Goal: Task Accomplishment & Management: Manage account settings

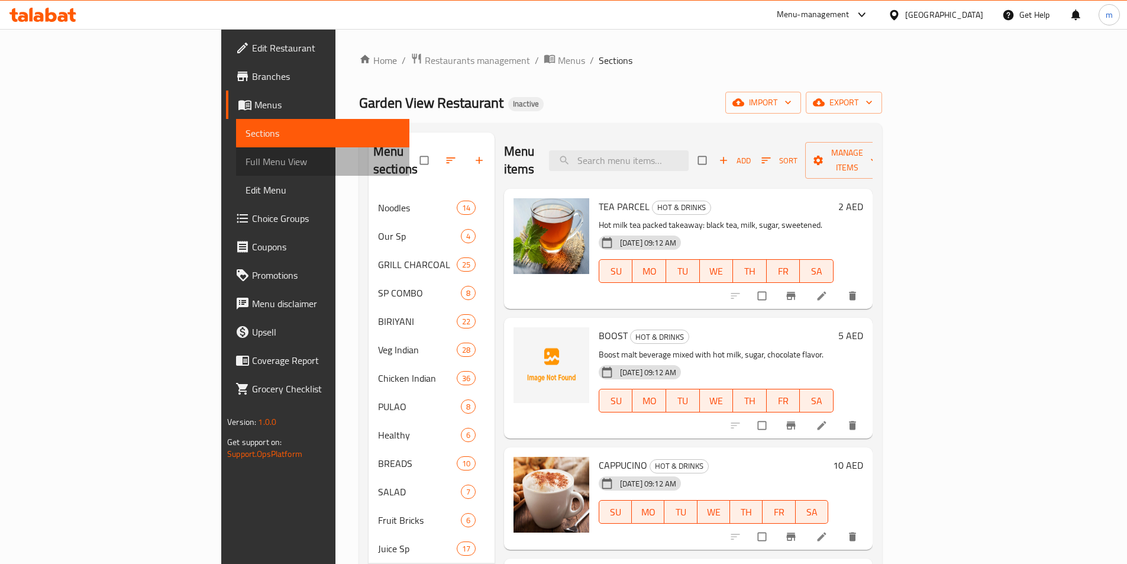
click at [246, 164] on span "Full Menu View" at bounding box center [323, 161] width 154 height 14
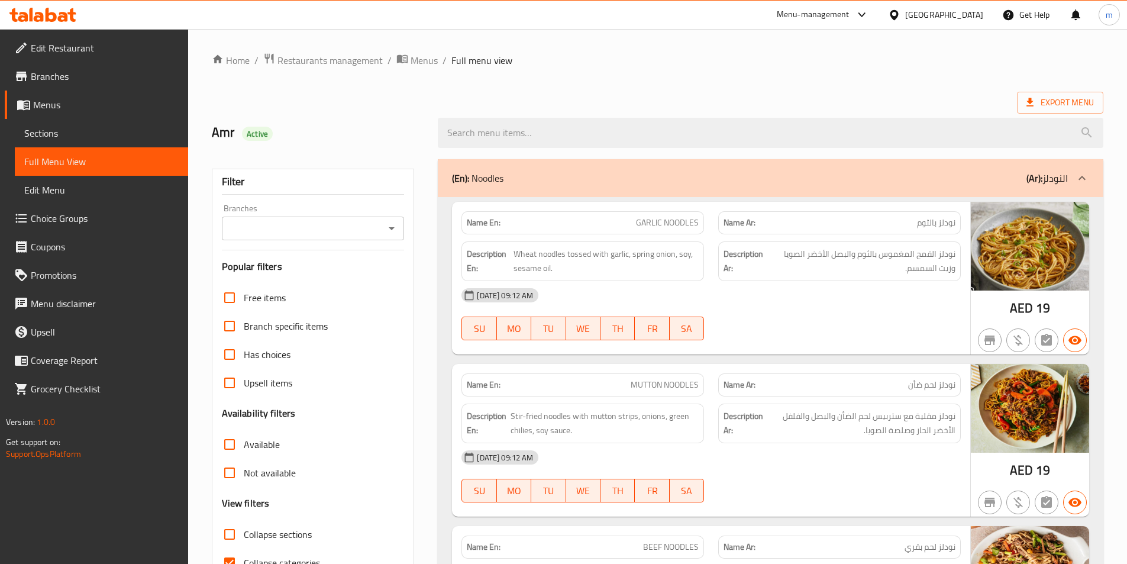
scroll to position [296, 0]
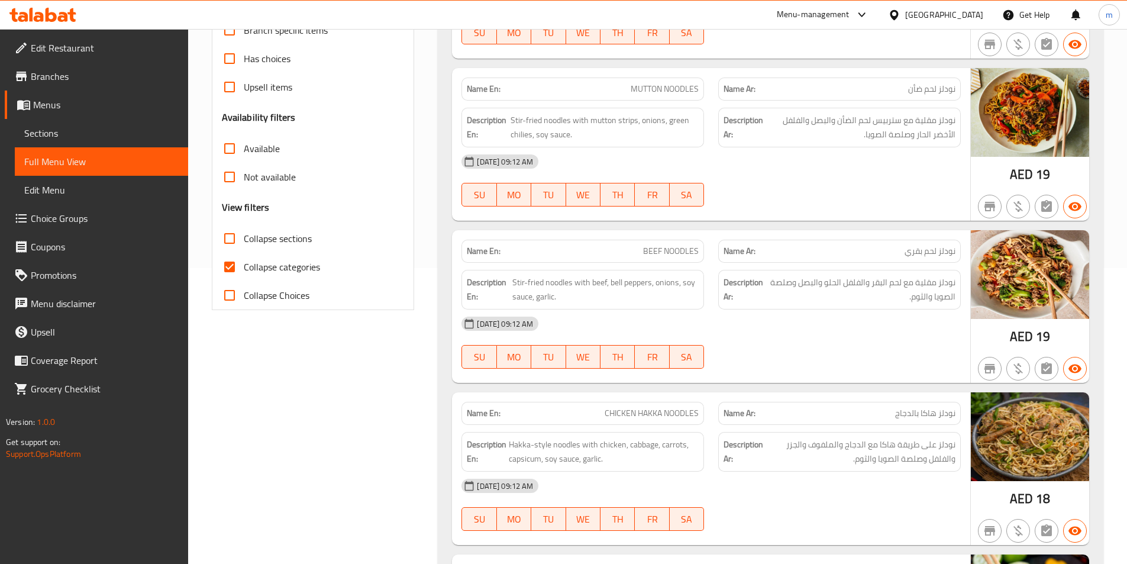
click at [279, 263] on span "Collapse categories" at bounding box center [282, 267] width 76 height 14
click at [244, 263] on input "Collapse categories" at bounding box center [229, 267] width 28 height 28
checkbox input "false"
click at [289, 238] on span "Collapse sections" at bounding box center [278, 238] width 68 height 14
click at [244, 238] on input "Collapse sections" at bounding box center [229, 238] width 28 height 28
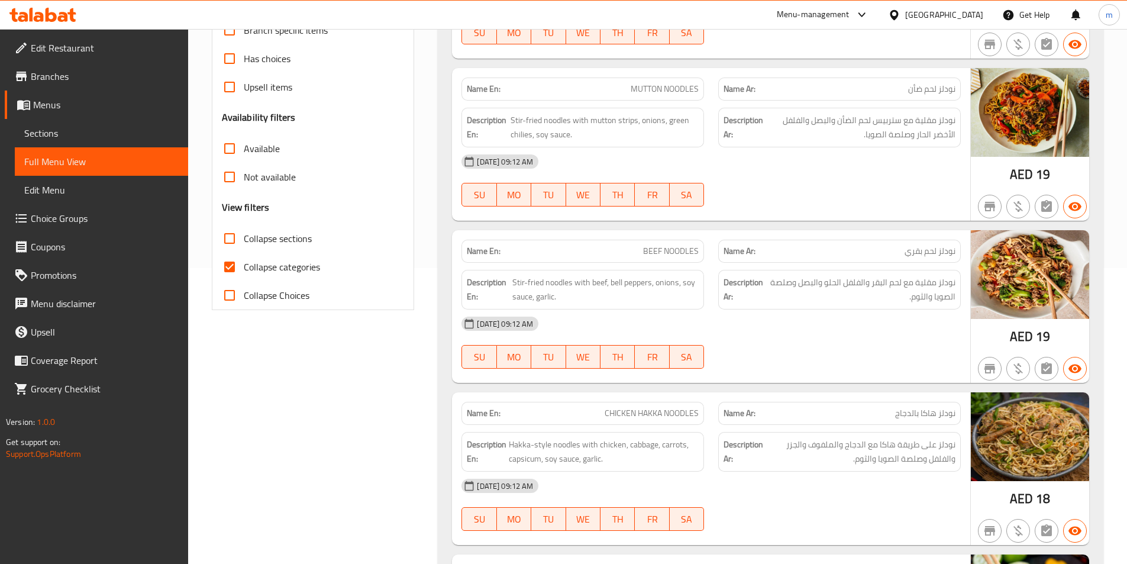
checkbox input "true"
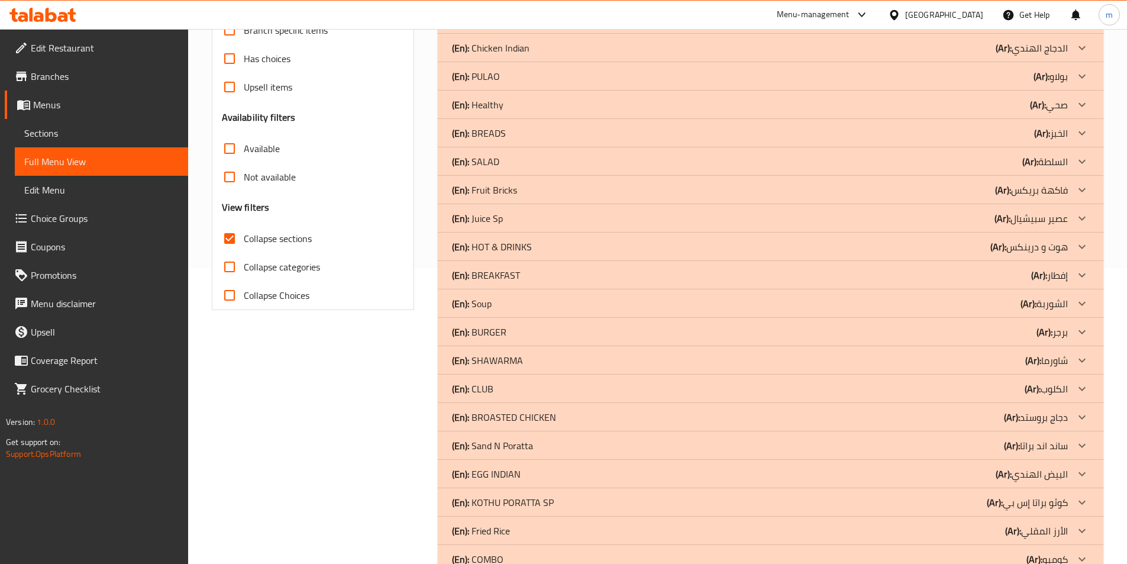
drag, startPoint x: 978, startPoint y: 134, endPoint x: 906, endPoint y: 199, distance: 96.8
click at [978, 134] on div "(En): BREADS (Ar): الخبز" at bounding box center [760, 133] width 616 height 14
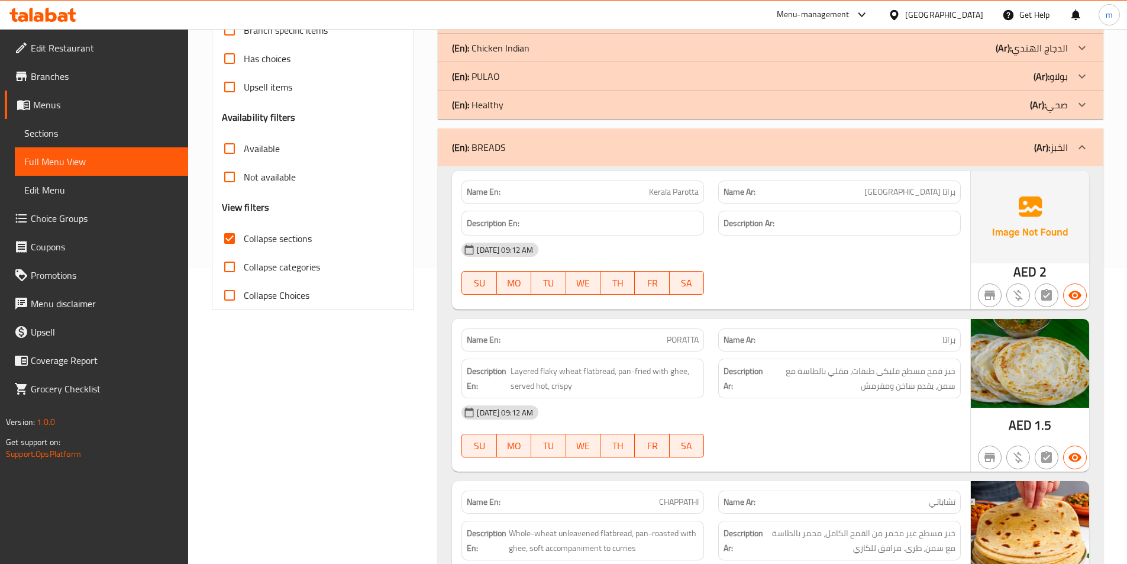
click at [669, 190] on span "Kerala Parotta" at bounding box center [674, 192] width 50 height 12
click at [670, 190] on span "Kerala Parotta" at bounding box center [674, 192] width 50 height 12
copy span "Kerala Parotta"
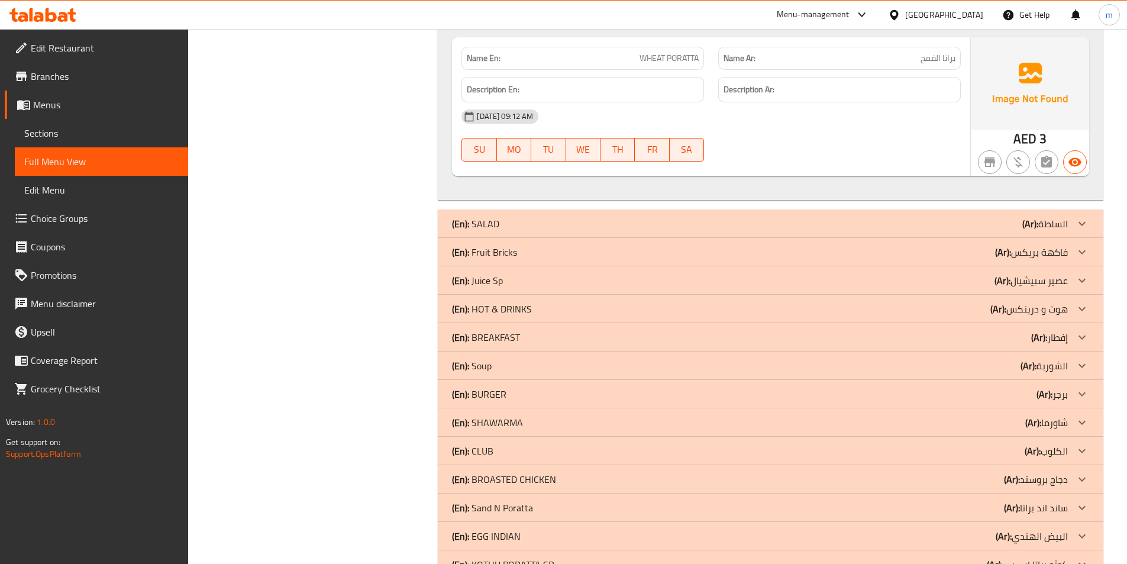
scroll to position [1894, 0]
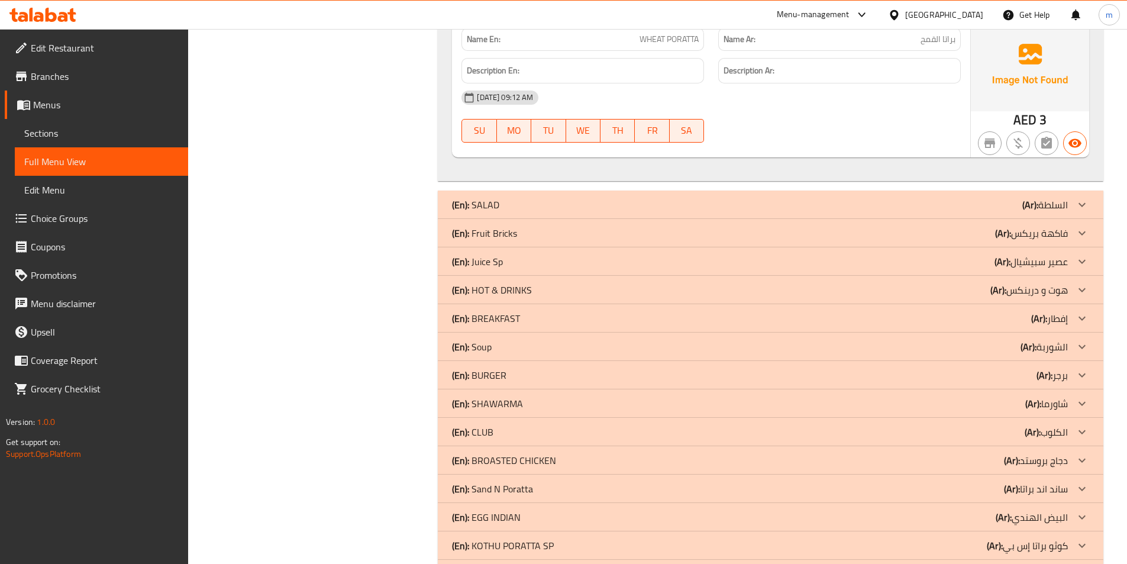
drag, startPoint x: 959, startPoint y: 208, endPoint x: 1002, endPoint y: 178, distance: 52.7
click at [959, 208] on div "(En): SALAD (Ar): السلطة" at bounding box center [760, 205] width 616 height 14
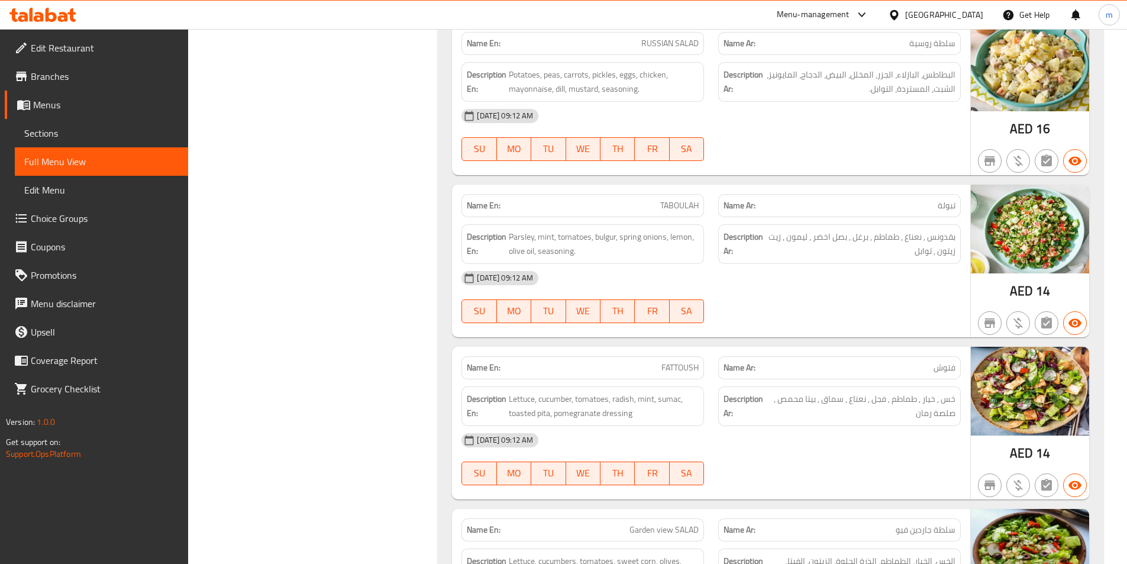
scroll to position [2545, 0]
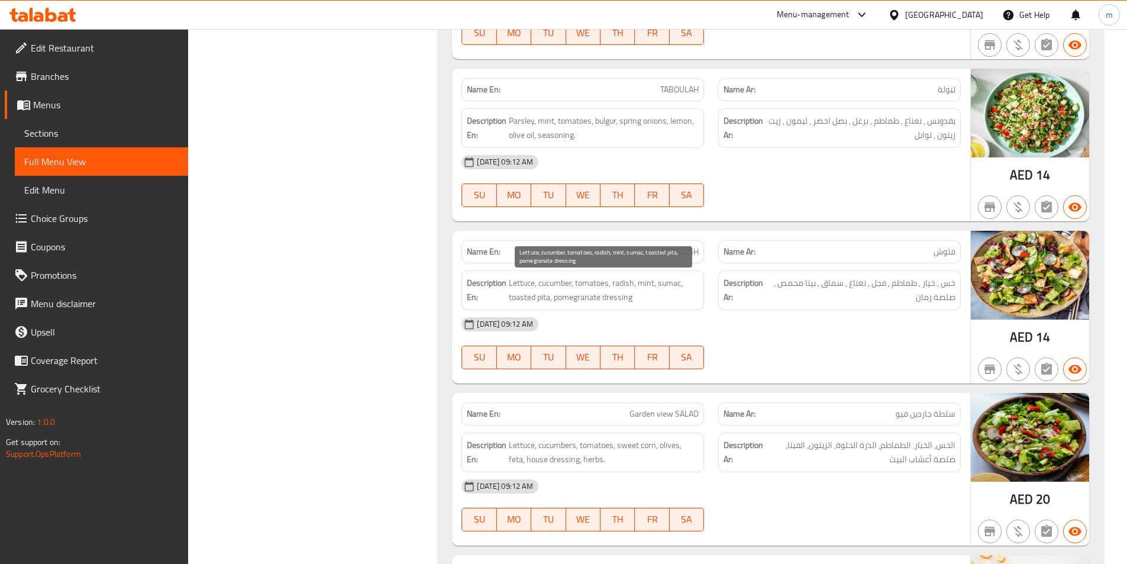
click at [633, 282] on span "Lettuce, cucumber, tomatoes, radish, mint, sumac, toasted pita, pomegranate dre…" at bounding box center [604, 290] width 190 height 29
copy span "radish"
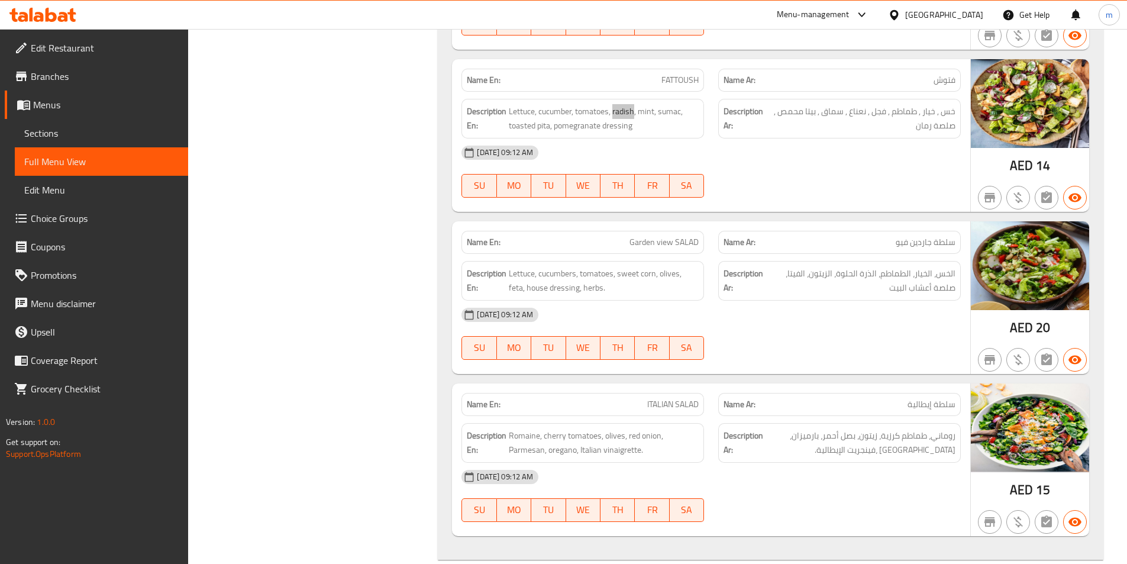
scroll to position [2722, 0]
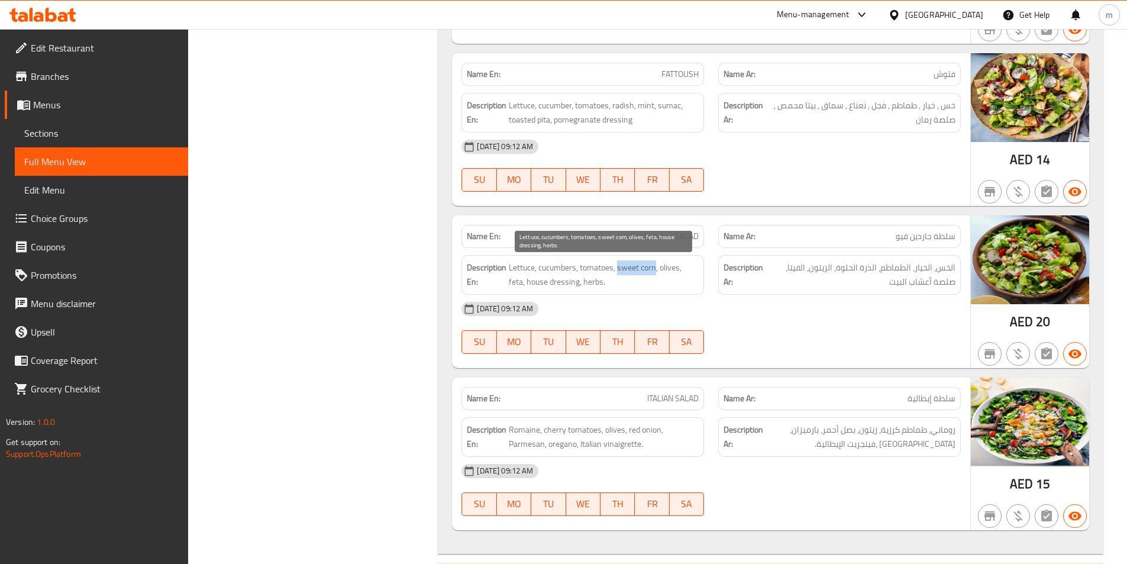
drag, startPoint x: 618, startPoint y: 272, endPoint x: 657, endPoint y: 268, distance: 38.6
click at [657, 268] on span "Lettuce, cucumbers, tomatoes, sweet corn, olives, feta, house dressing, herbs." at bounding box center [604, 274] width 190 height 29
copy span "sweet corn"
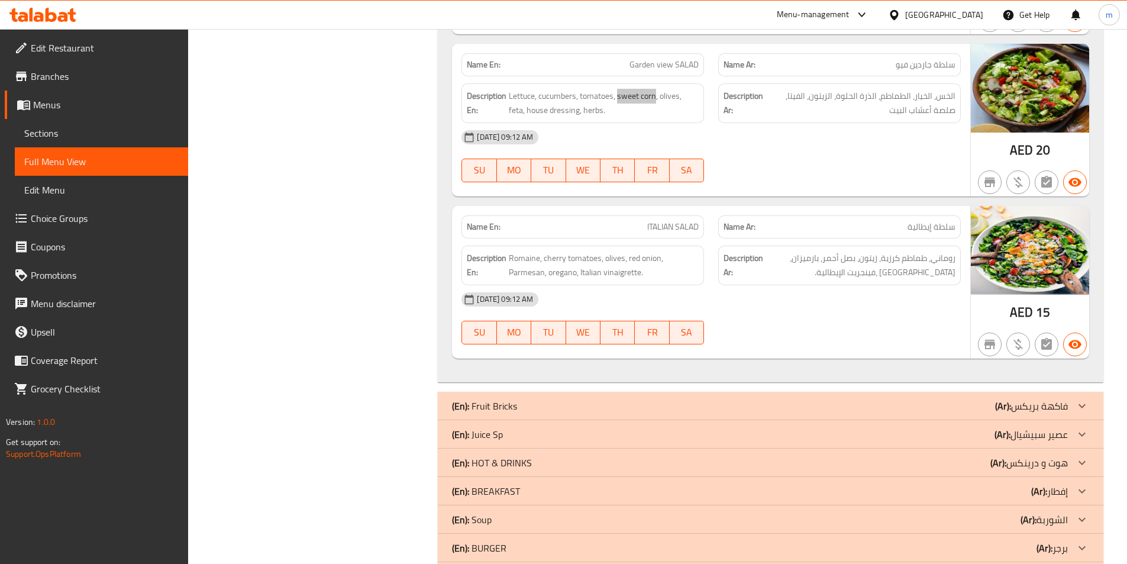
scroll to position [2900, 0]
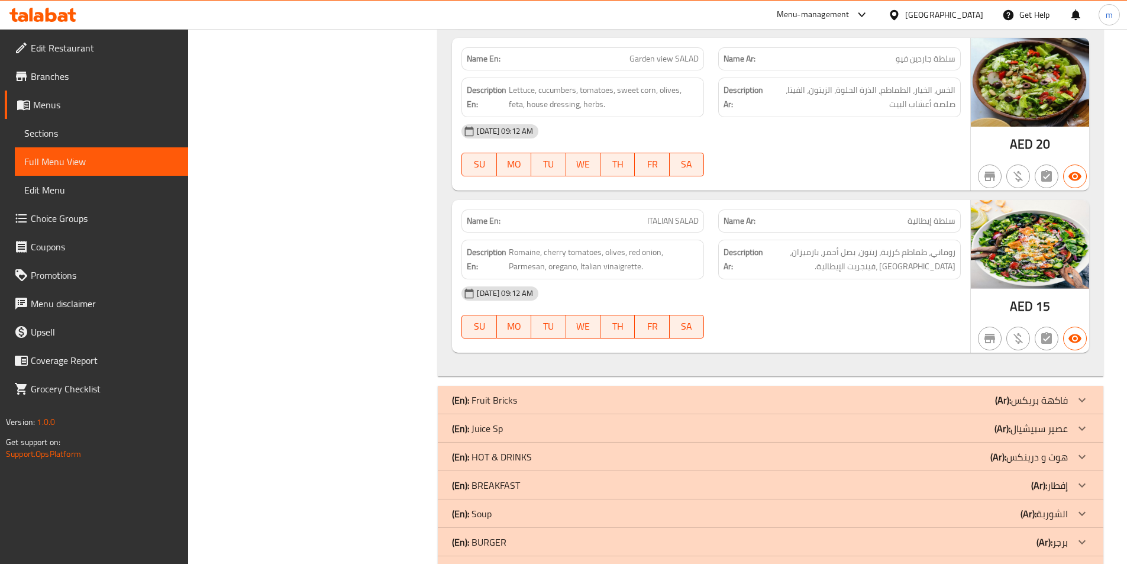
click at [679, 56] on span "Garden view SALAD" at bounding box center [664, 59] width 69 height 12
copy span "Garden view SALAD"
click at [877, 390] on div "(En): Fruit Bricks (Ar): فاكهة بريكس" at bounding box center [771, 400] width 666 height 28
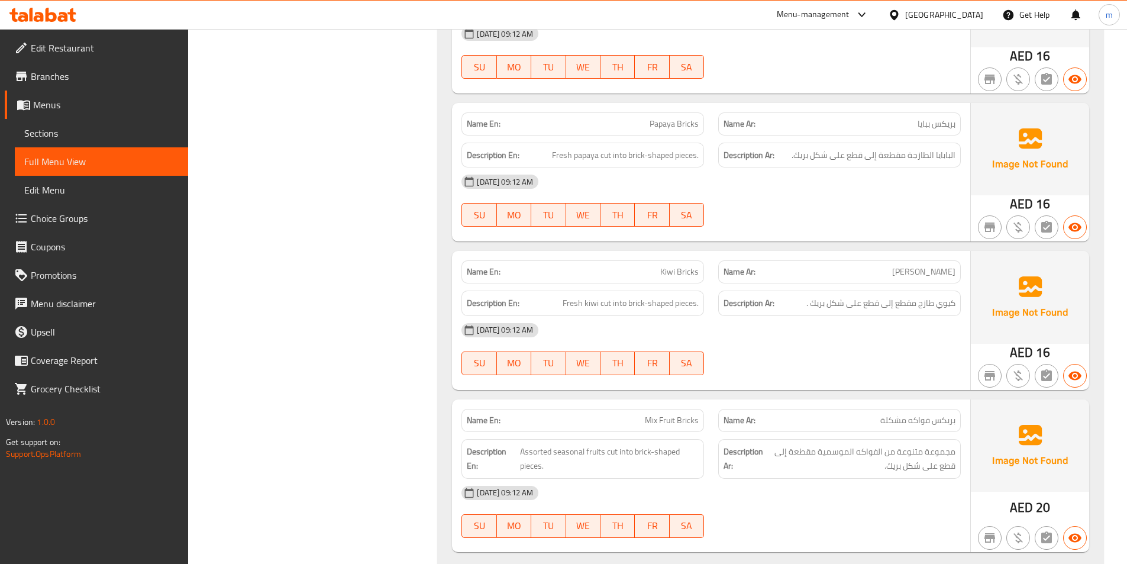
scroll to position [3669, 0]
click at [699, 417] on span "Mix Fruit Bricks" at bounding box center [672, 420] width 54 height 12
click at [698, 417] on span "Mix Fruit Bricks" at bounding box center [672, 420] width 54 height 12
click at [692, 420] on span "Mix Fruit Bricks" at bounding box center [672, 420] width 54 height 12
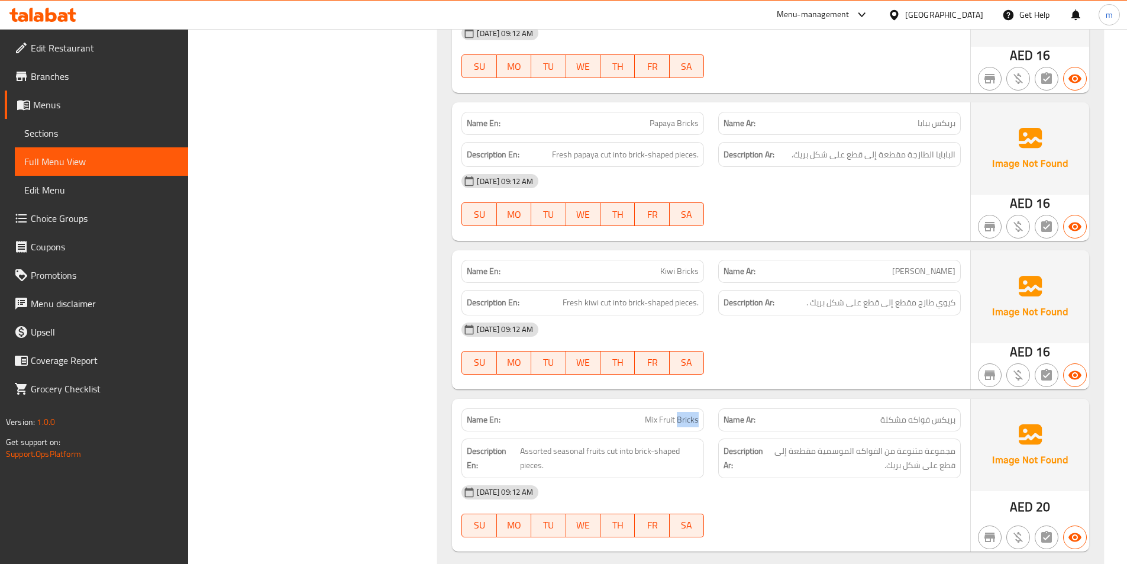
click at [692, 422] on span "Mix Fruit Bricks" at bounding box center [672, 420] width 54 height 12
click at [693, 422] on span "Mix Fruit Bricks" at bounding box center [672, 420] width 54 height 12
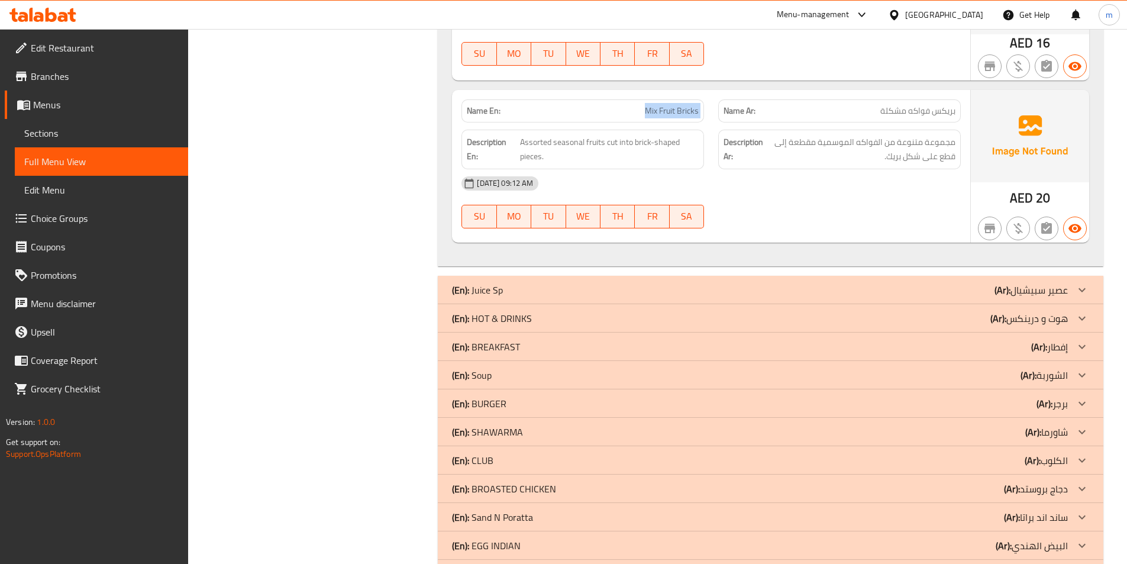
scroll to position [4024, 0]
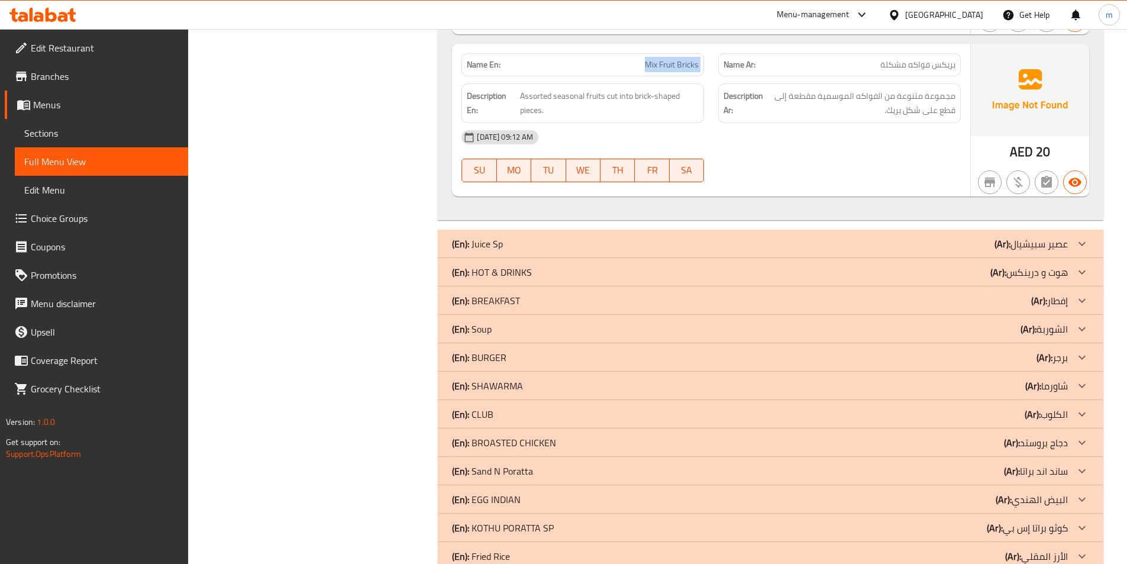
click at [939, 246] on div "(En): [PERSON_NAME] (Ar): عصير سبيشيال" at bounding box center [760, 244] width 616 height 14
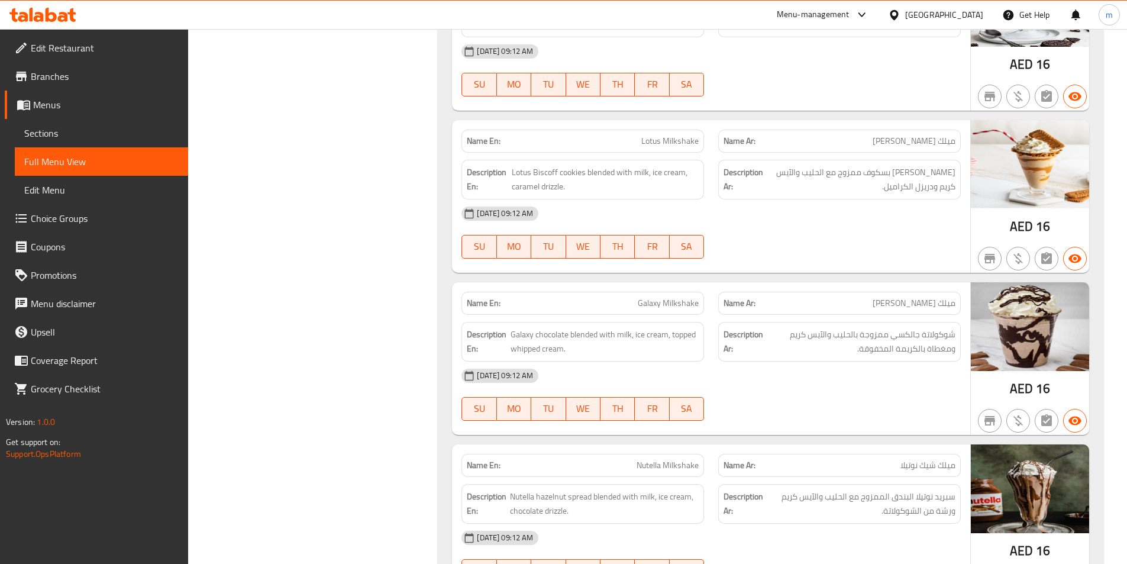
scroll to position [5977, 0]
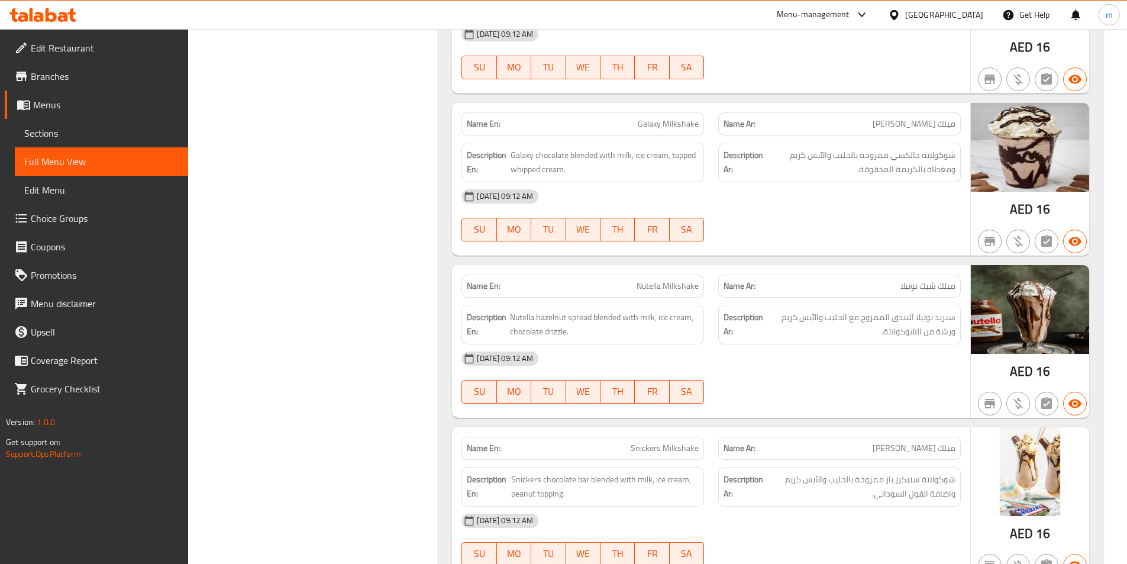
click at [683, 284] on span "Nutella Milkshake" at bounding box center [668, 286] width 62 height 12
copy span "Nutella Milkshake"
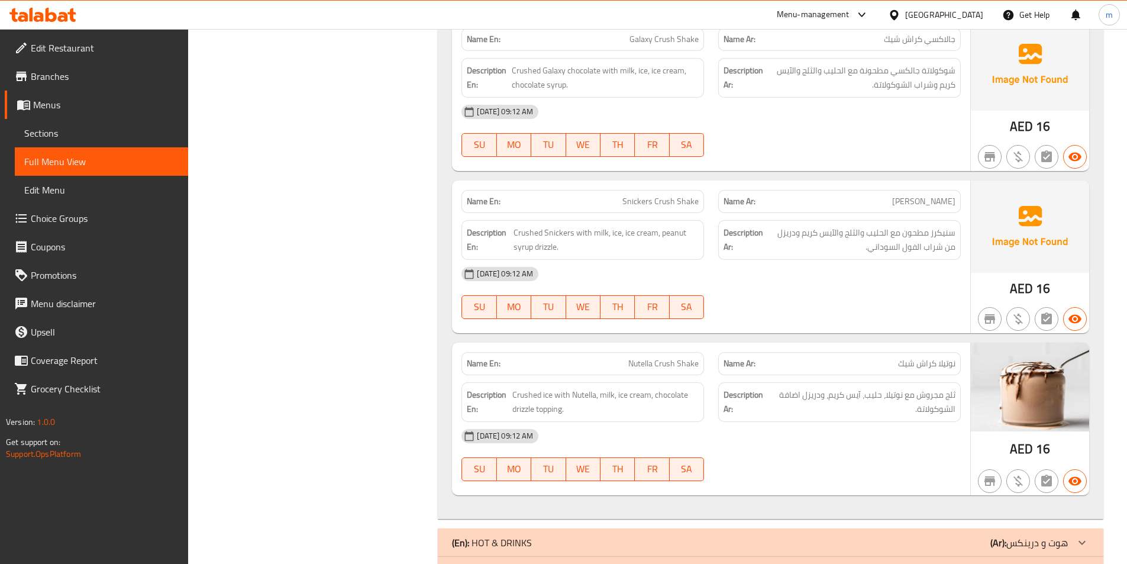
scroll to position [6569, 0]
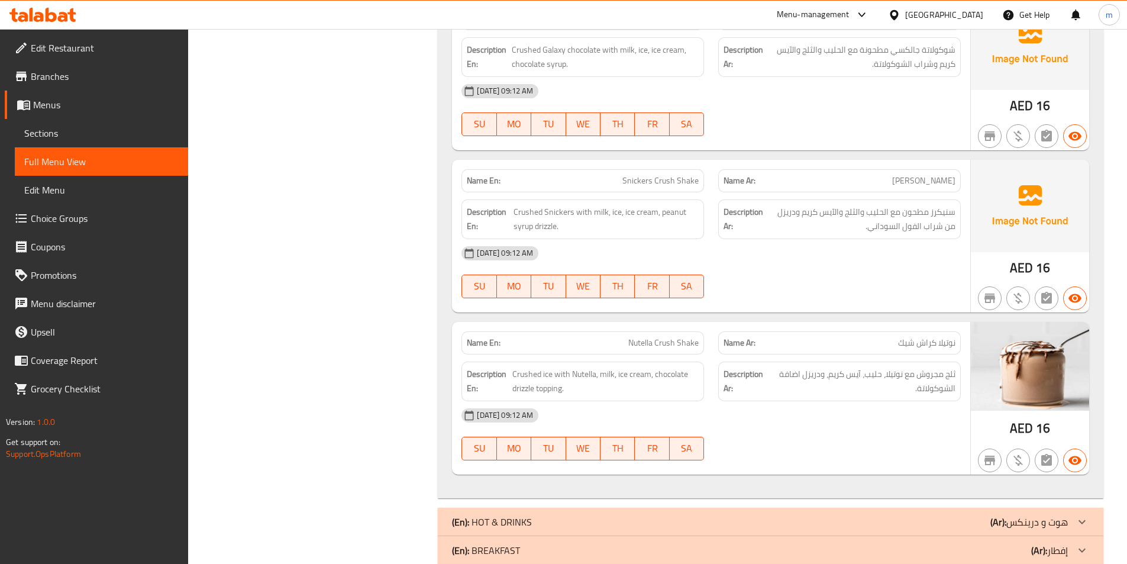
click at [942, 523] on div "(En): HOT & DRINKS (Ar): هوت و درينكس" at bounding box center [760, 522] width 616 height 14
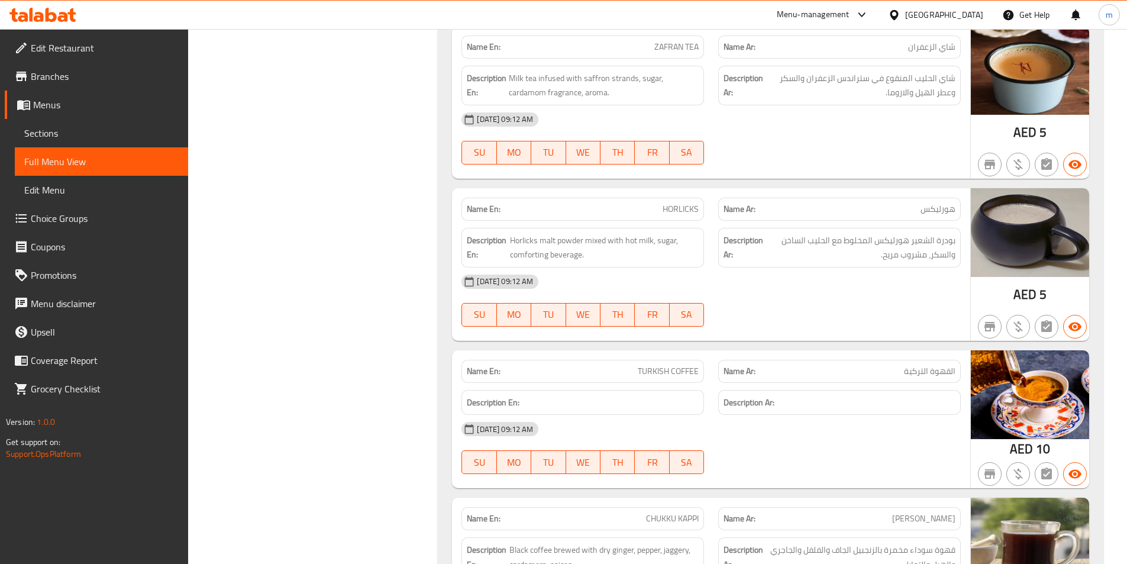
scroll to position [8048, 0]
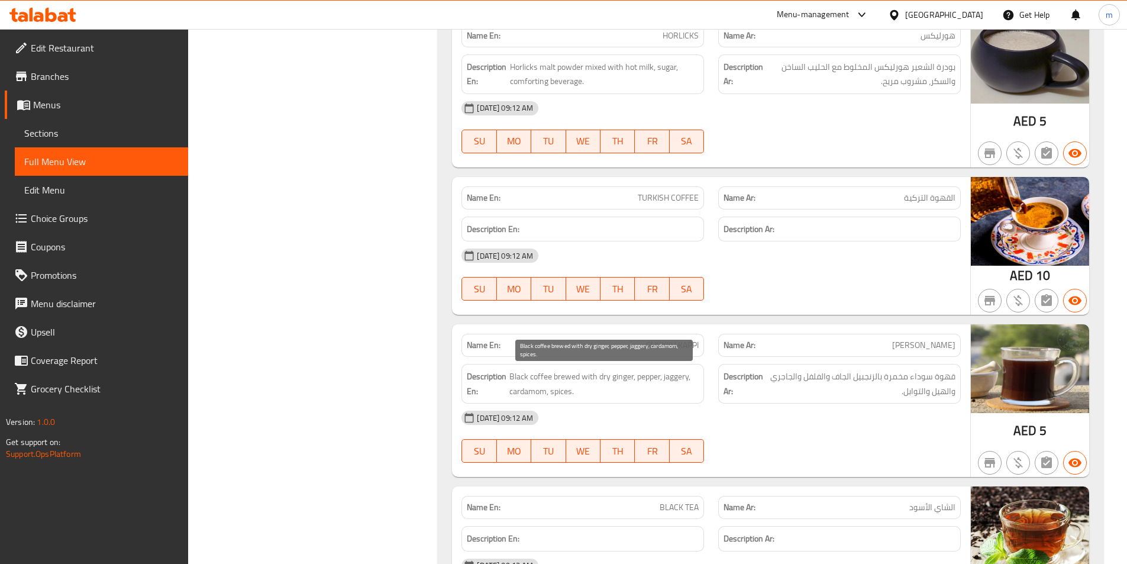
click at [674, 378] on span "Black coffee brewed with dry ginger, pepper, jaggery, cardamom, spices." at bounding box center [604, 383] width 189 height 29
copy span "jaggery"
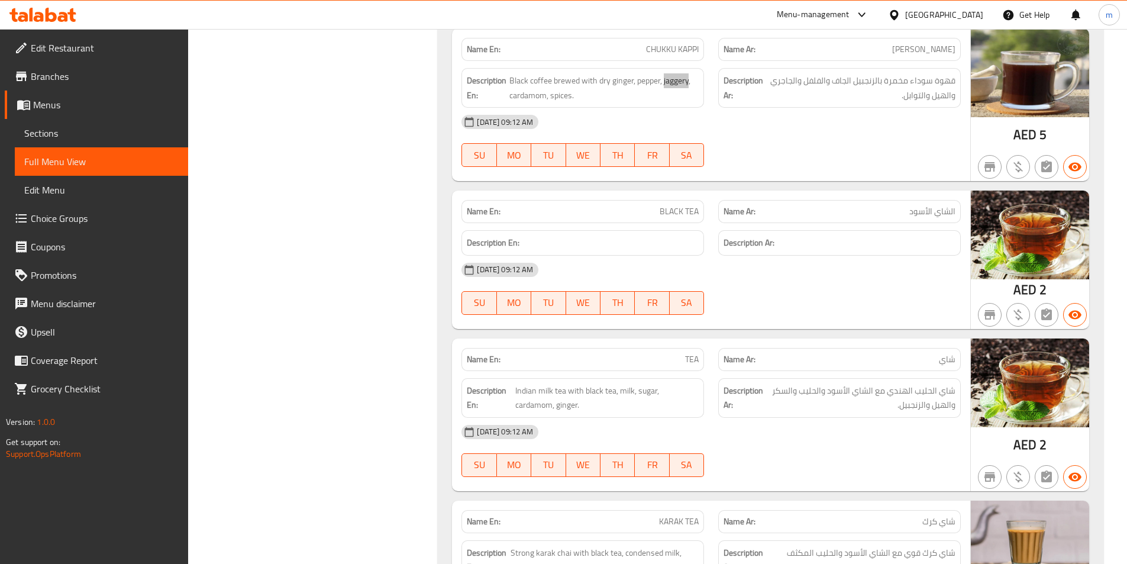
scroll to position [8462, 0]
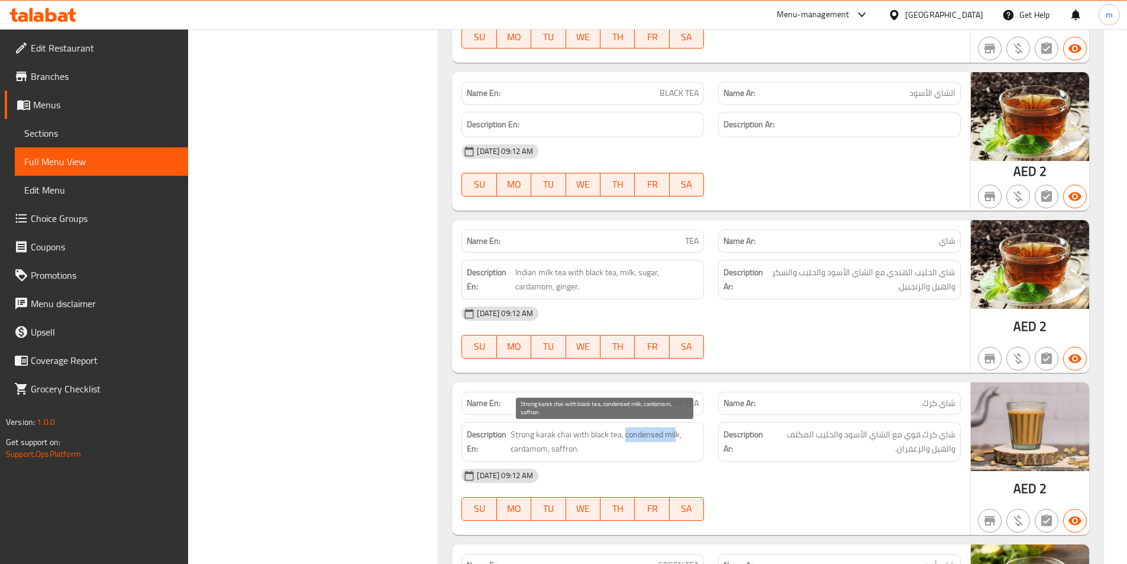
drag, startPoint x: 626, startPoint y: 439, endPoint x: 676, endPoint y: 436, distance: 51.0
click at [676, 436] on span "Strong karak chai with black tea, condensed milk, cardamom, saffron." at bounding box center [605, 441] width 188 height 29
copy span "condensed mil"
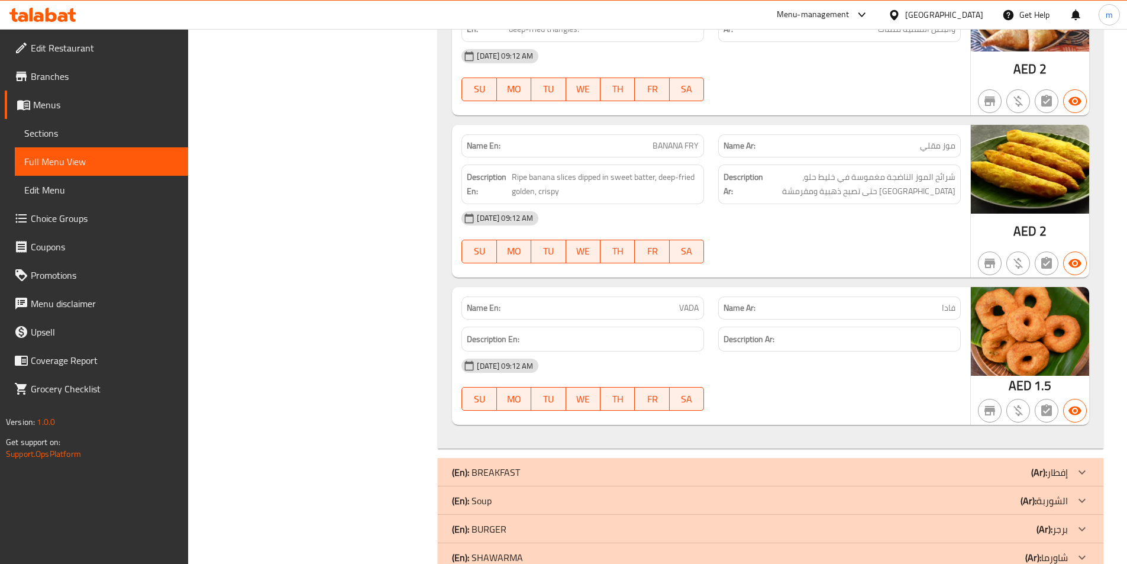
scroll to position [9528, 0]
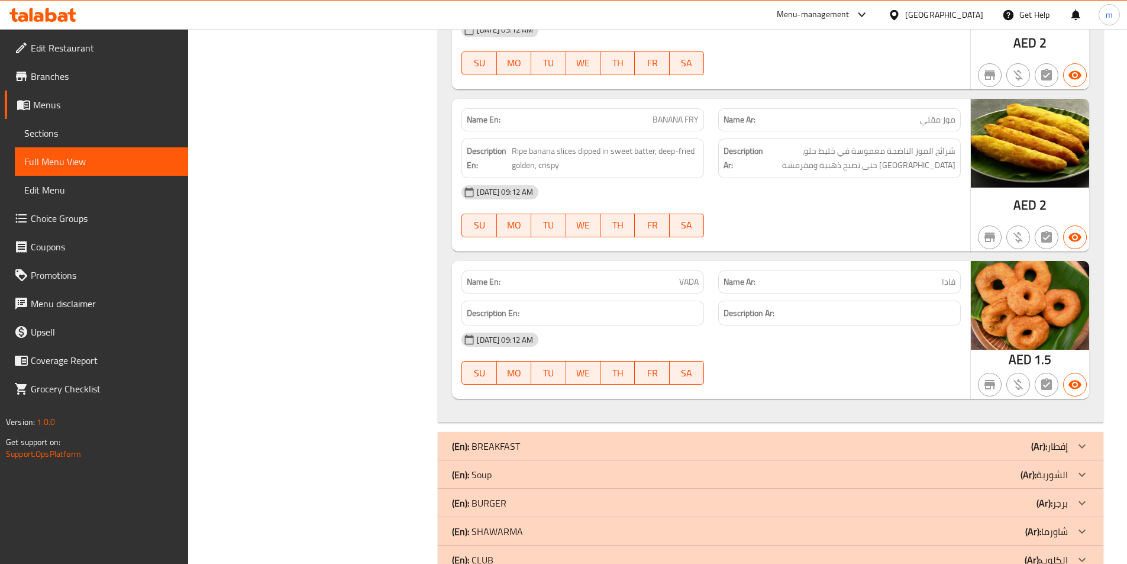
click at [695, 276] on span "VADA" at bounding box center [689, 282] width 20 height 12
click at [693, 284] on span "VADA" at bounding box center [689, 282] width 20 height 12
copy span "VADA"
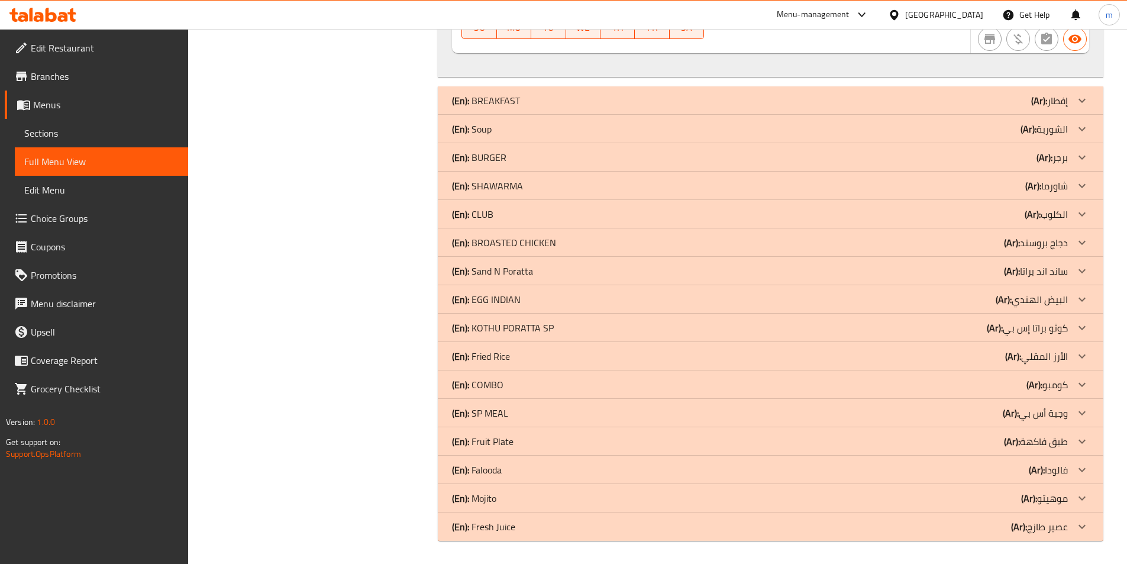
scroll to position [9874, 0]
click at [974, 447] on div "(En): Fruit Plate (Ar): طبق فاكهة" at bounding box center [760, 441] width 616 height 14
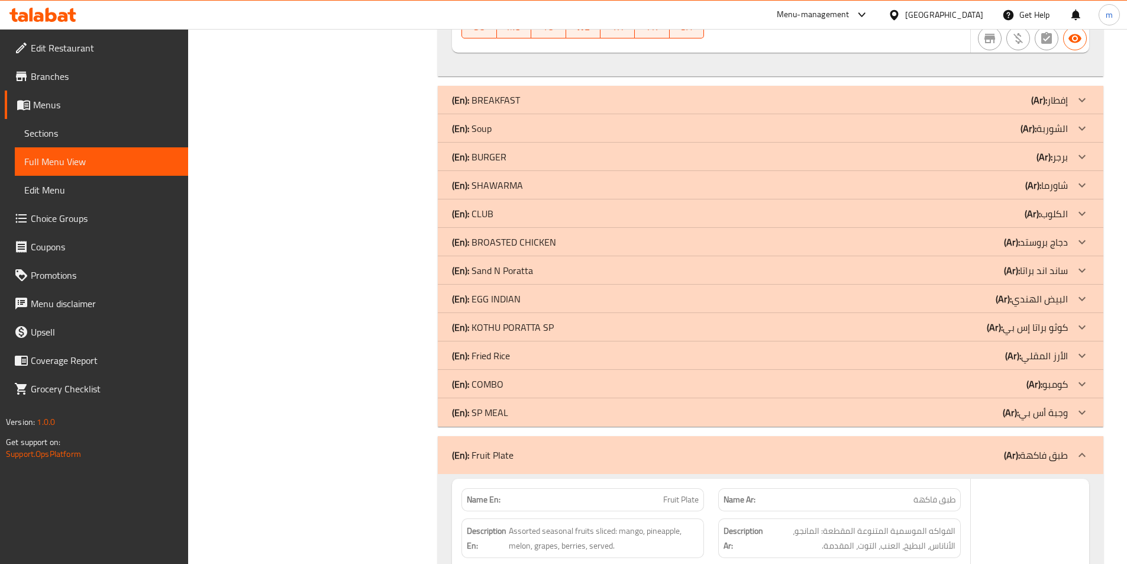
click at [972, 448] on div "(En): Fruit Plate (Ar): طبق فاكهة" at bounding box center [760, 455] width 616 height 14
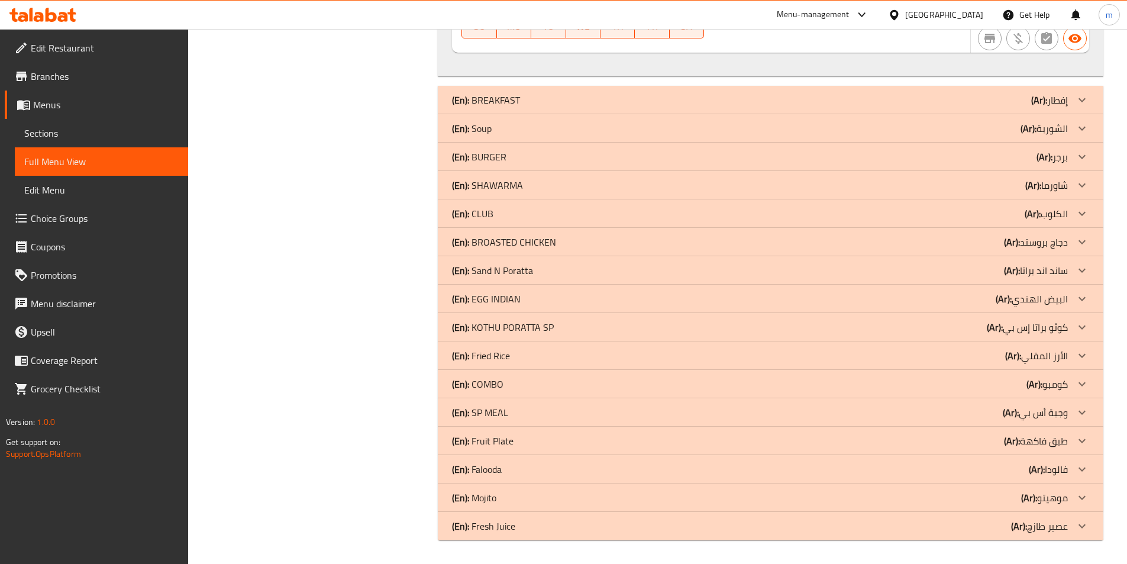
click at [985, 442] on div "(En): Fruit Plate (Ar): طبق فاكهة" at bounding box center [760, 441] width 616 height 14
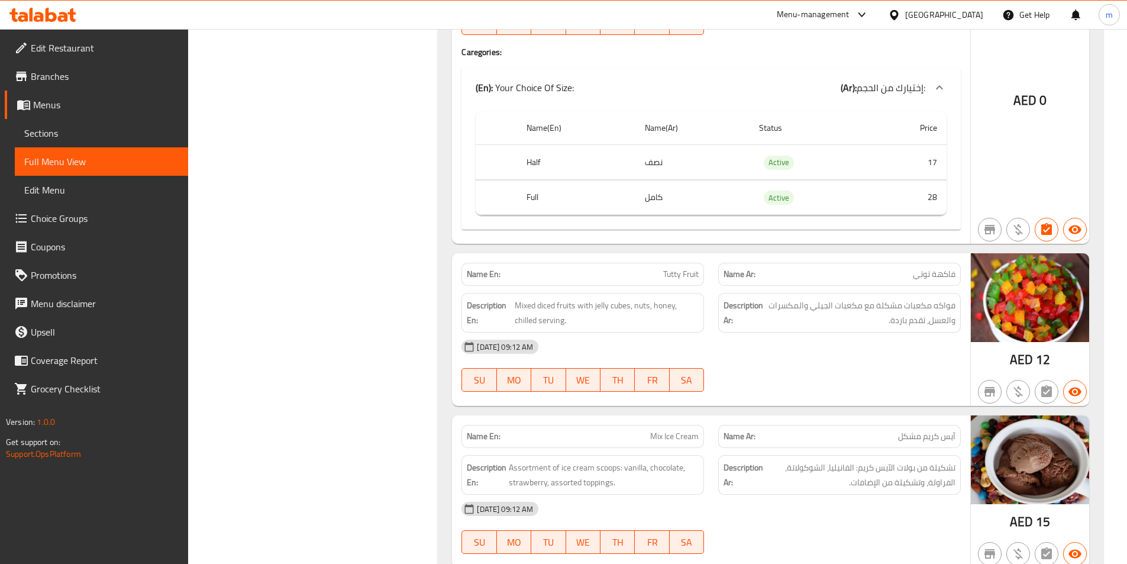
scroll to position [10584, 0]
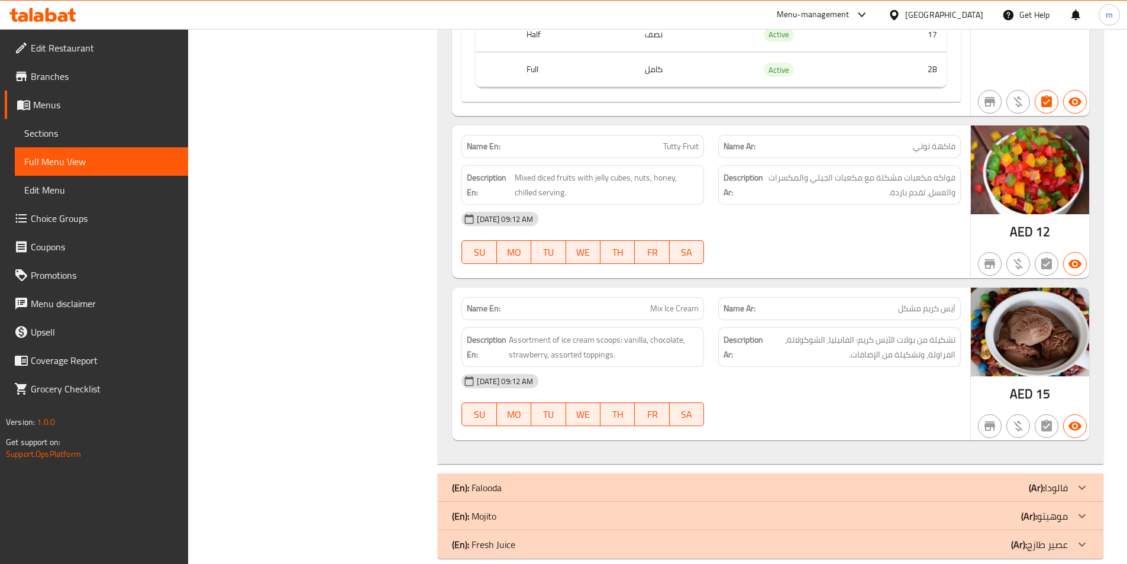
click at [972, 484] on div "(En): Falooda (Ar): فالودا" at bounding box center [760, 488] width 616 height 14
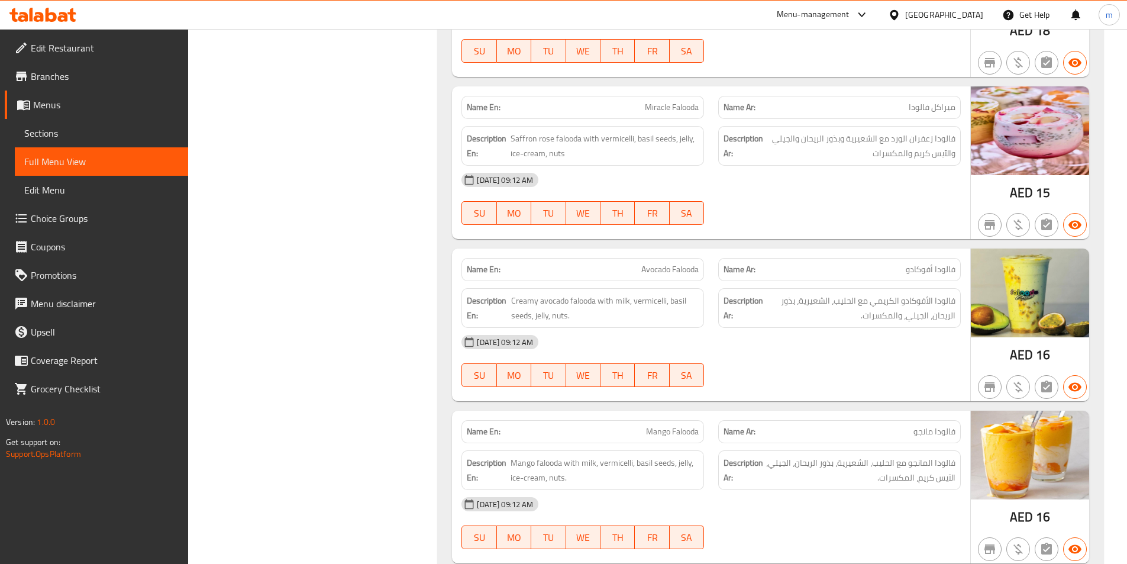
scroll to position [11289, 0]
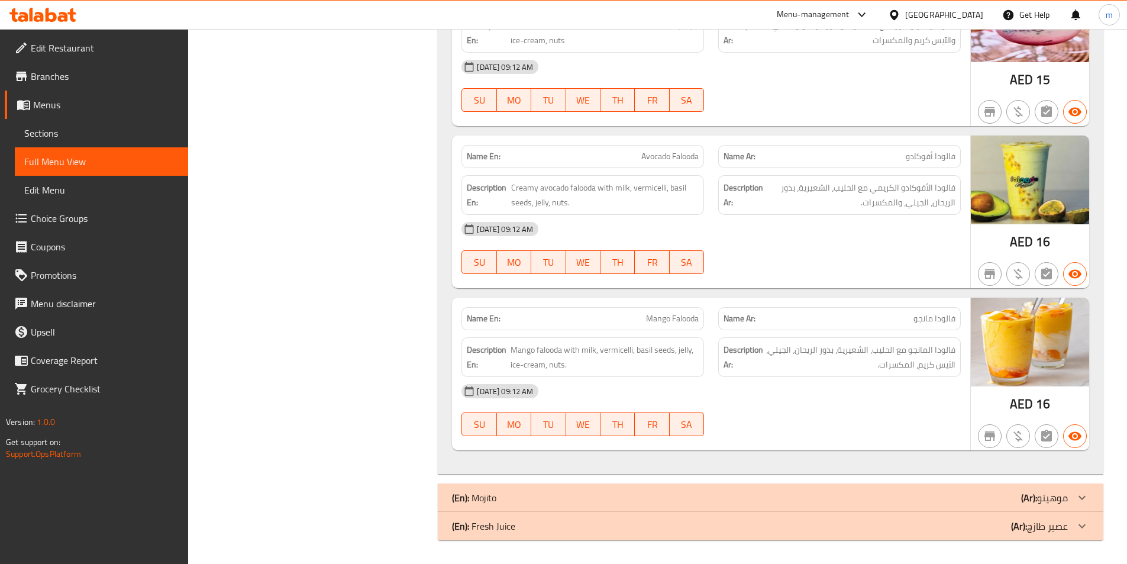
click at [1000, 495] on div "(En): Mojito (Ar): موهيتو" at bounding box center [760, 498] width 616 height 14
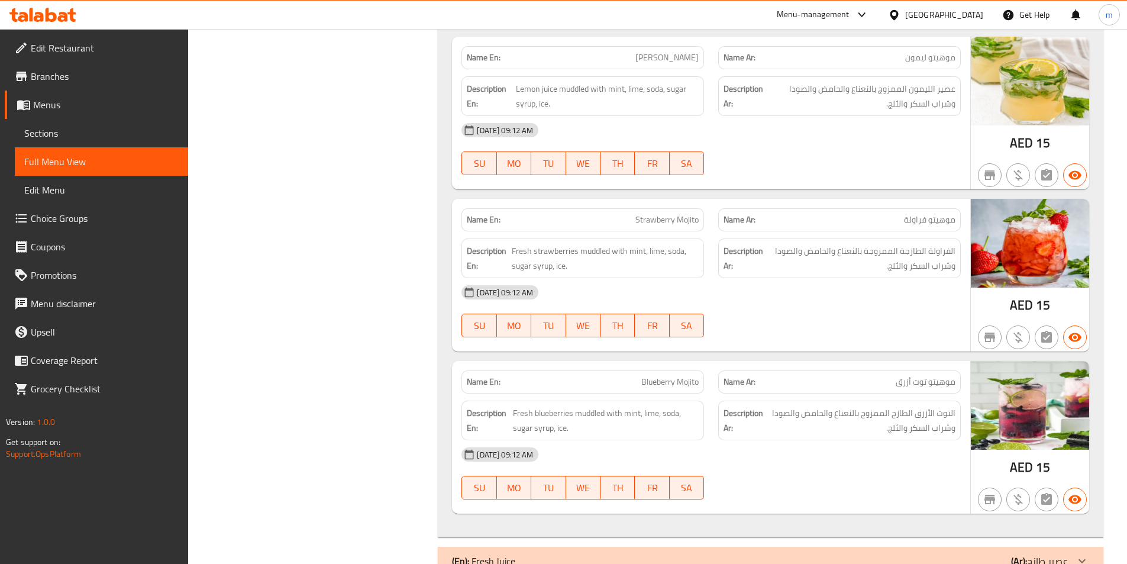
scroll to position [11975, 0]
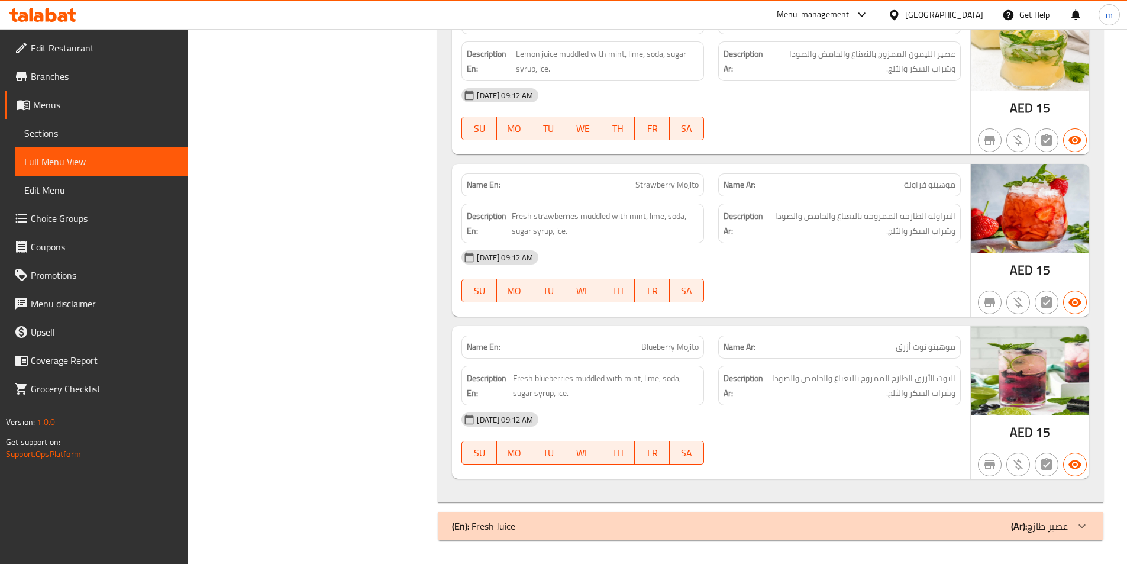
click at [875, 531] on div "(En): Fresh Juice (Ar): عصير طازج" at bounding box center [760, 526] width 616 height 14
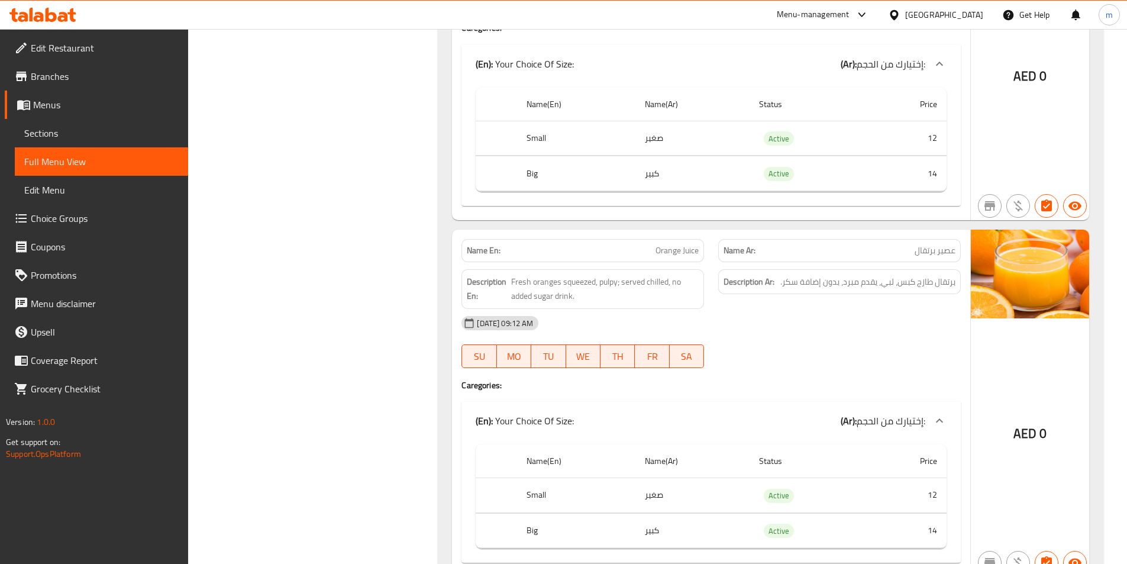
scroll to position [14784, 0]
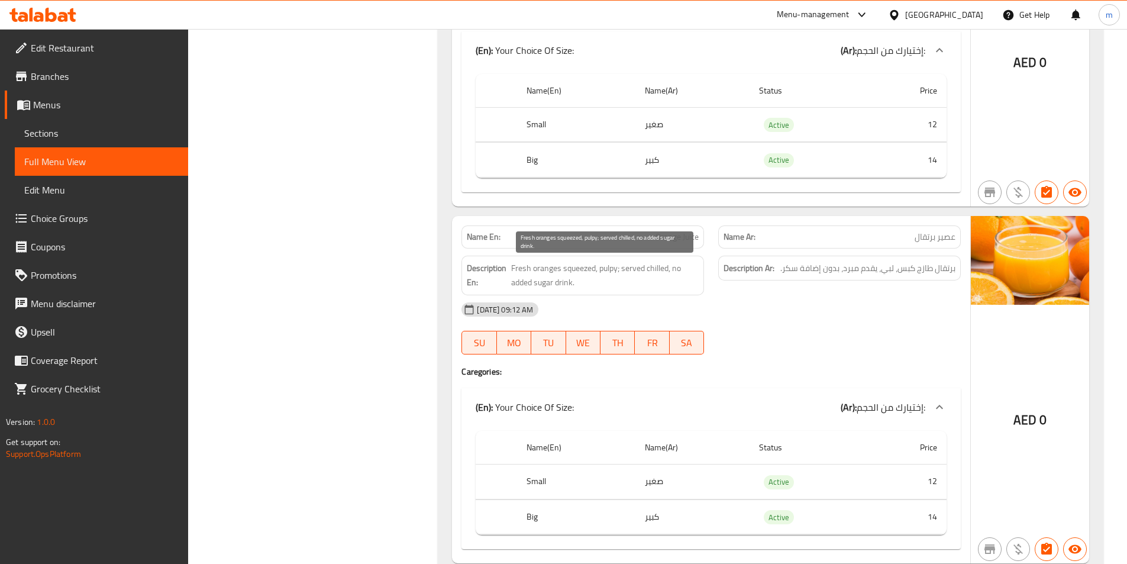
click at [607, 266] on span "Fresh oranges squeezed, pulpy; served chilled, no added sugar drink." at bounding box center [605, 275] width 188 height 29
click at [607, 265] on span "Fresh oranges squeezed, pulpy; served chilled, no added sugar drink." at bounding box center [605, 275] width 188 height 29
click at [609, 269] on span "Fresh oranges squeezed, pulpy; served chilled, no added sugar drink." at bounding box center [605, 275] width 188 height 29
click at [608, 272] on span "Fresh oranges squeezed, pulpy; served chilled, no added sugar drink." at bounding box center [605, 275] width 188 height 29
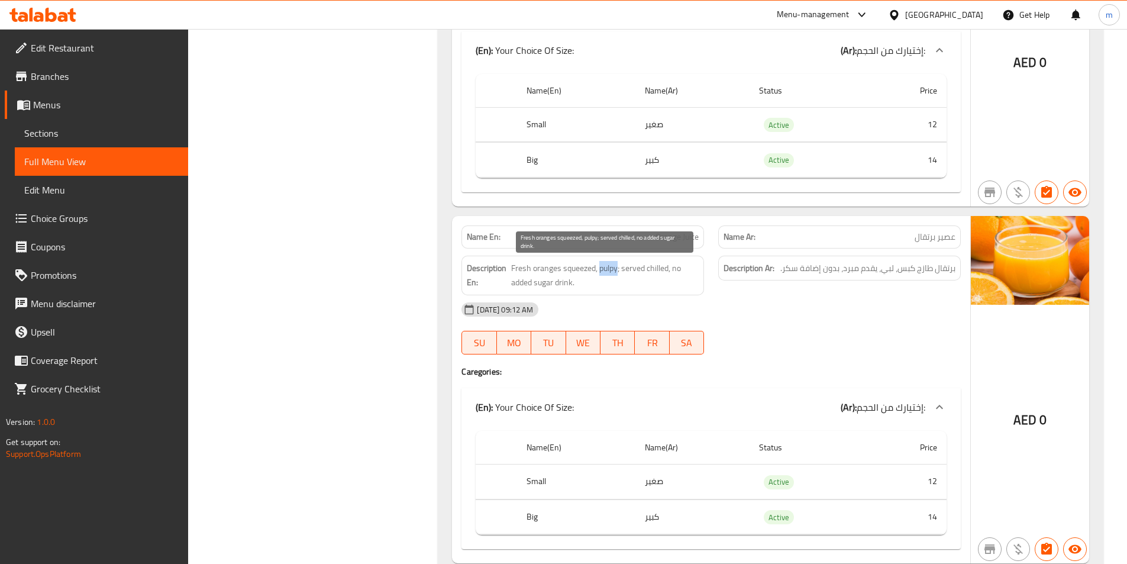
click at [608, 272] on span "Fresh oranges squeezed, pulpy; served chilled, no added sugar drink." at bounding box center [605, 275] width 188 height 29
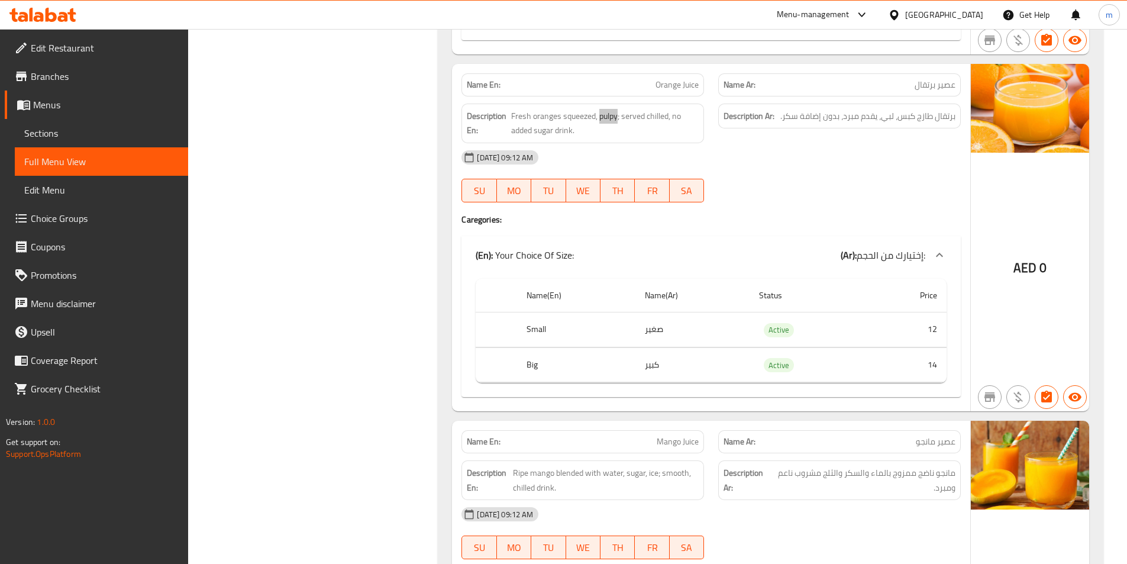
scroll to position [14961, 0]
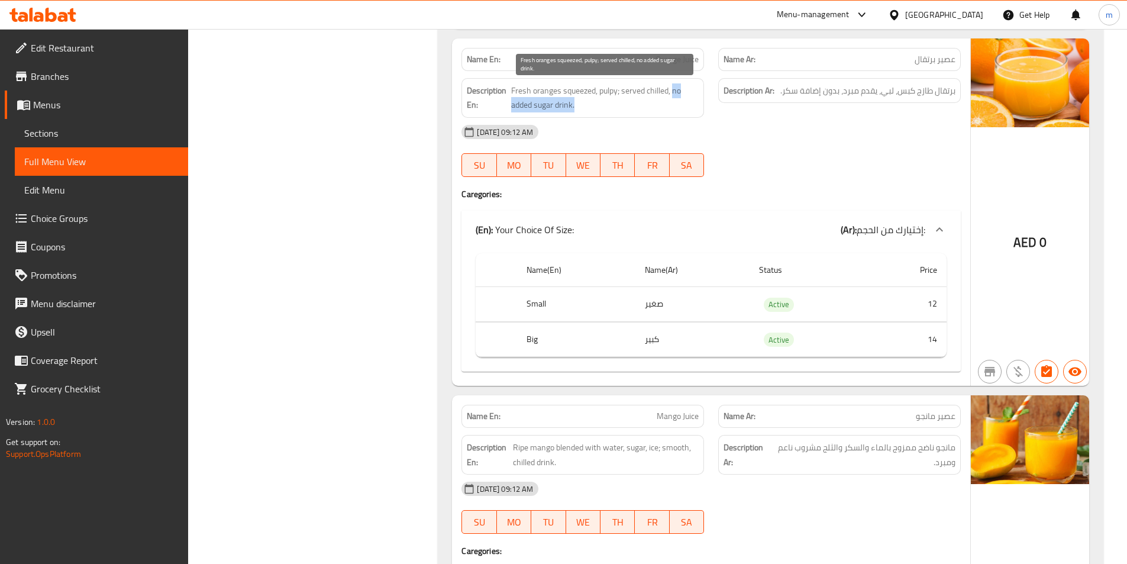
drag, startPoint x: 673, startPoint y: 88, endPoint x: 695, endPoint y: 111, distance: 31.8
click at [695, 102] on span "Fresh oranges squeezed, pulpy; served chilled, no added sugar drink." at bounding box center [605, 97] width 188 height 29
click at [668, 57] on span "Orange Juice" at bounding box center [677, 59] width 43 height 12
click at [669, 56] on span "Orange Juice" at bounding box center [677, 59] width 43 height 12
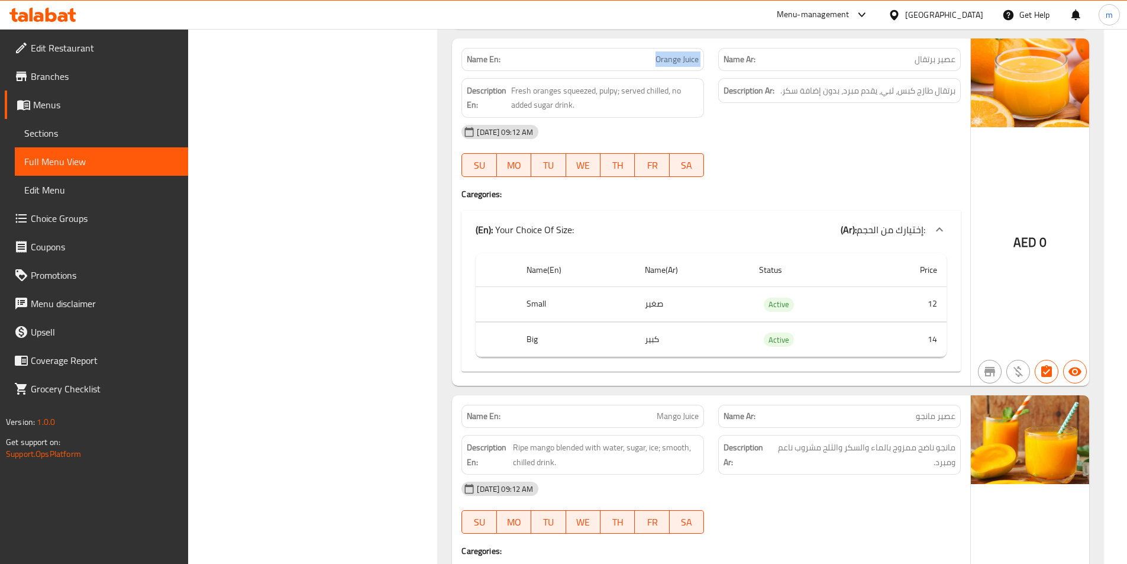
copy span "Orange Juice"
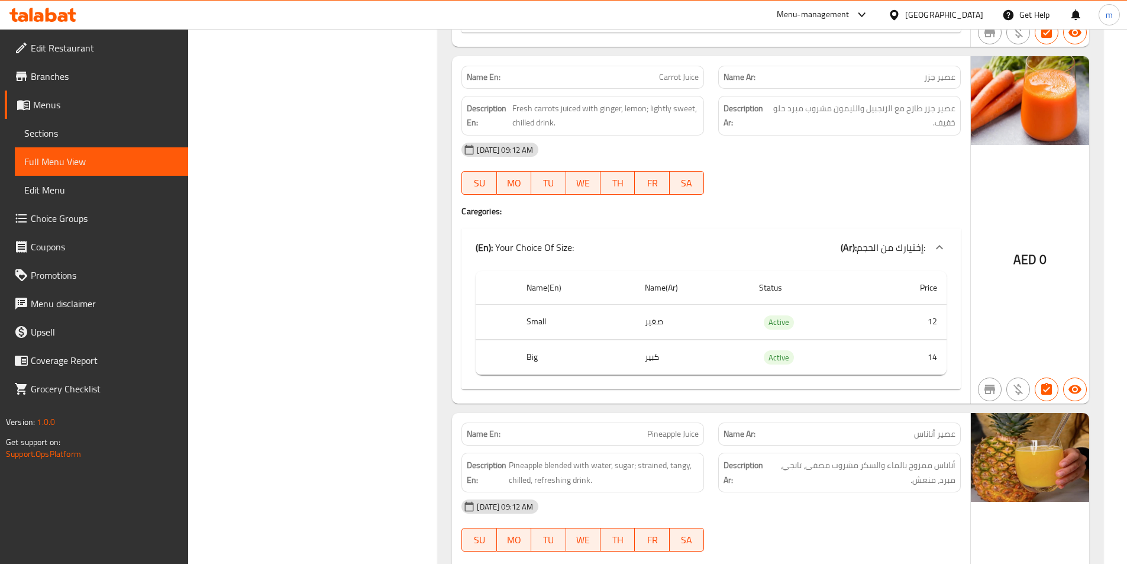
scroll to position [16618, 0]
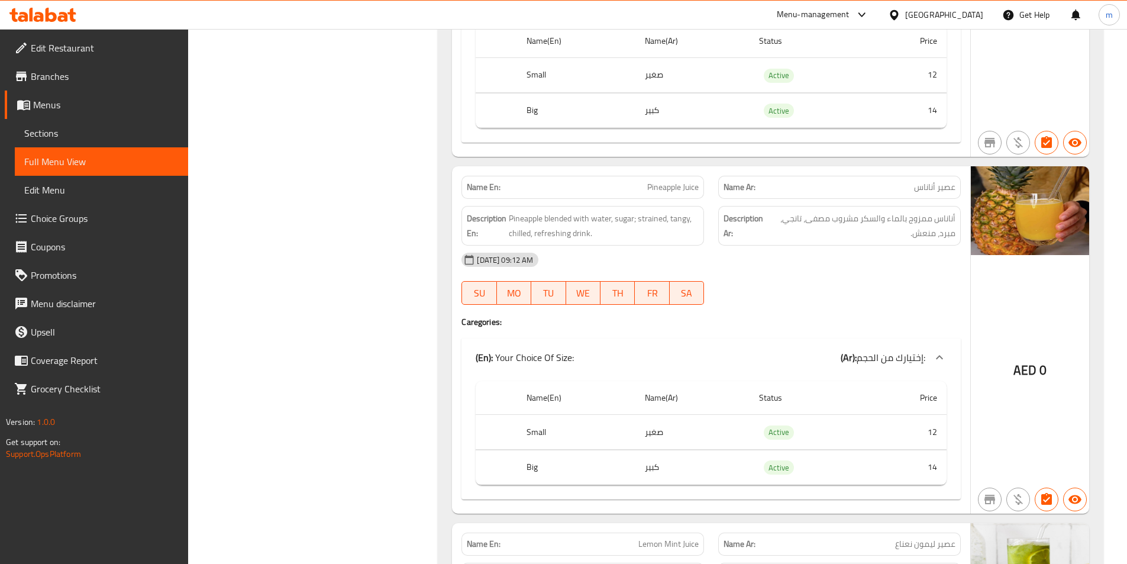
click at [683, 187] on span "Pineapple Juice" at bounding box center [672, 187] width 51 height 12
click at [683, 186] on span "Pineapple Juice" at bounding box center [672, 187] width 51 height 12
copy span "Pineapple Juice"
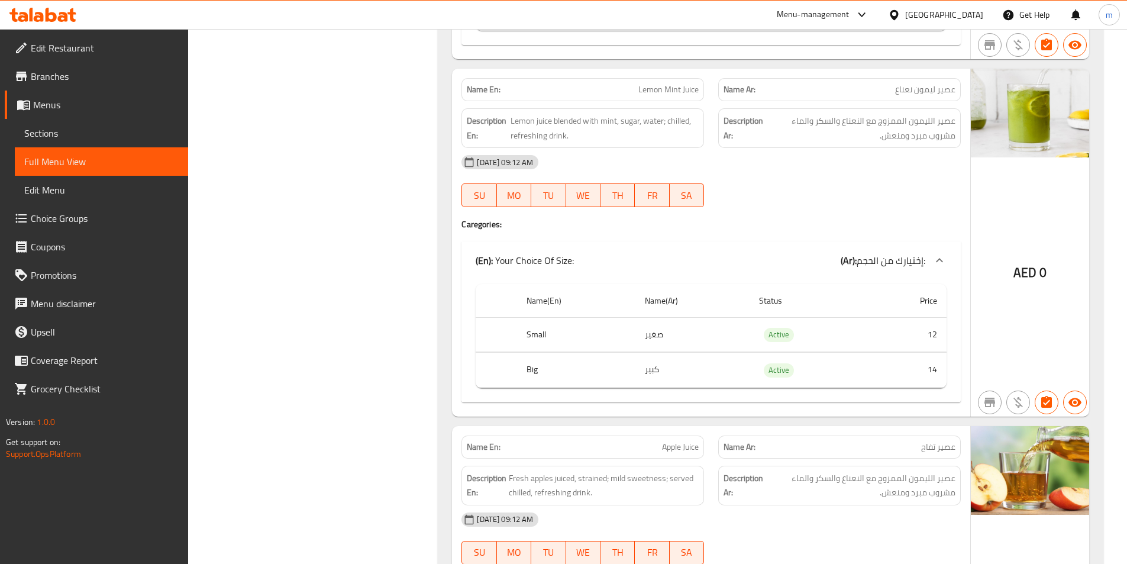
scroll to position [17092, 0]
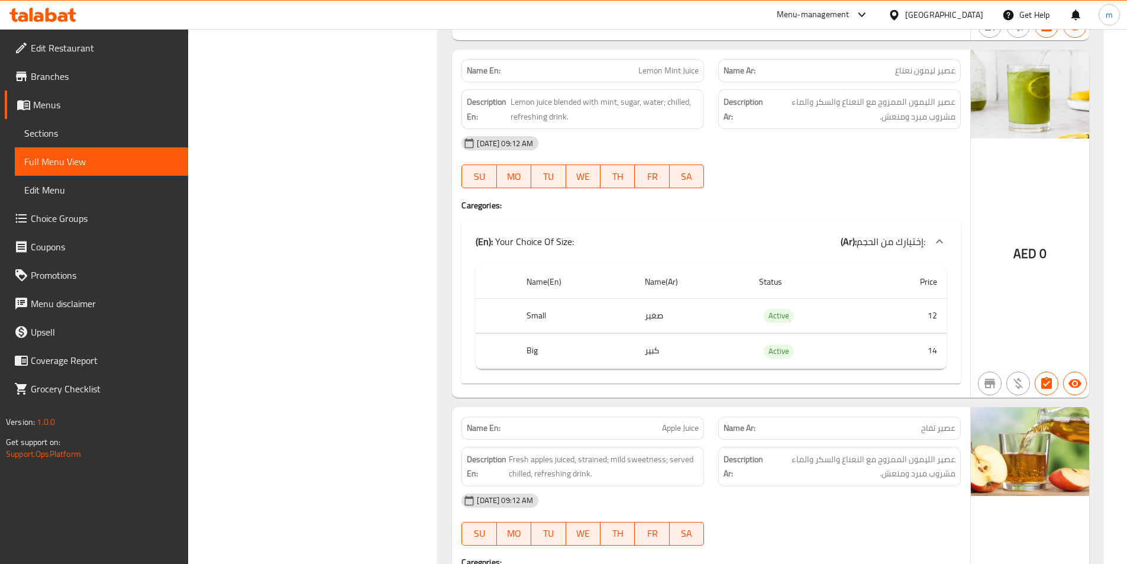
click at [676, 428] on span "Apple Juice" at bounding box center [680, 428] width 37 height 12
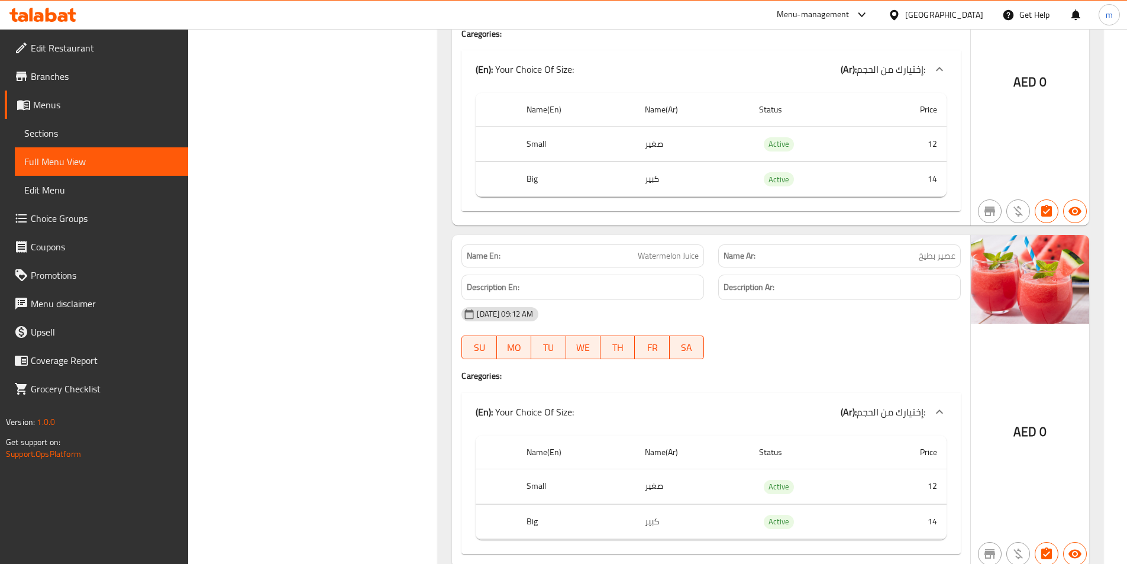
scroll to position [18386, 0]
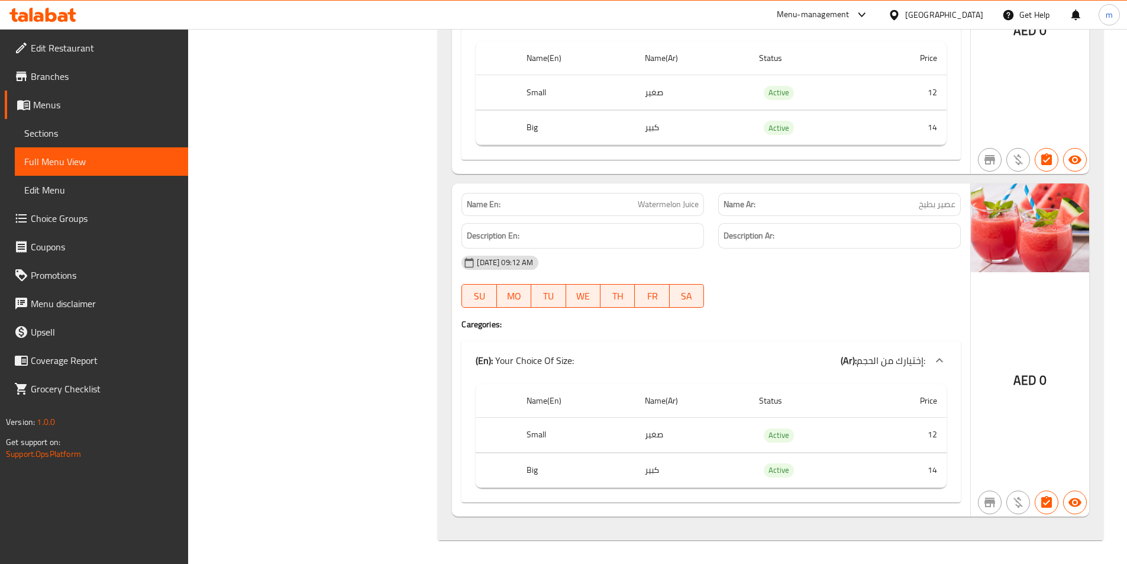
click at [492, 284] on button "SU" at bounding box center [479, 296] width 35 height 24
type button "0"
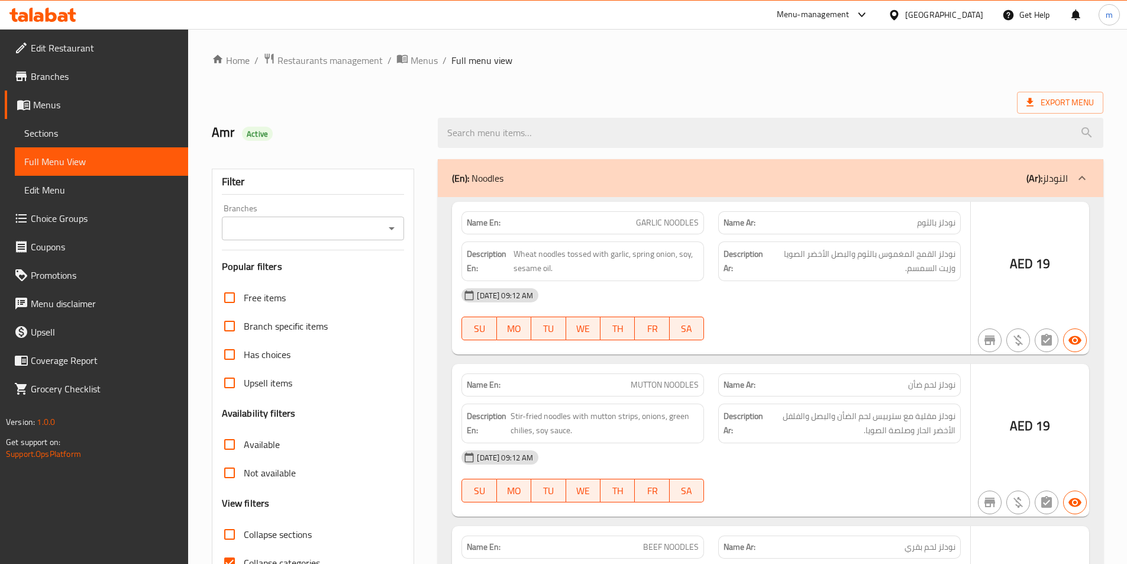
click at [260, 532] on div at bounding box center [563, 282] width 1127 height 564
click at [228, 531] on div at bounding box center [563, 282] width 1127 height 564
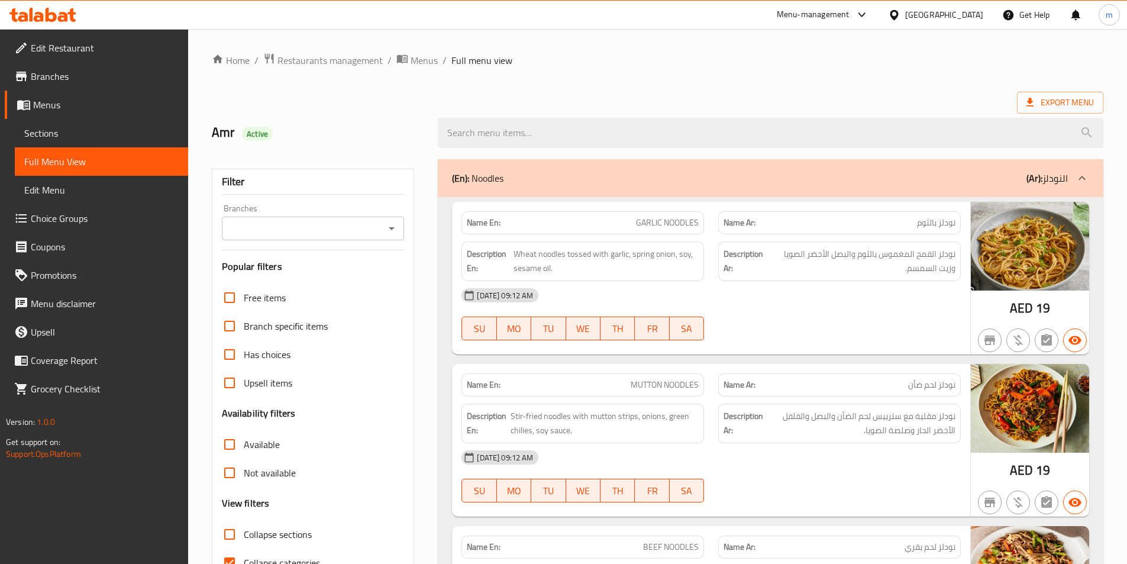
scroll to position [237, 0]
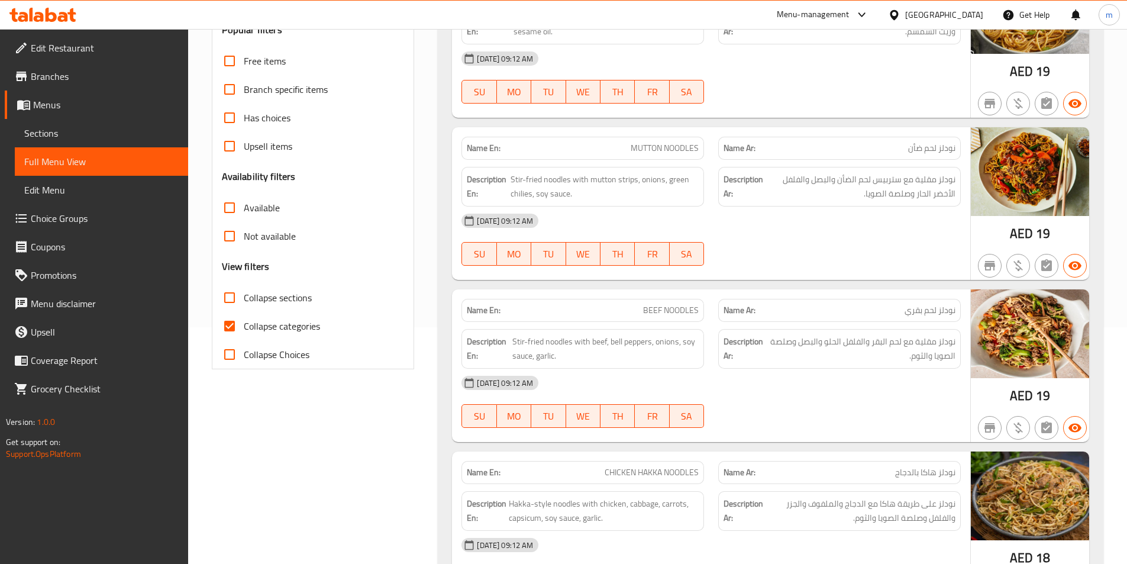
click at [231, 302] on input "Collapse sections" at bounding box center [229, 297] width 28 height 28
click at [56, 127] on span "Sections" at bounding box center [101, 133] width 154 height 14
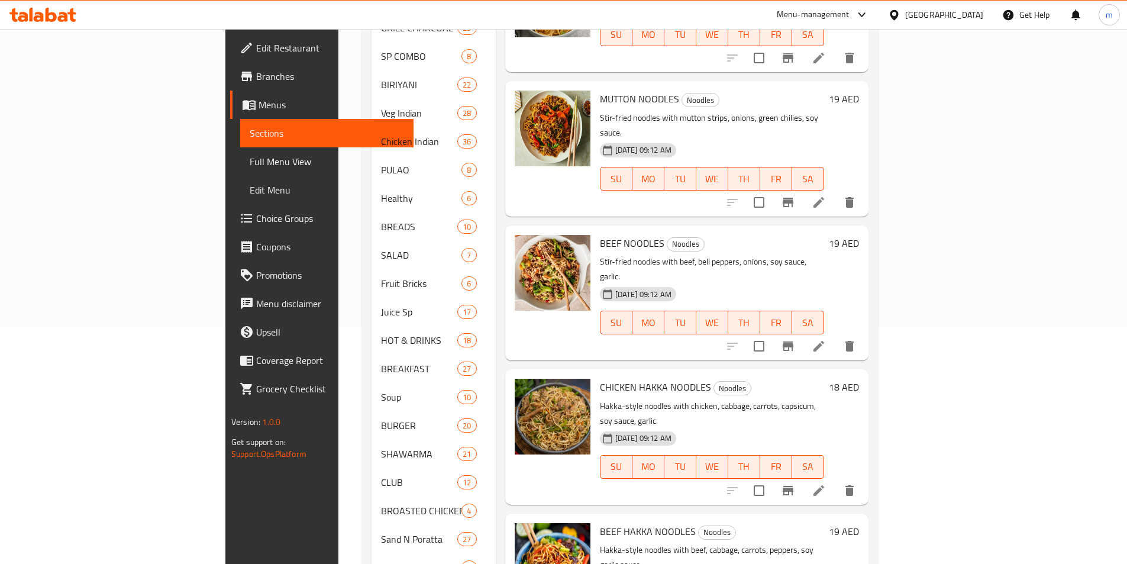
scroll to position [166, 0]
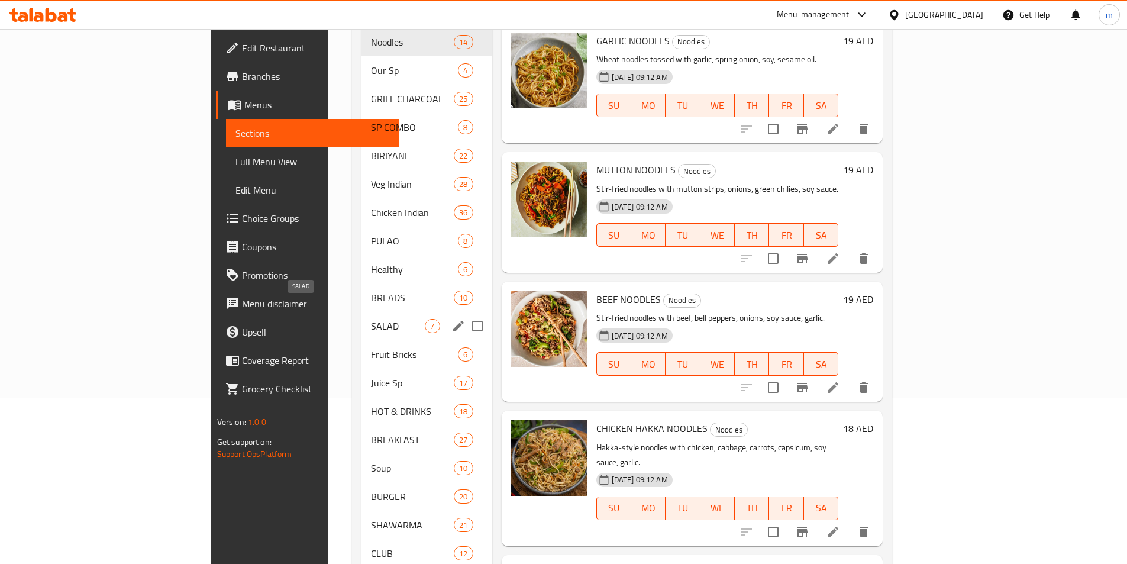
drag, startPoint x: 256, startPoint y: 307, endPoint x: 350, endPoint y: 282, distance: 97.5
click at [371, 319] on span "SALAD" at bounding box center [398, 326] width 54 height 14
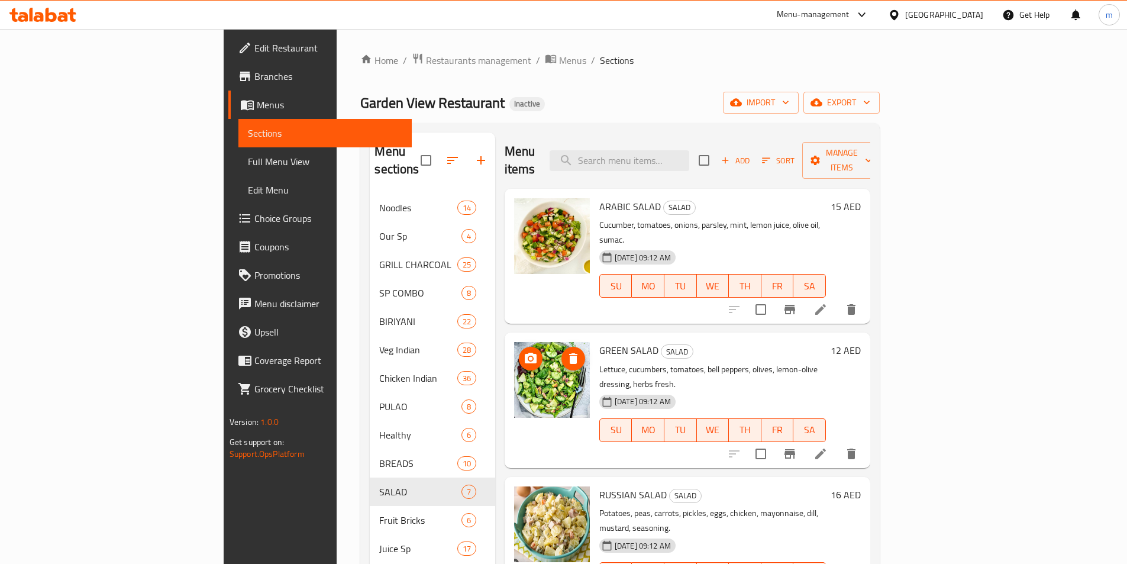
click at [769, 89] on div "Home / Restaurants management / Menus / Sections Garden View Restaurant Inactiv…" at bounding box center [620, 556] width 520 height 1007
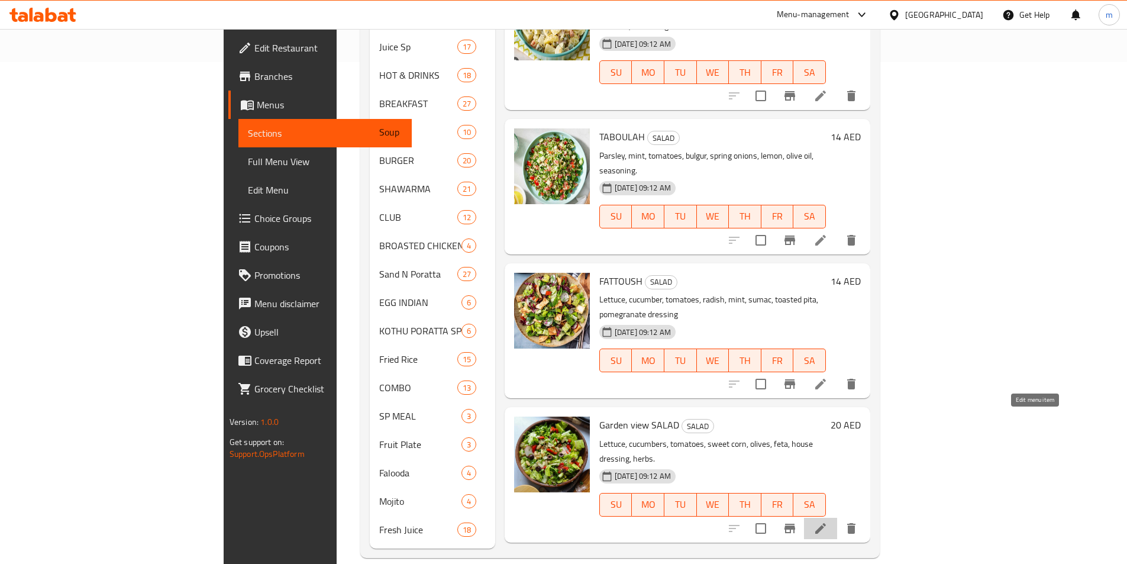
click at [826, 523] on icon at bounding box center [820, 528] width 11 height 11
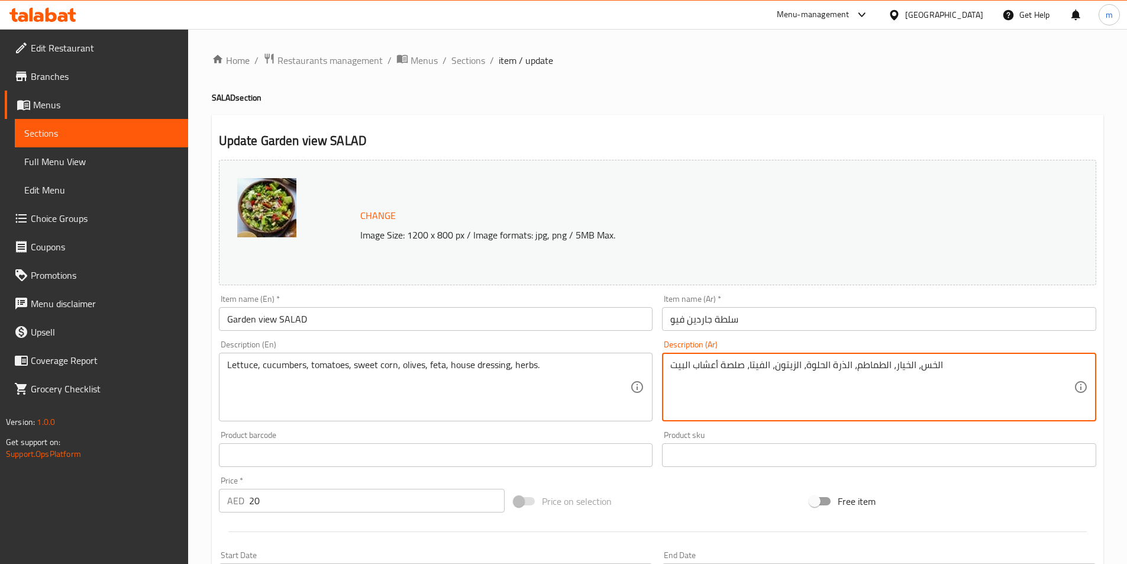
click at [711, 369] on textarea "الخس، الخيار، الطماطم، الذرة الحلوة، الزيتون، الفيتا، صلصة أعشاب البيت" at bounding box center [872, 387] width 404 height 56
click at [743, 386] on textarea "الخس، الخيار، الطماطم، الذرة الحلوة، الزيتون، الفيتا، صلصة البيت" at bounding box center [872, 387] width 404 height 56
paste textarea "أعشاب"
click at [834, 373] on textarea "الخس، الخيار، الطماطم، الذرة الحلوة، الزيتون، الفيتا، صلصة البيت أعشاب" at bounding box center [872, 387] width 404 height 56
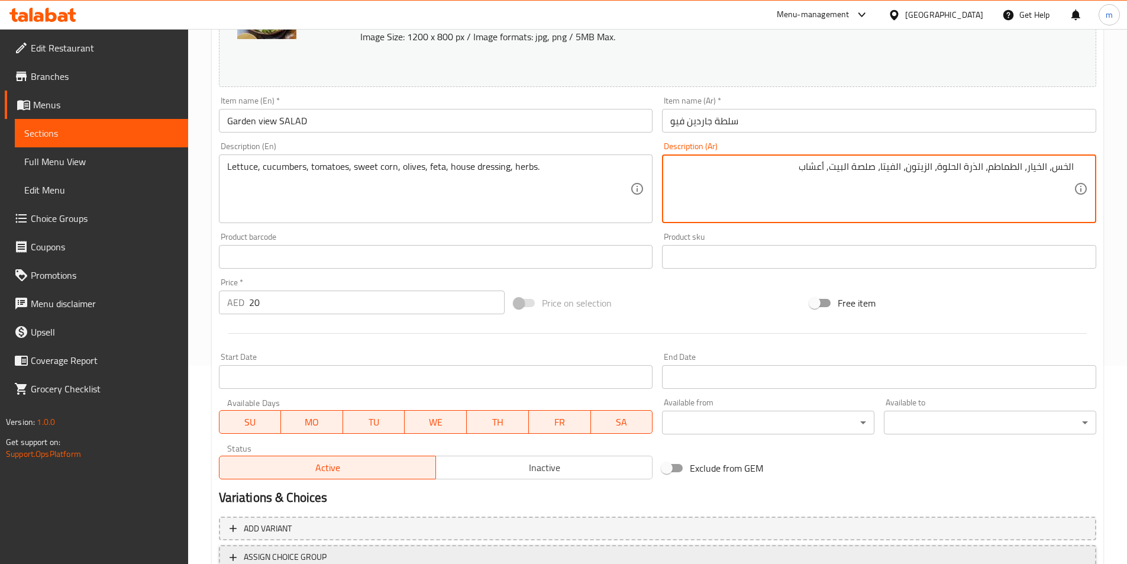
scroll to position [289, 0]
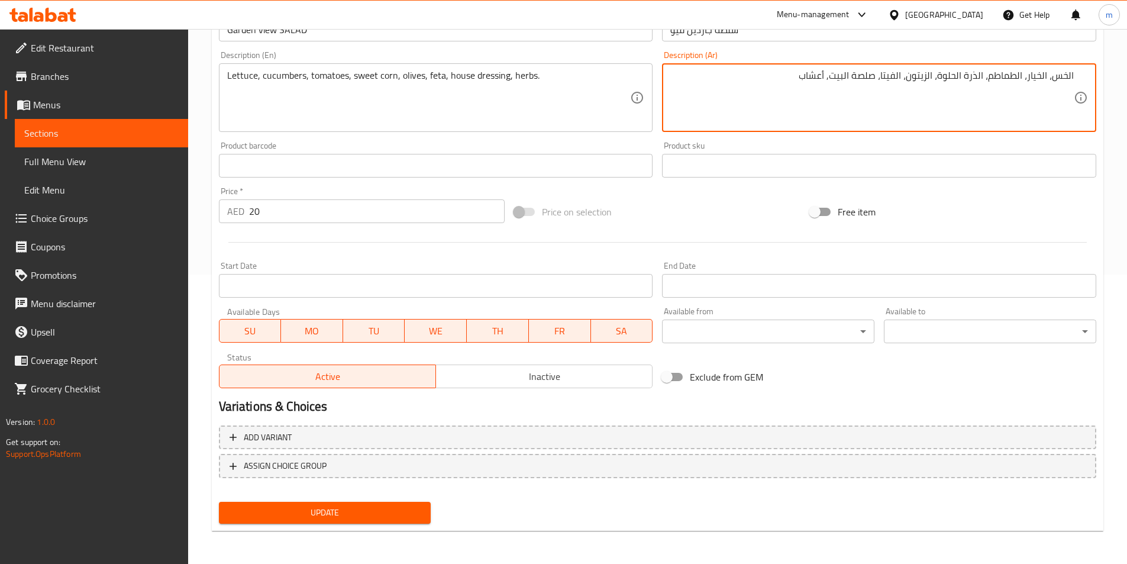
type textarea "الخس، الخيار، الطماطم، الذرة الحلوة، الزيتون، الفيتا، صلصة البيت, أعشاب"
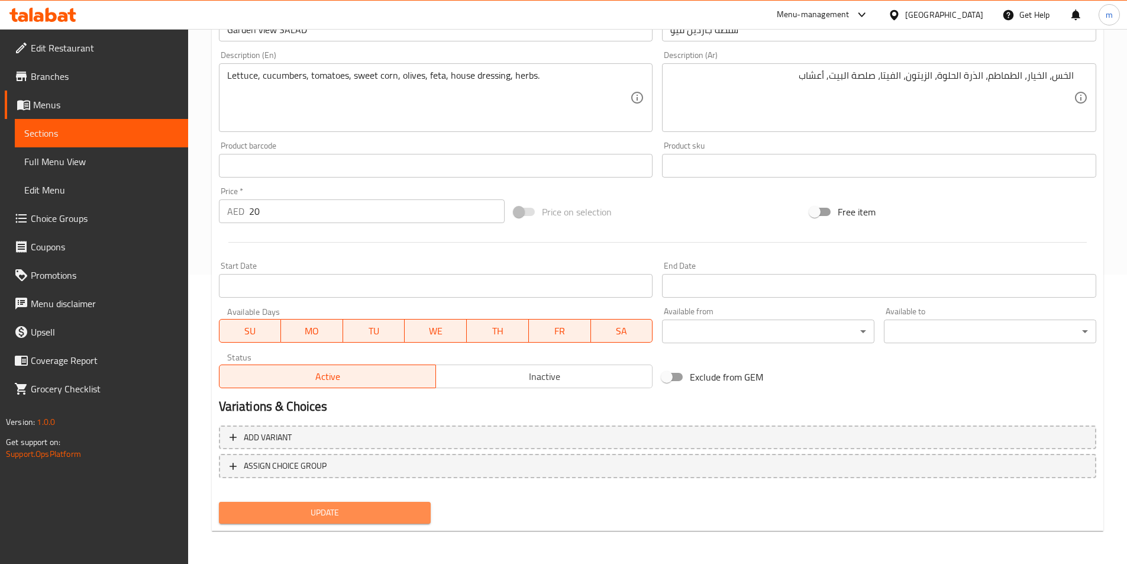
drag, startPoint x: 414, startPoint y: 509, endPoint x: 428, endPoint y: 503, distance: 14.8
click at [415, 509] on span "Update" at bounding box center [325, 512] width 194 height 15
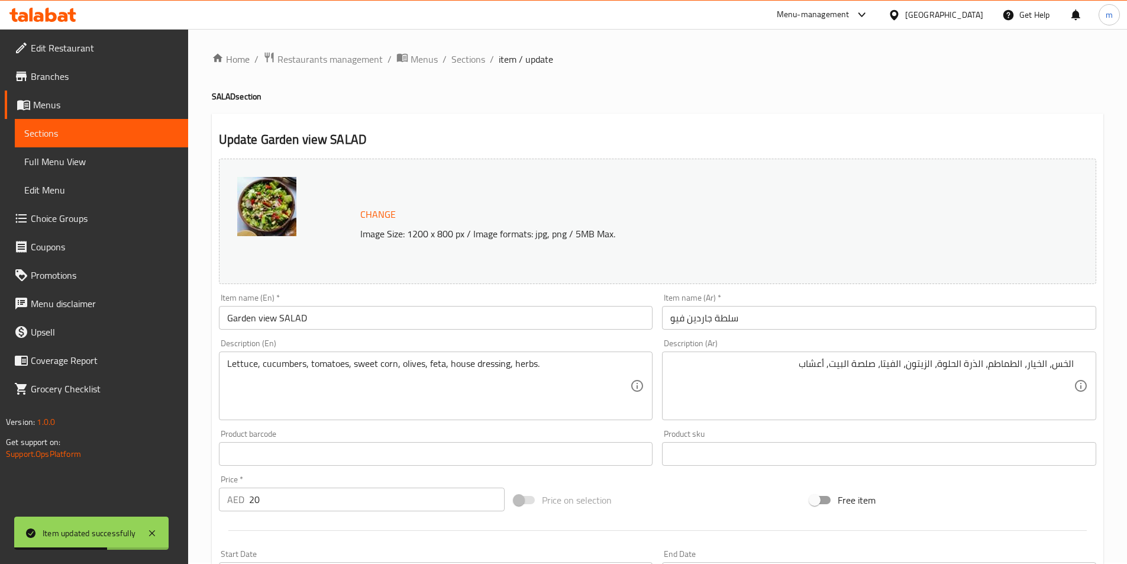
scroll to position [0, 0]
click at [473, 63] on span "Sections" at bounding box center [469, 60] width 34 height 14
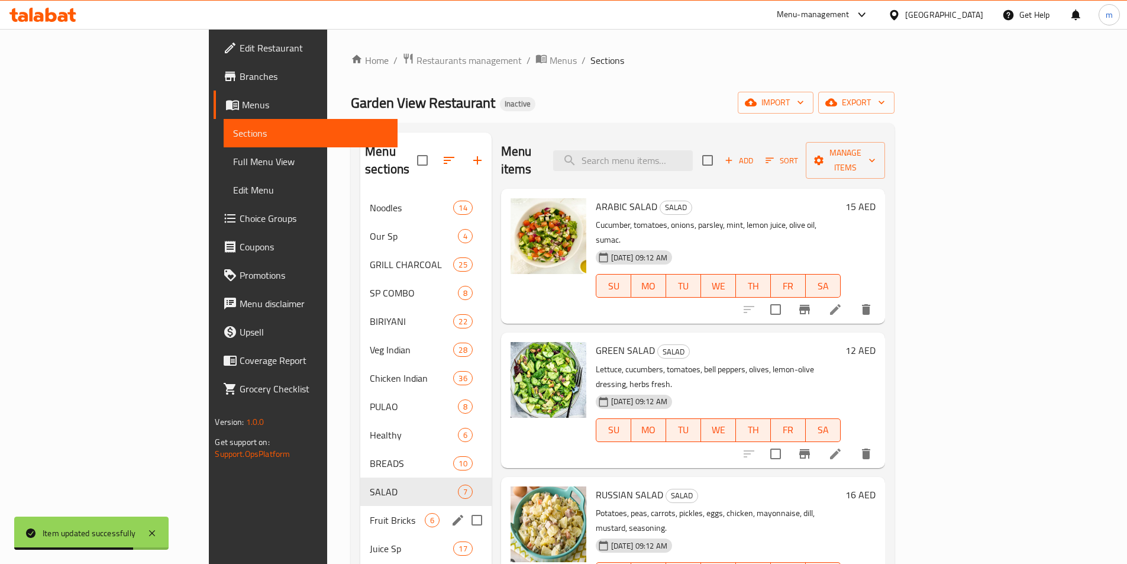
drag, startPoint x: 317, startPoint y: 510, endPoint x: 720, endPoint y: 128, distance: 555.1
click at [360, 509] on div "Fruit Bricks 6" at bounding box center [425, 520] width 131 height 28
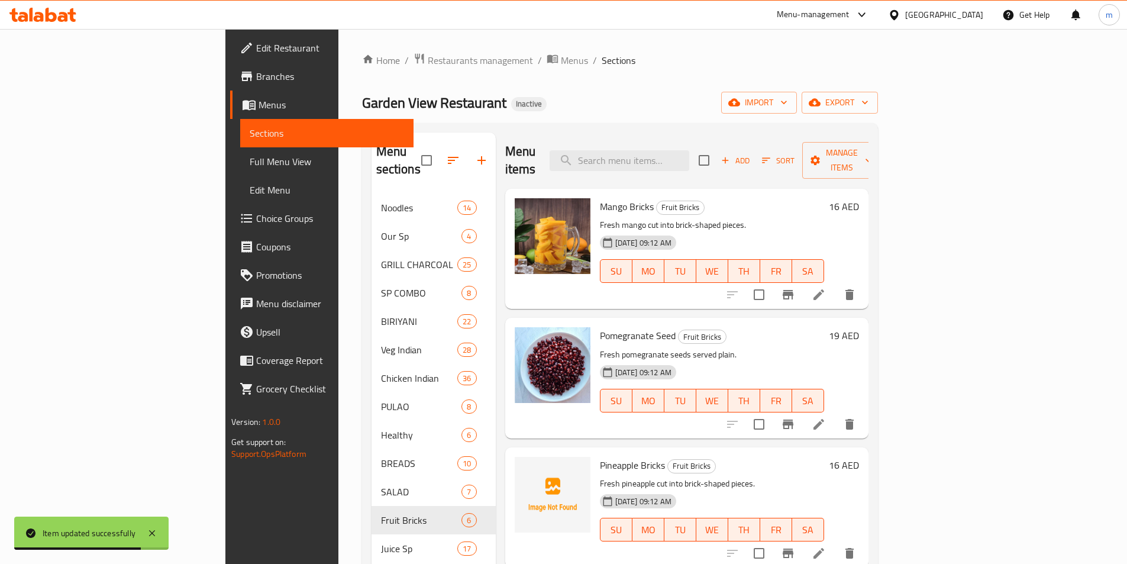
click at [707, 88] on div "Home / Restaurants management / Menus / Sections Garden View Restaurant Inactiv…" at bounding box center [620, 556] width 516 height 1007
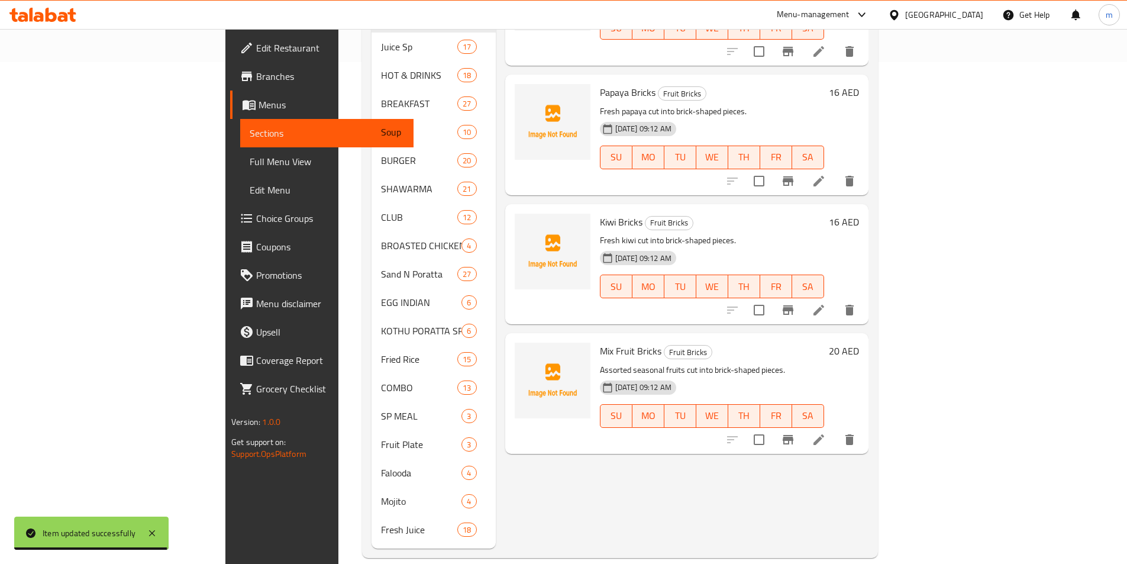
click at [826, 433] on icon at bounding box center [819, 440] width 14 height 14
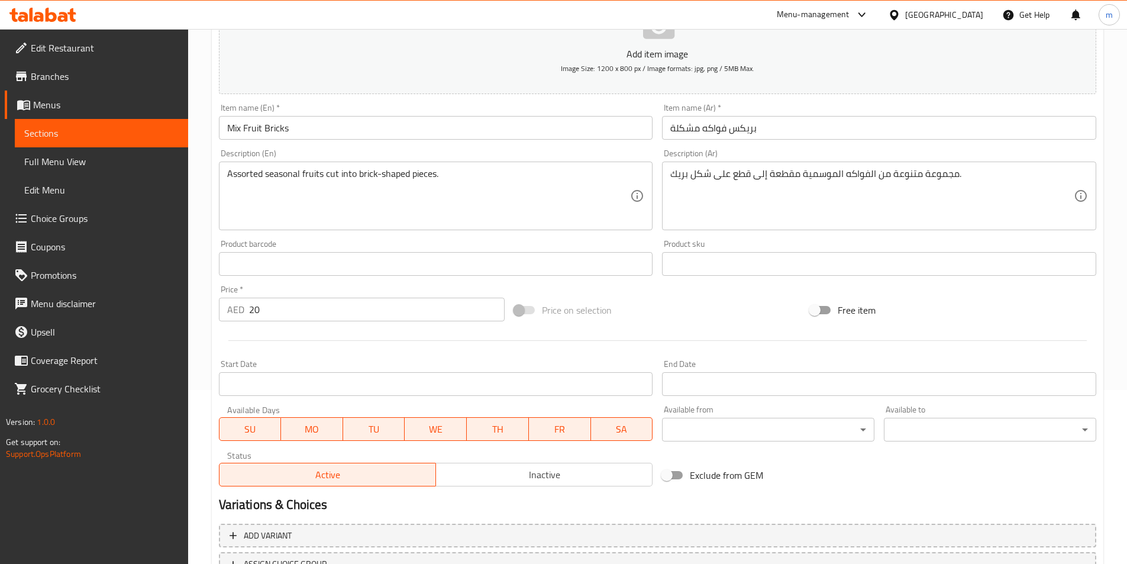
scroll to position [178, 0]
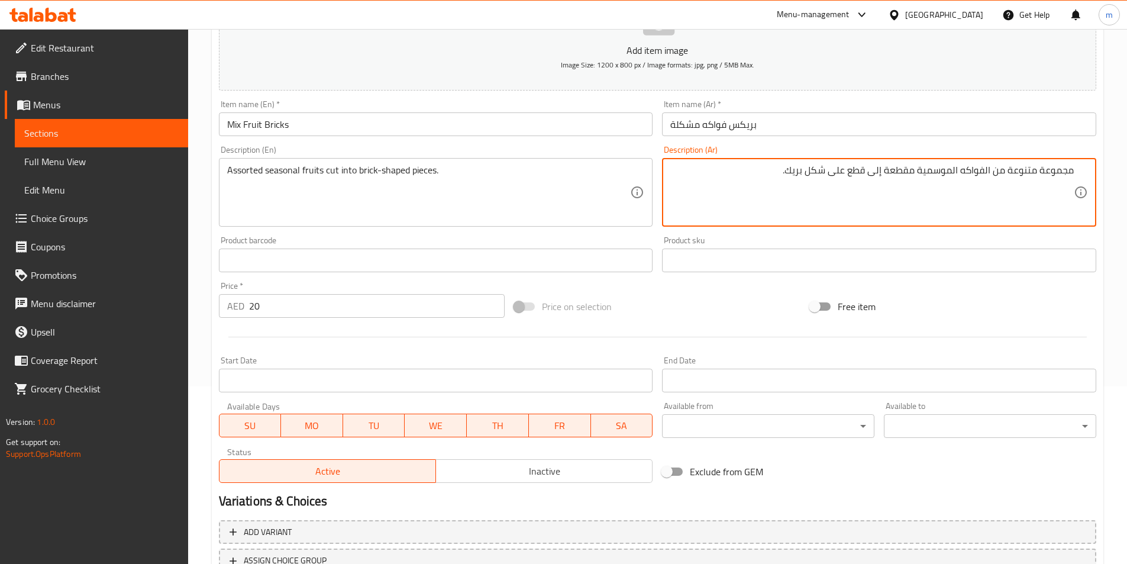
drag, startPoint x: 991, startPoint y: 174, endPoint x: 1006, endPoint y: 174, distance: 15.4
click at [1006, 174] on textarea "مجموعة متنوعة من الفواكه الموسمية مقطعة إلى قطع على شكل بريك." at bounding box center [872, 193] width 404 height 56
drag, startPoint x: 1043, startPoint y: 175, endPoint x: 1064, endPoint y: 172, distance: 21.6
click at [1064, 172] on textarea "مجموعة متنوعة الفواكه الموسمية مقطعة إلى قطع على شكل بريك." at bounding box center [872, 193] width 404 height 56
click at [1063, 170] on textarea "مجموعة متنوعة الفواكه الموسمية مقطعة إلى قطع على شكل بريك." at bounding box center [872, 193] width 404 height 56
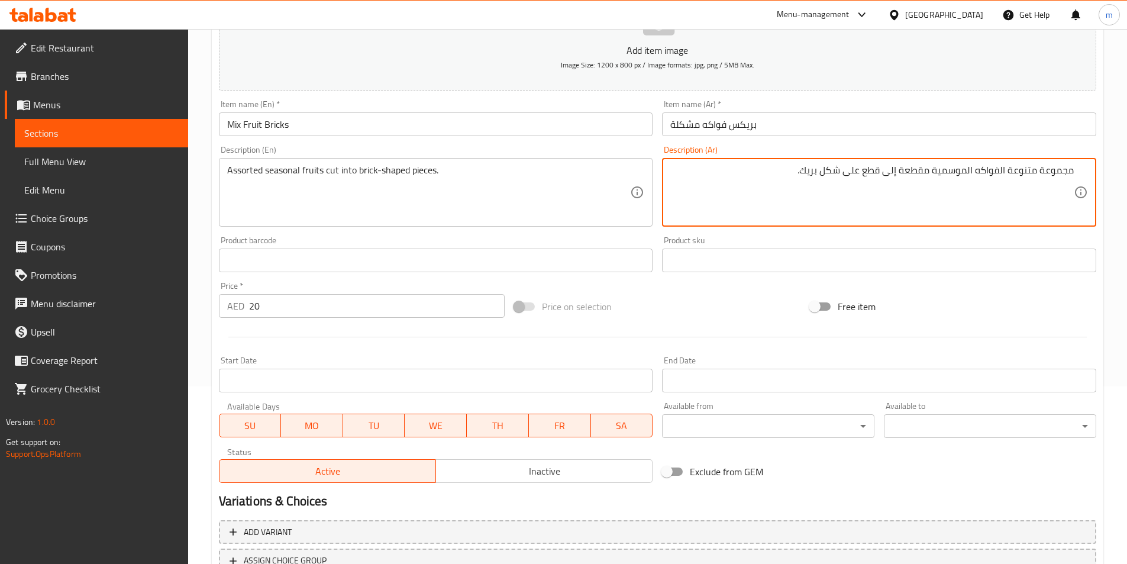
click at [1063, 170] on textarea "مجموعة متنوعة الفواكه الموسمية مقطعة إلى قطع على شكل بريك." at bounding box center [872, 193] width 404 height 56
click at [1060, 175] on textarea "متنوعة الفواكه الموسمية مقطعة إلى قطع على شكل بريك." at bounding box center [872, 193] width 404 height 56
click at [1002, 177] on textarea "الفواكه الموسمية مقطعة إلى قطع على شكل بريك." at bounding box center [872, 193] width 404 height 56
paste textarea "متنوعة"
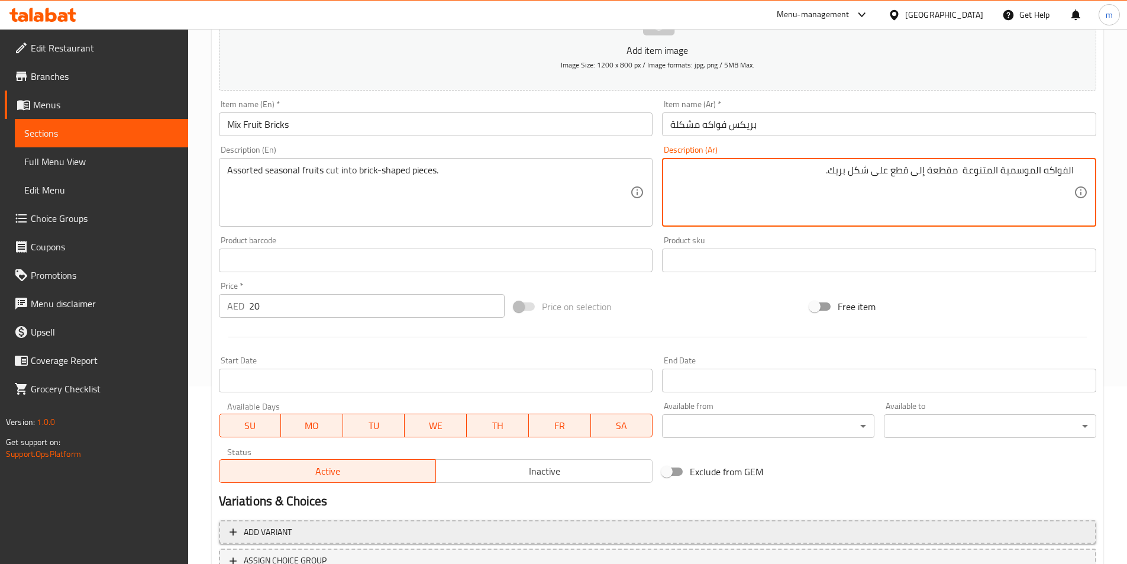
scroll to position [272, 0]
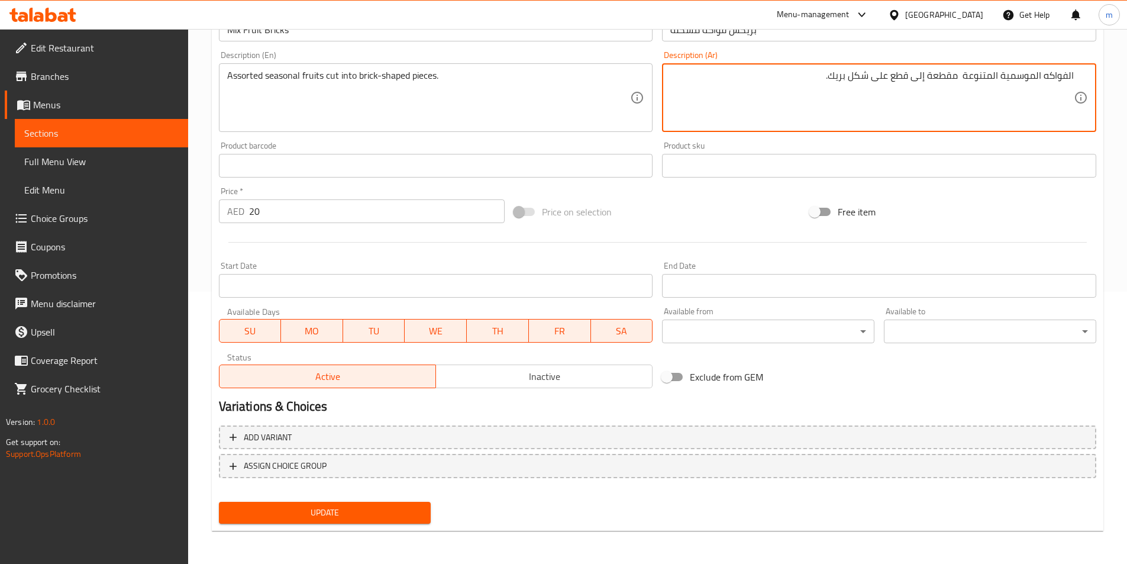
type textarea "الفواكه الموسمية المتنوعة مقطعة إلى قطع على شكل بريك."
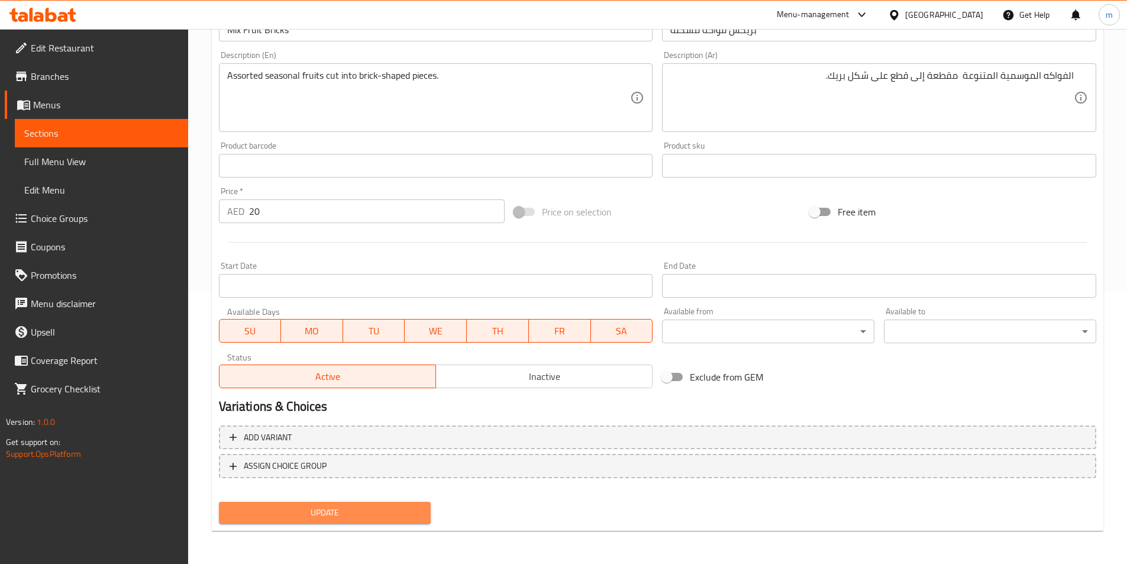
drag, startPoint x: 402, startPoint y: 515, endPoint x: 685, endPoint y: 167, distance: 448.1
click at [402, 515] on span "Update" at bounding box center [325, 512] width 194 height 15
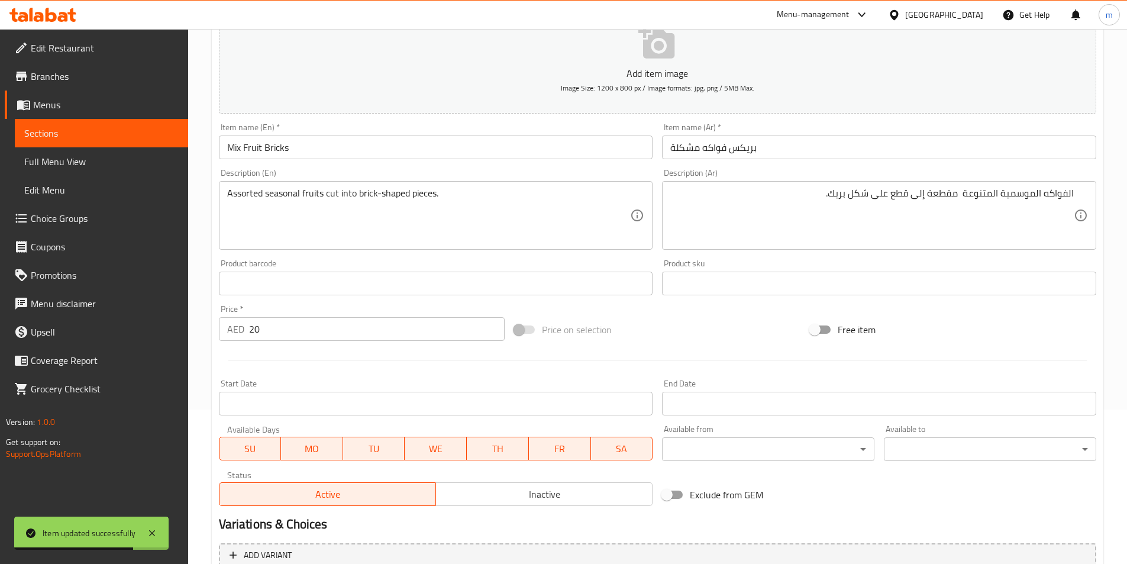
scroll to position [0, 0]
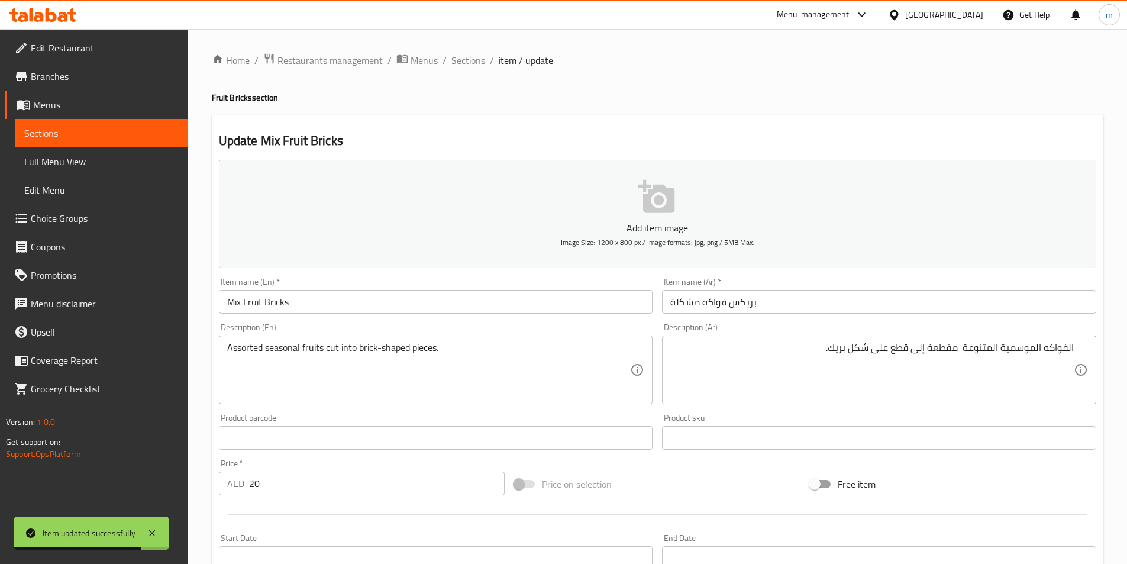
click at [457, 56] on span "Sections" at bounding box center [469, 60] width 34 height 14
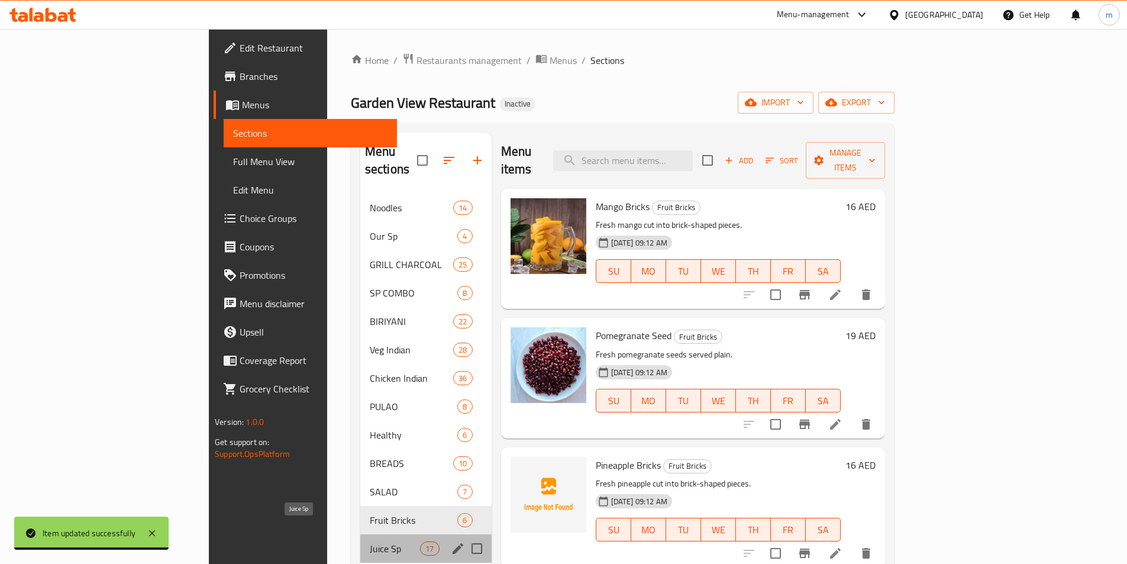
click at [370, 541] on span "Juice Sp" at bounding box center [395, 548] width 50 height 14
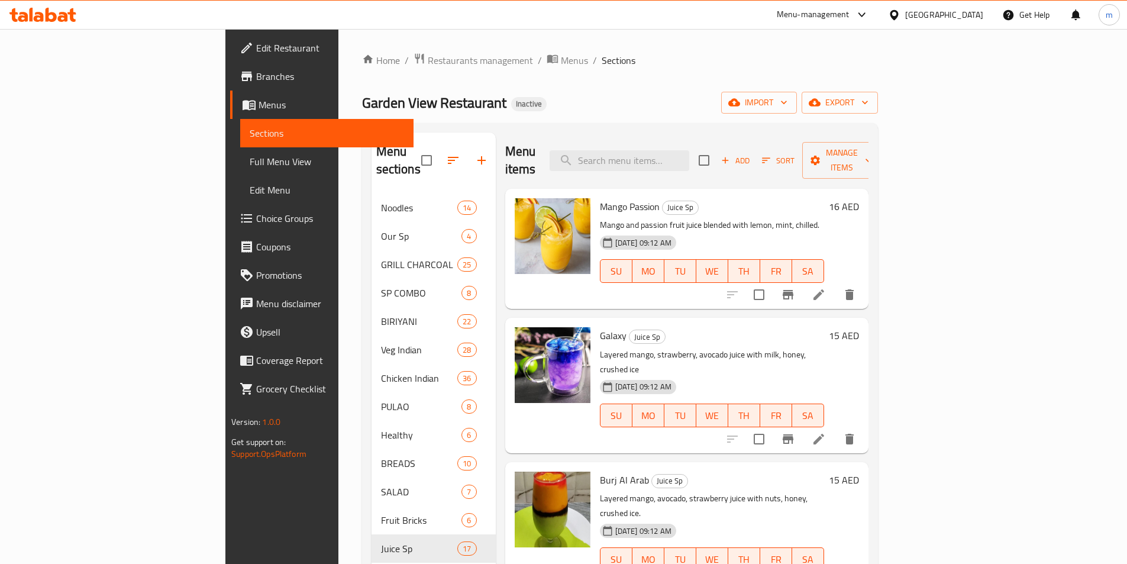
click at [616, 91] on div "Home / Restaurants management / Menus / Sections Garden View Restaurant Inactiv…" at bounding box center [620, 556] width 516 height 1007
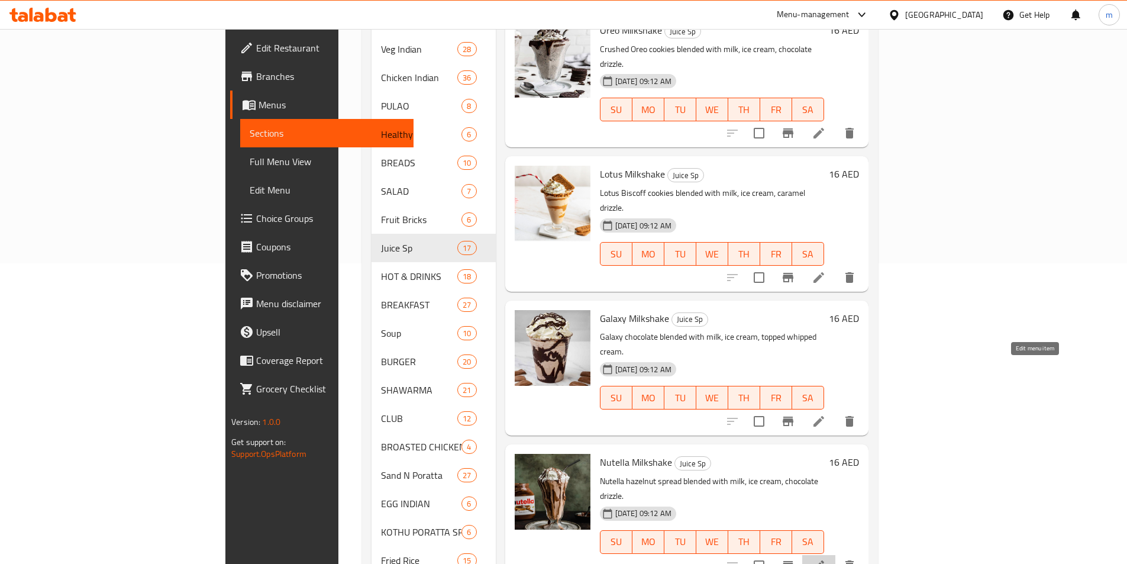
click at [826, 559] on icon at bounding box center [819, 566] width 14 height 14
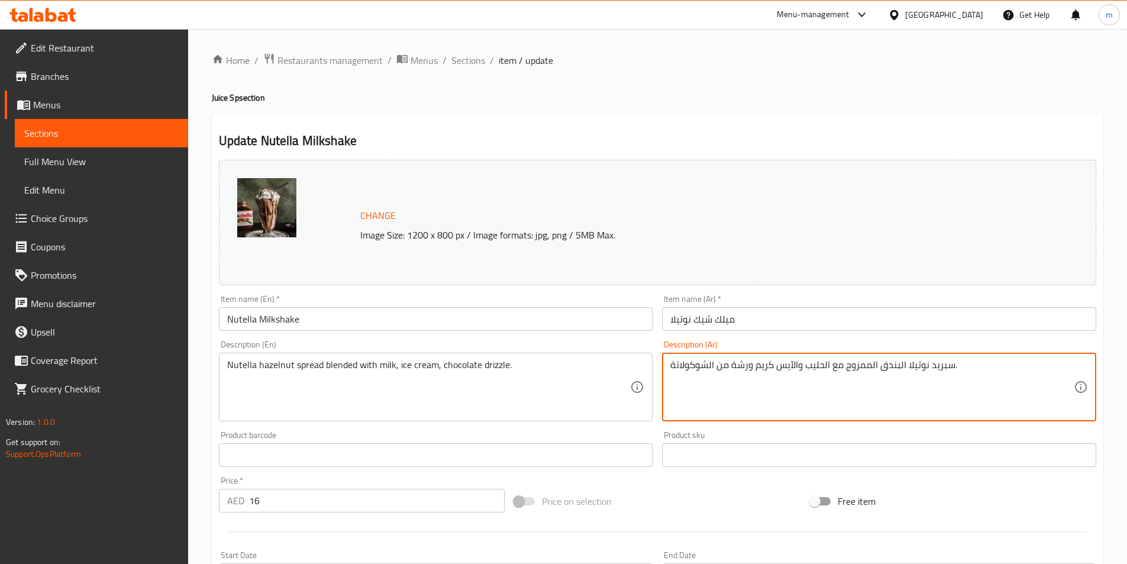
drag, startPoint x: 731, startPoint y: 370, endPoint x: 748, endPoint y: 375, distance: 17.2
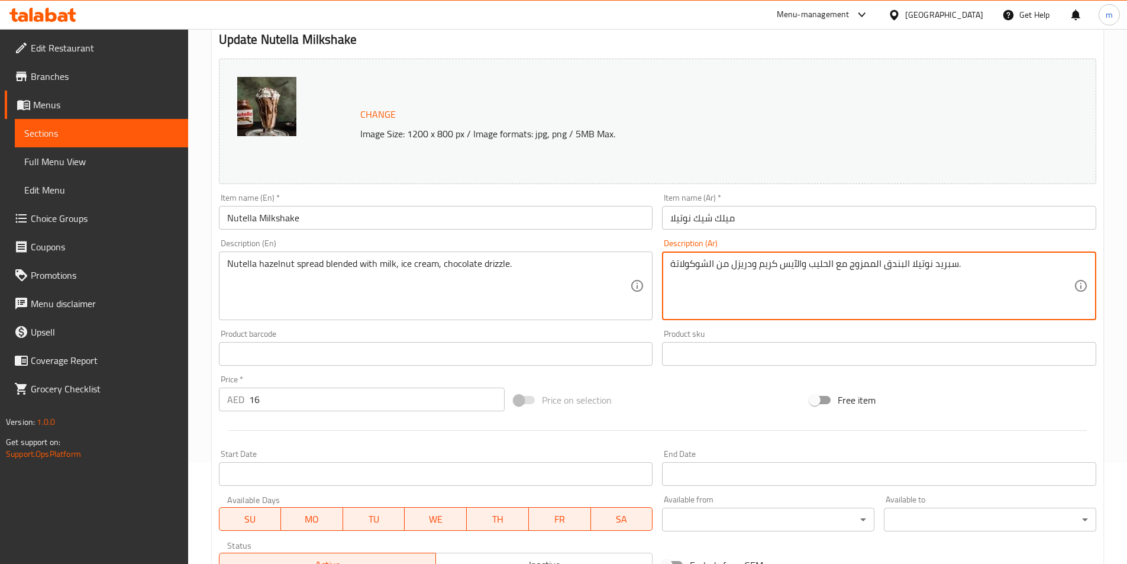
scroll to position [289, 0]
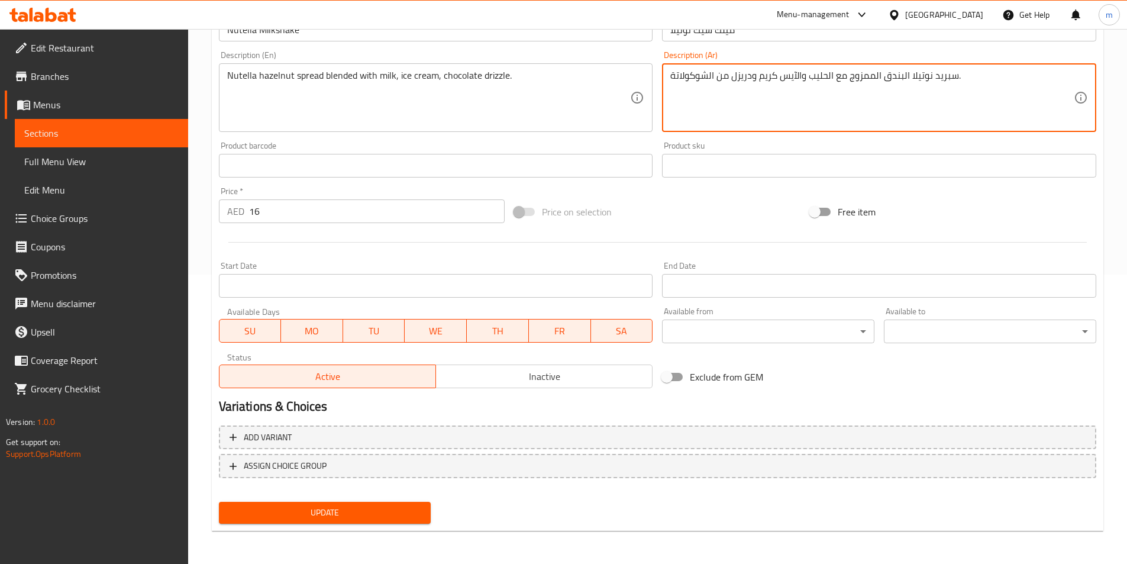
click at [718, 73] on textarea "سبريد نوتيلا البندق الممزوج مع الحليب والآيس كريم ودريزل من الشوكولاتة." at bounding box center [872, 98] width 404 height 56
click at [721, 78] on textarea "سبريد نوتيلا البندق الممزوج مع الحليب والآيس كريم ودريزل من الشوكولاتة." at bounding box center [872, 98] width 404 height 56
type textarea "سبريد نوتيلا البندق الممزوج مع الحليب والآيس كريم ودريزل الشوكولاتة."
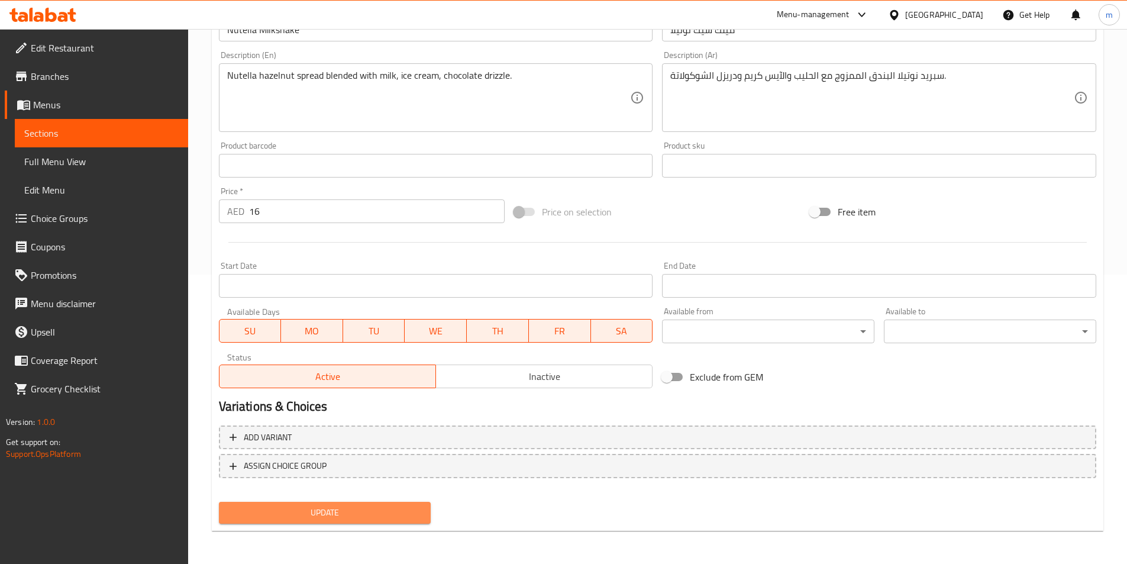
click at [399, 511] on span "Update" at bounding box center [325, 512] width 194 height 15
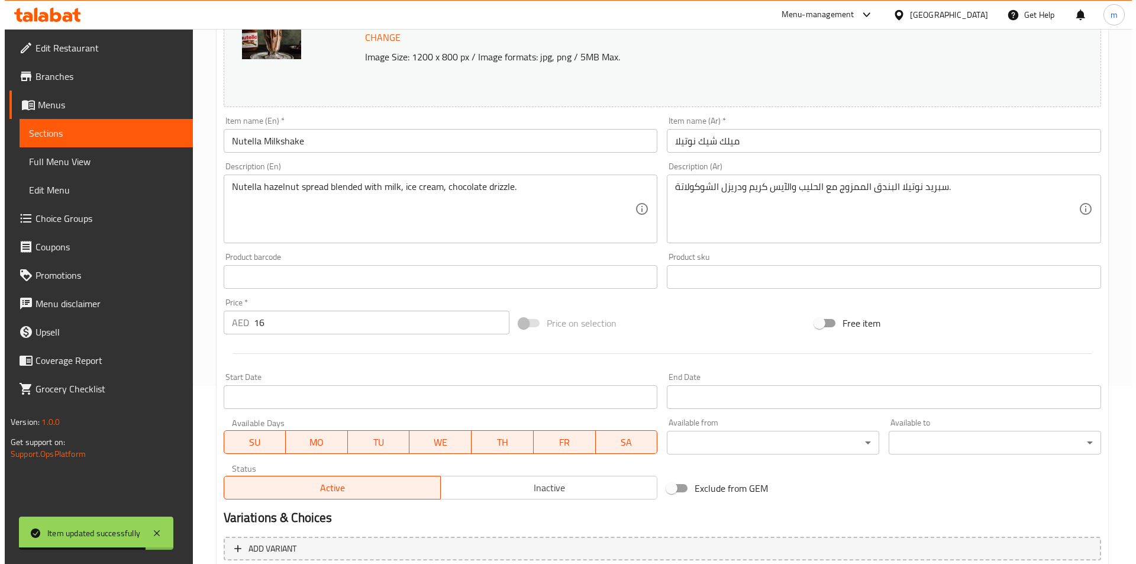
scroll to position [0, 0]
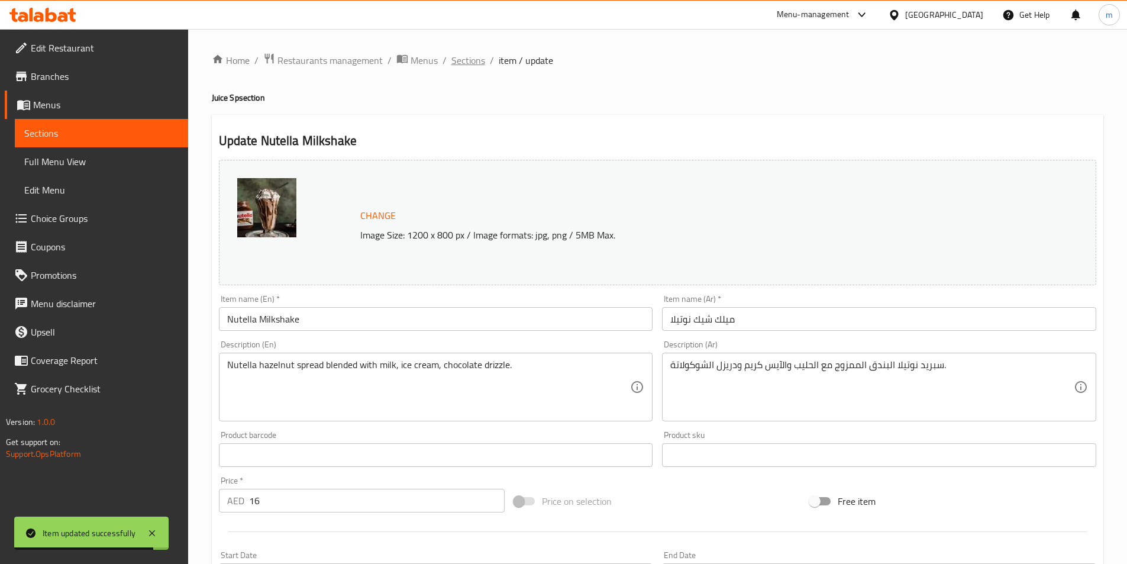
click at [472, 57] on span "Sections" at bounding box center [469, 60] width 34 height 14
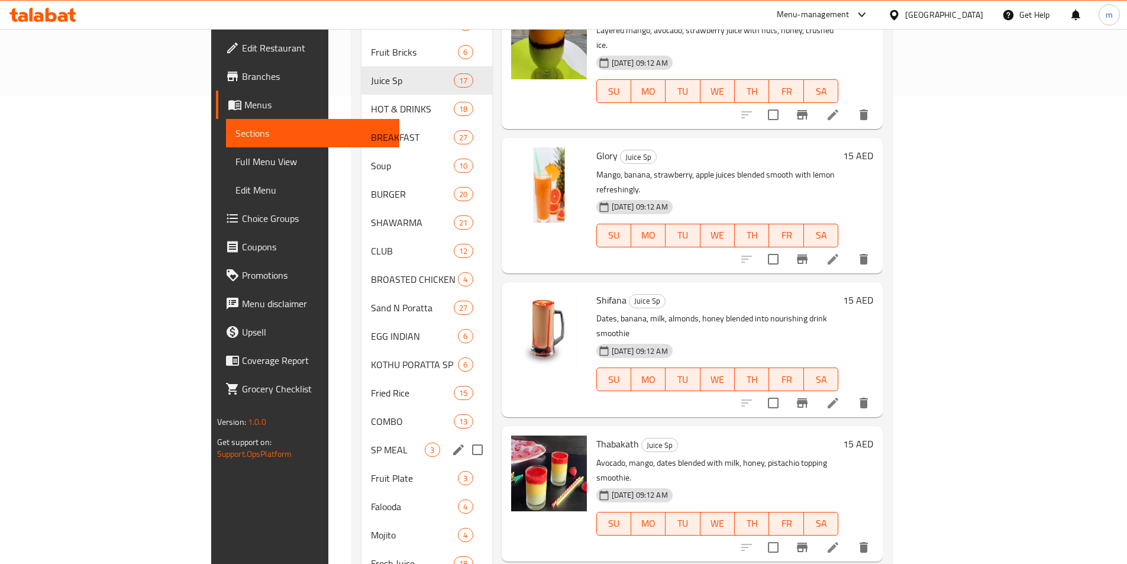
scroll to position [502, 0]
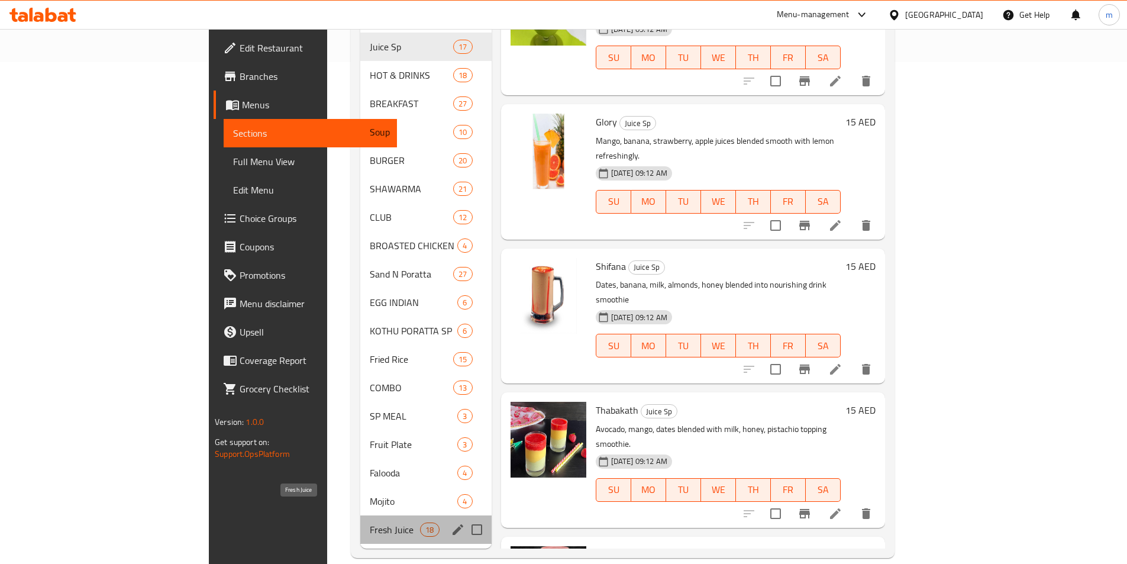
click at [370, 523] on span "Fresh Juice" at bounding box center [395, 530] width 50 height 14
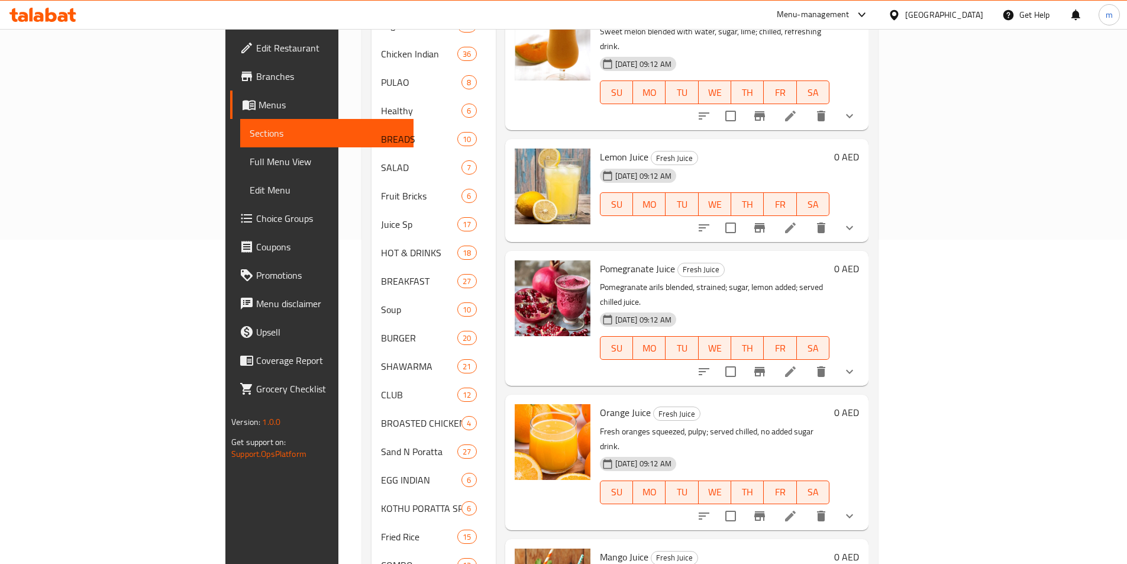
scroll to position [414, 0]
click at [796, 510] on icon at bounding box center [790, 515] width 11 height 11
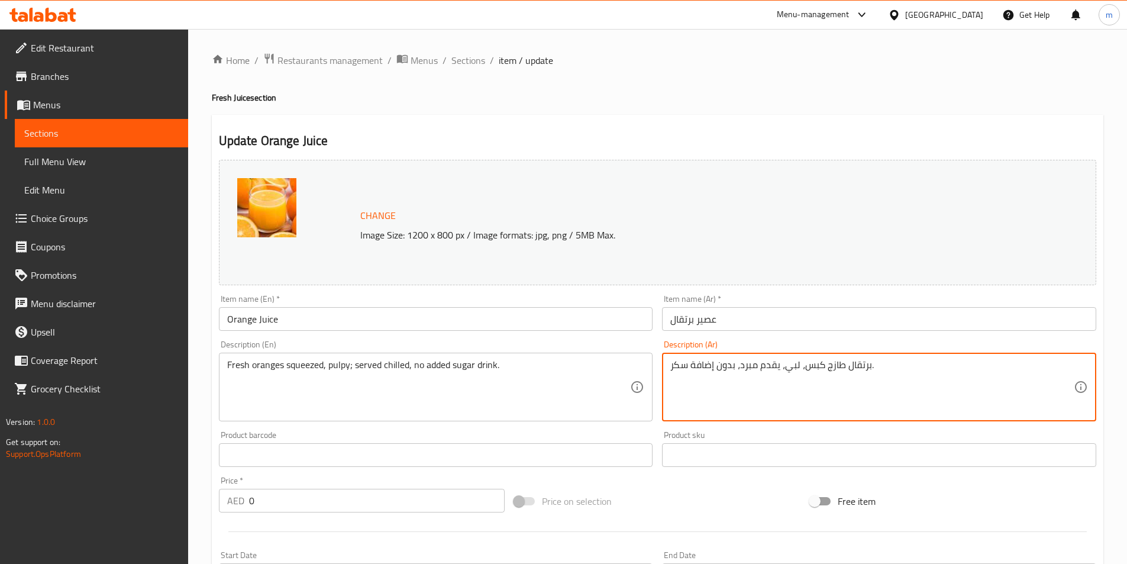
drag, startPoint x: 733, startPoint y: 370, endPoint x: 662, endPoint y: 369, distance: 71.0
click at [734, 369] on textarea "برتقال طازج كبس، لبي، يقدم مبرد، بدون إضافة سكر." at bounding box center [872, 387] width 404 height 56
drag, startPoint x: 734, startPoint y: 369, endPoint x: 643, endPoint y: 365, distance: 90.7
click at [643, 365] on div "Change Image Size: 1200 x 800 px / Image formats: jpg, png / 5MB Max. Item name…" at bounding box center [657, 418] width 887 height 527
paste textarea "Orange Juice"
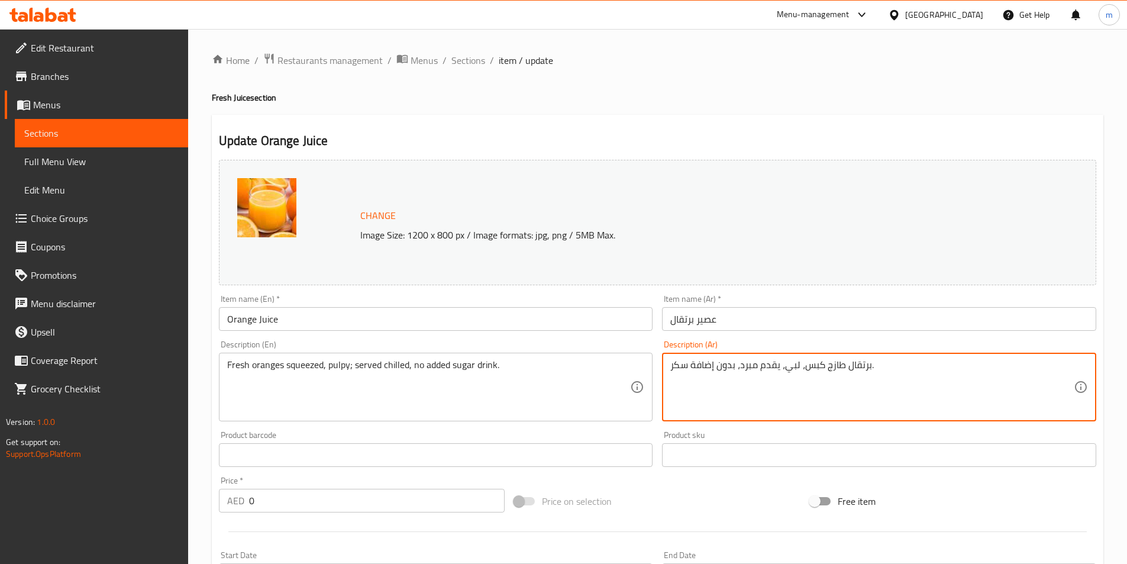
drag, startPoint x: 737, startPoint y: 367, endPoint x: 673, endPoint y: 371, distance: 64.0
click at [673, 371] on textarea "برتقال طازج كبس، لبي، يقدم مبرد، بدون إضافة سكر." at bounding box center [872, 387] width 404 height 56
click at [673, 369] on textarea "برتقال طازج كبس، لبي، يقدم مبرد، بدون إضافة سكر." at bounding box center [872, 387] width 404 height 56
drag, startPoint x: 671, startPoint y: 370, endPoint x: 757, endPoint y: 372, distance: 86.4
click at [757, 372] on textarea "برتقال طازج كبس، لبي، يقدم مبرد، بدون إضافة سكر." at bounding box center [872, 387] width 404 height 56
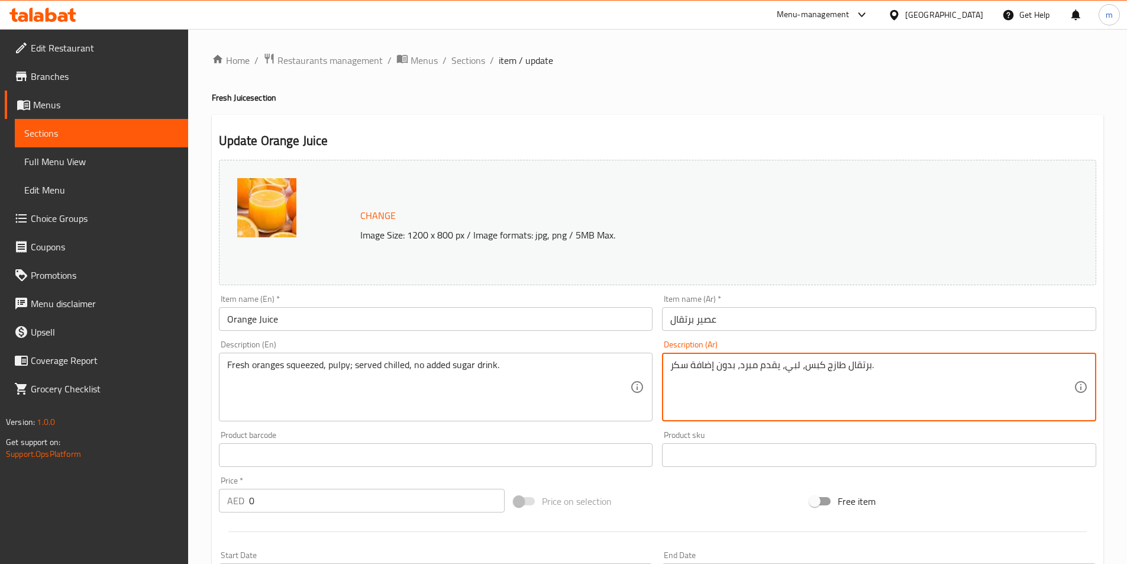
paste textarea "روب بدون إضافة سكر."
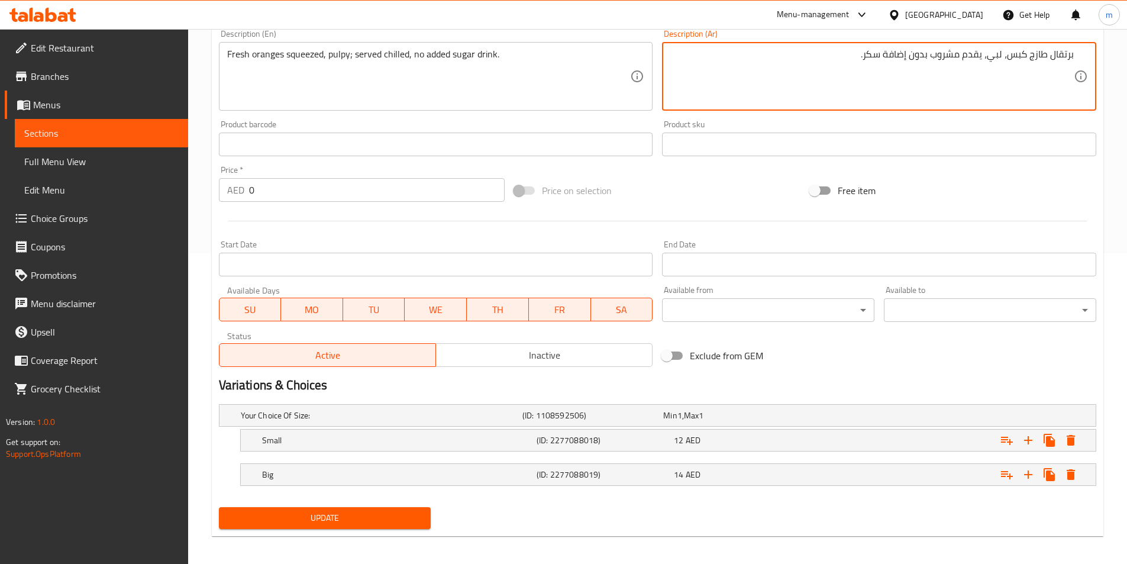
scroll to position [316, 0]
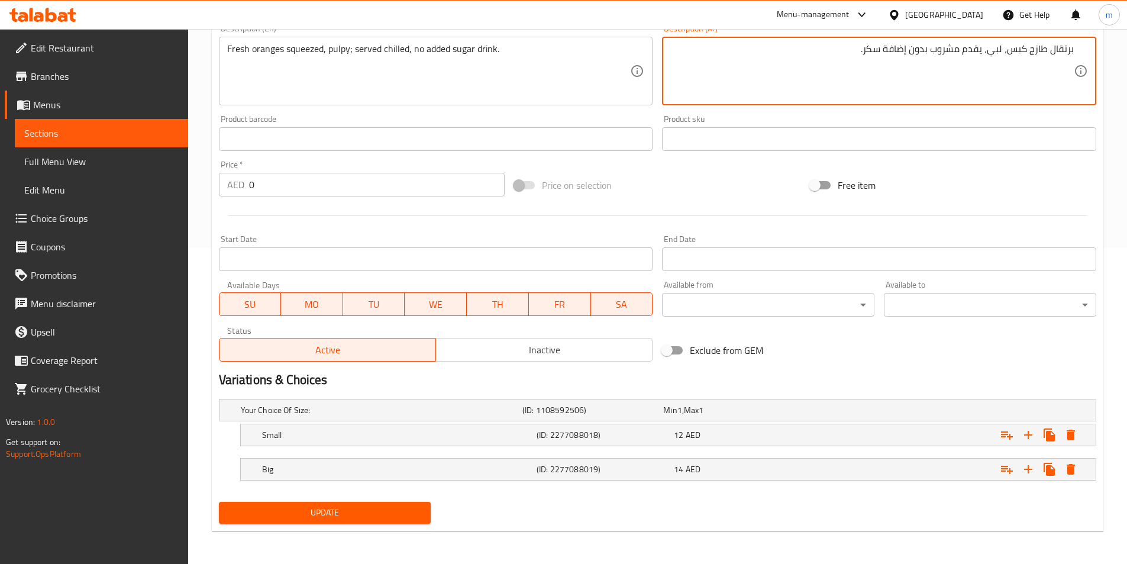
type textarea "برتقال طازج كبس، لبي، يقدم مشروب بدون إضافة سكر."
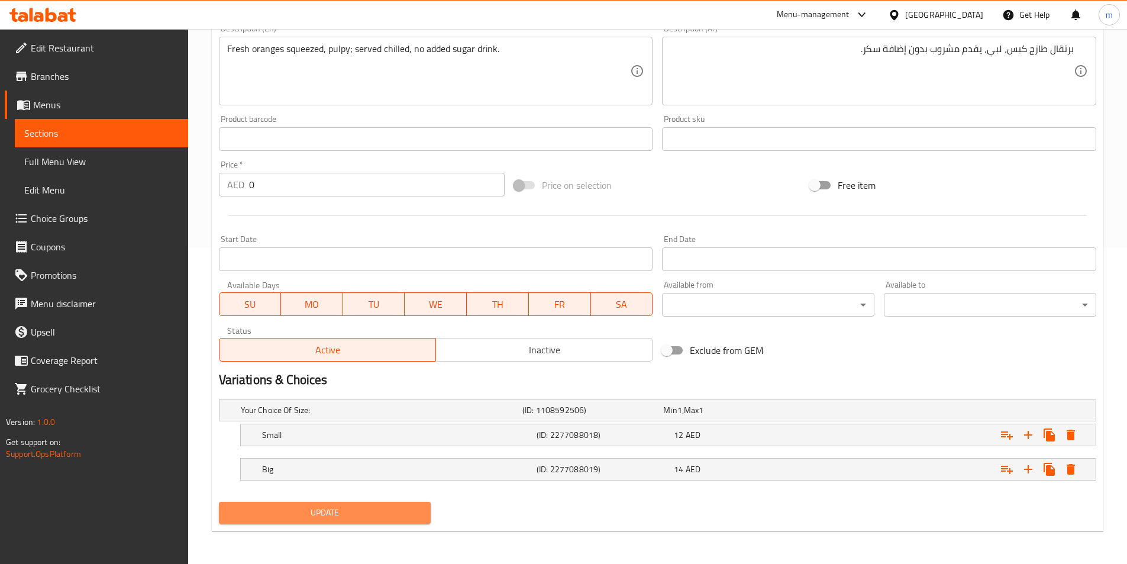
click at [415, 512] on span "Update" at bounding box center [325, 512] width 194 height 15
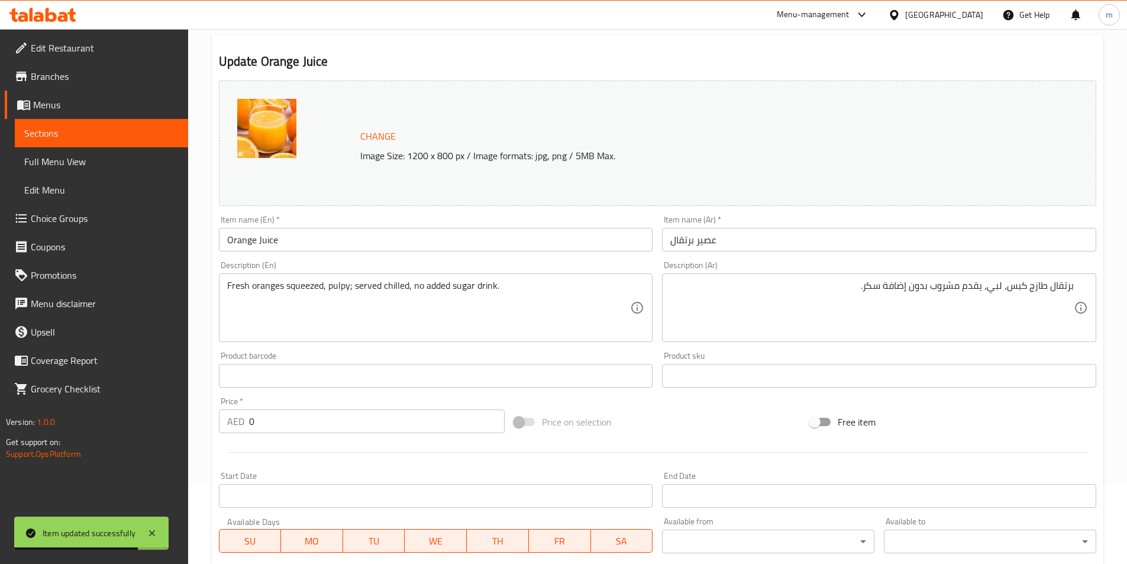
scroll to position [0, 0]
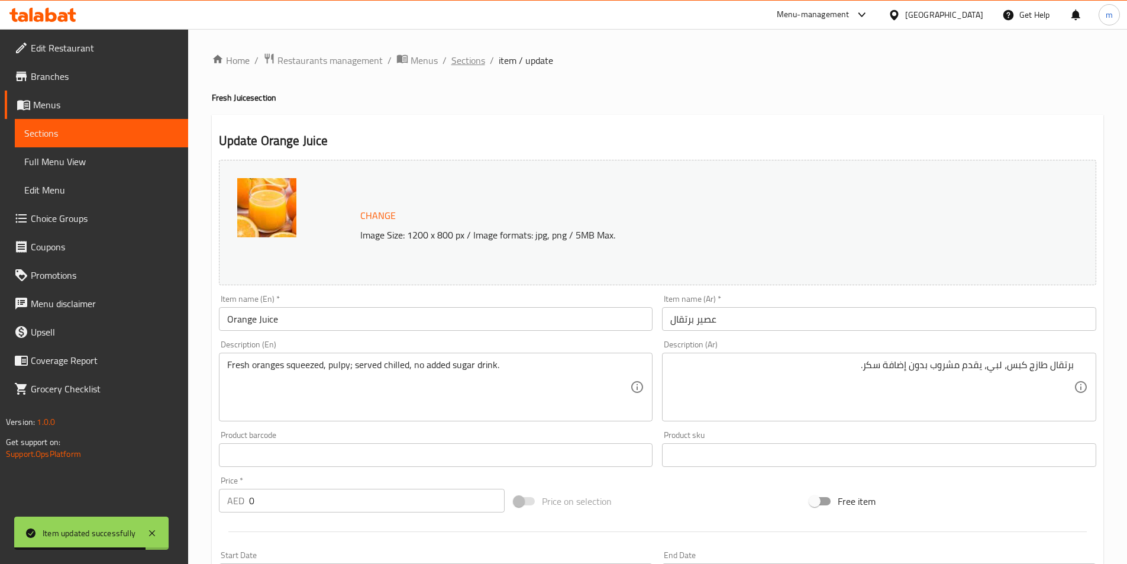
click at [471, 59] on span "Sections" at bounding box center [469, 60] width 34 height 14
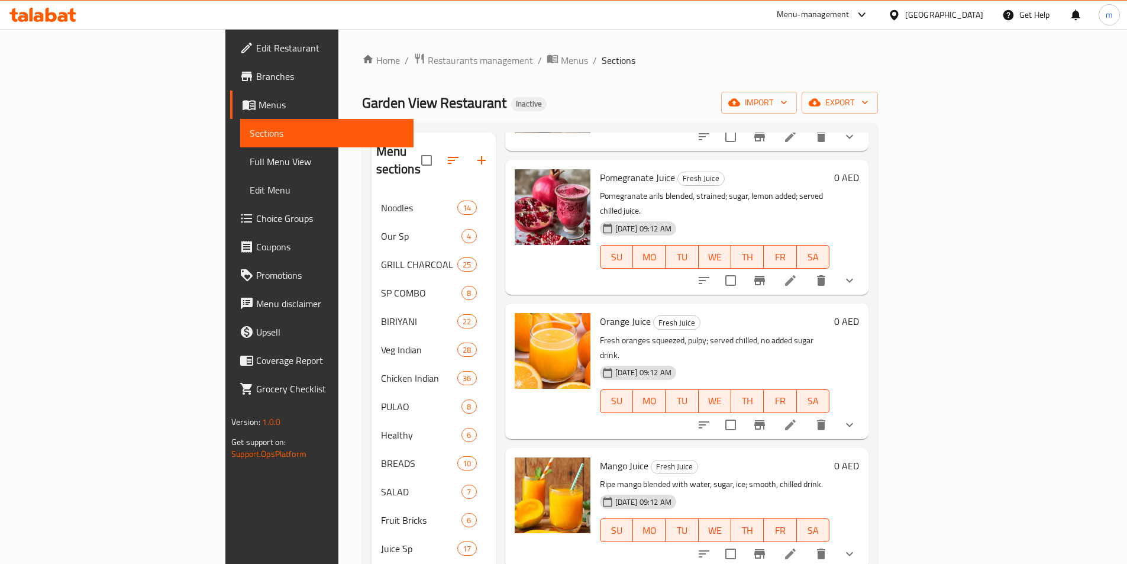
scroll to position [502, 0]
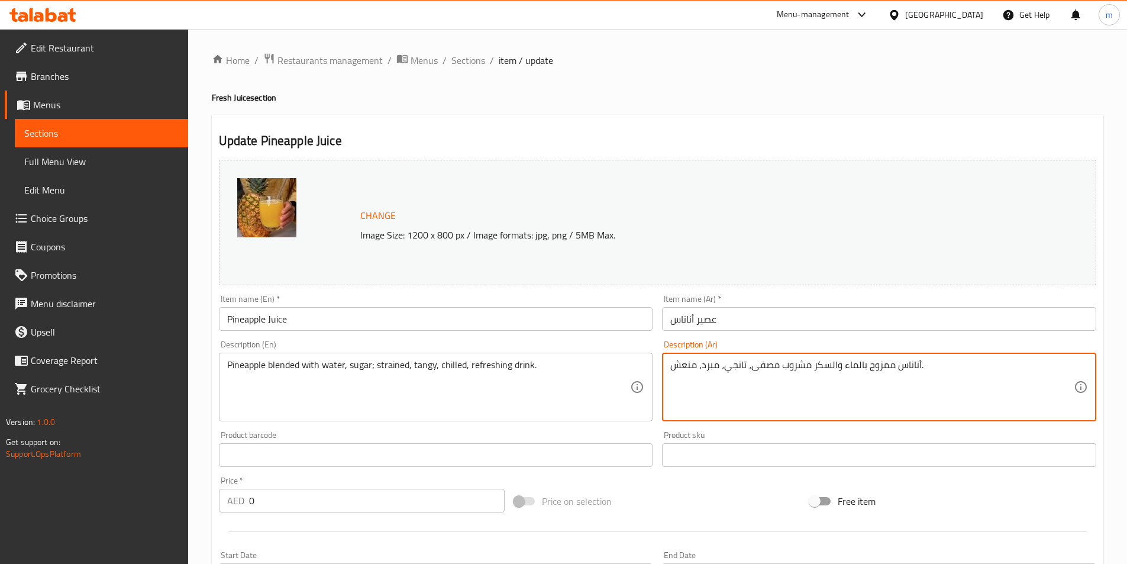
click at [807, 365] on textarea "أناناس ممزوج بالماء والسكر مشروب مصفى، تانجي، مبرد، منعش." at bounding box center [872, 387] width 404 height 56
click at [806, 370] on textarea "أناناس ممزوج بالماء والسكر مشروب مصفى، تانجي، مبرد، منعش." at bounding box center [872, 387] width 404 height 56
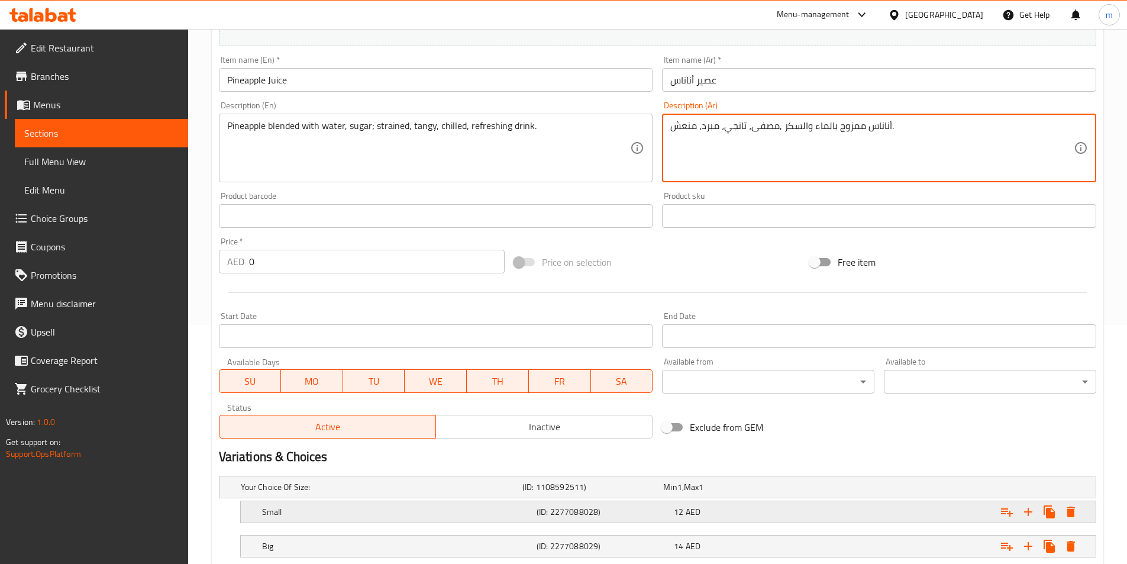
scroll to position [296, 0]
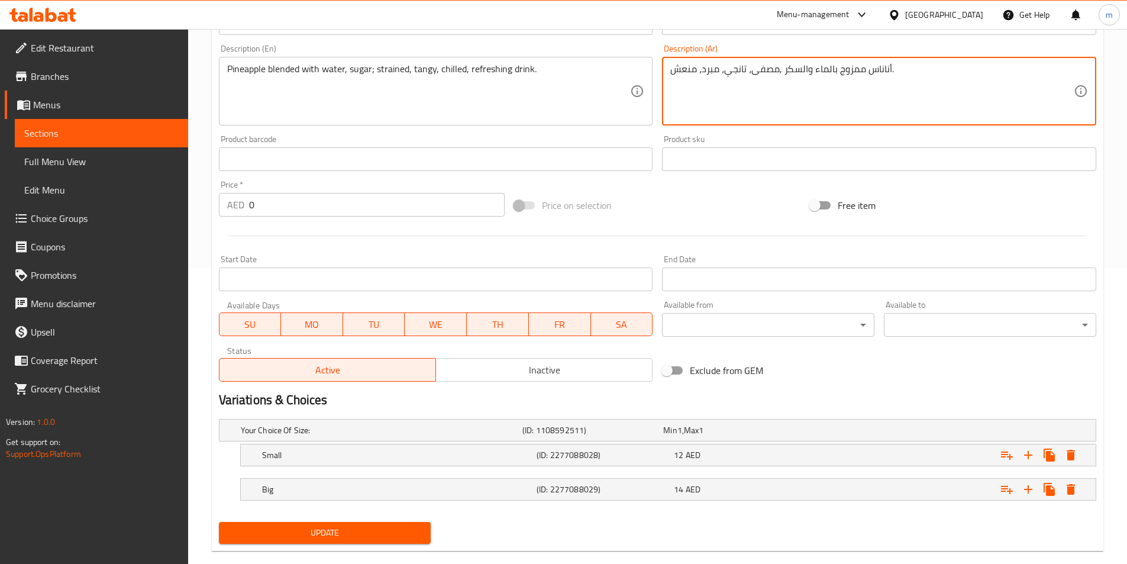
type textarea "أناناس ممزوج بالماء والسكر ,مصفى، تانجي، مبرد، منعش."
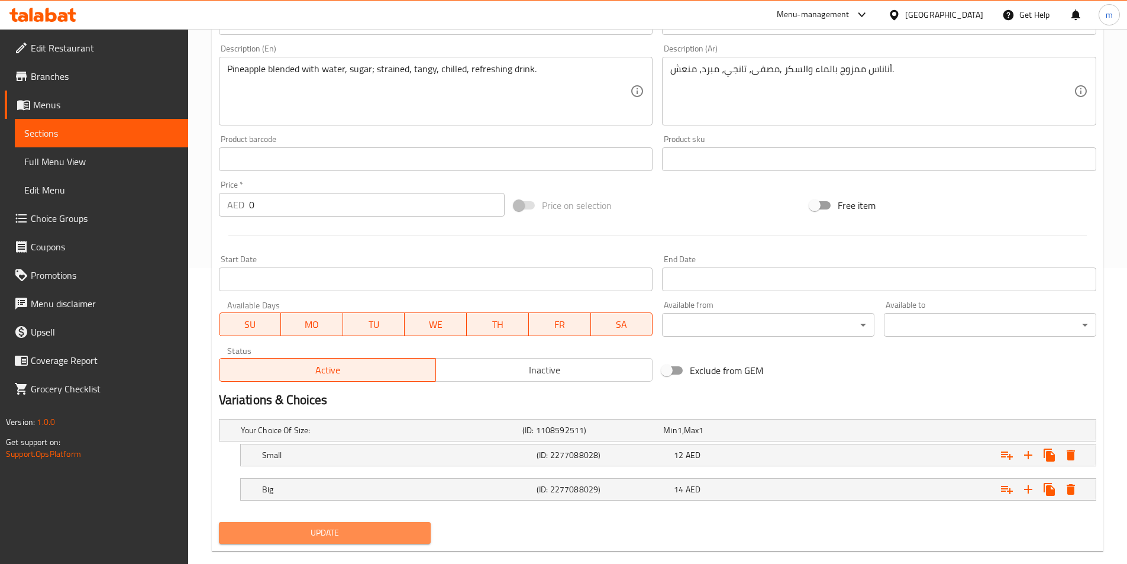
click at [417, 534] on span "Update" at bounding box center [325, 532] width 194 height 15
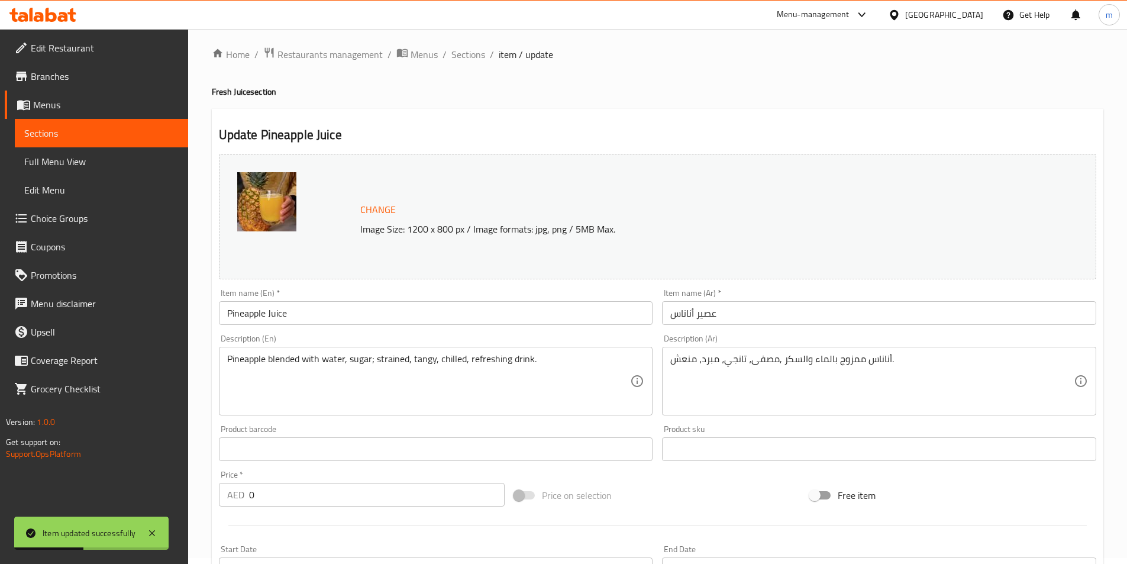
scroll to position [0, 0]
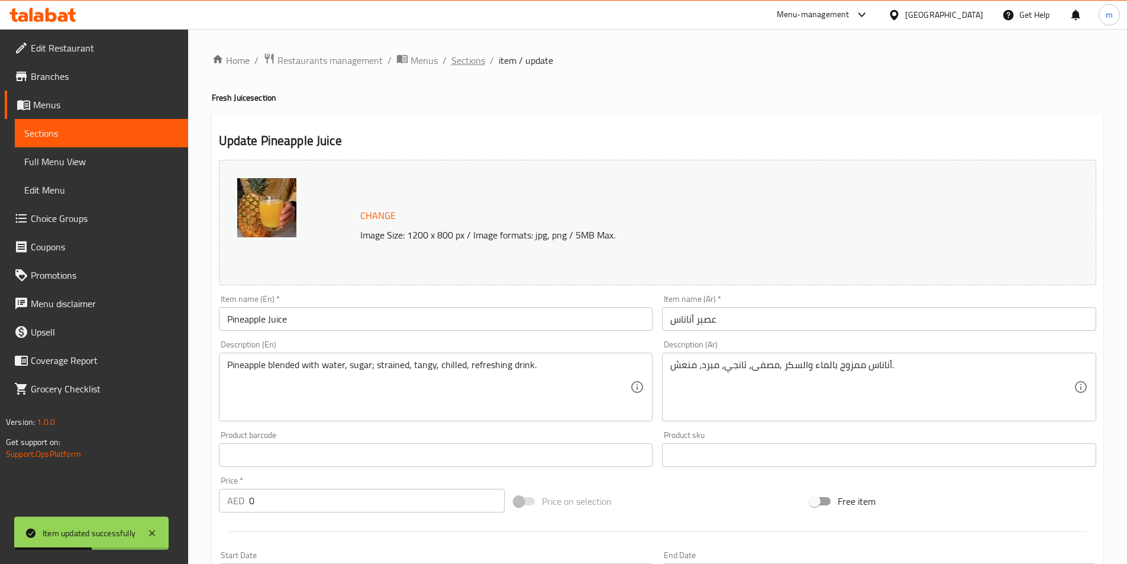
click at [462, 59] on span "Sections" at bounding box center [469, 60] width 34 height 14
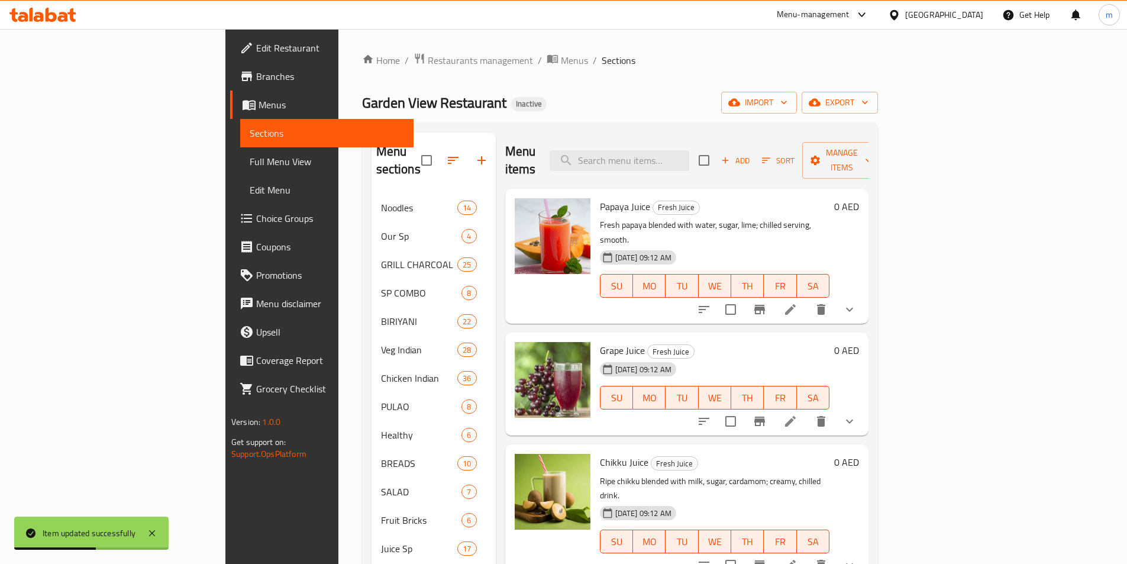
click at [615, 59] on ol "Home / Restaurants management / Menus / Sections" at bounding box center [620, 60] width 516 height 15
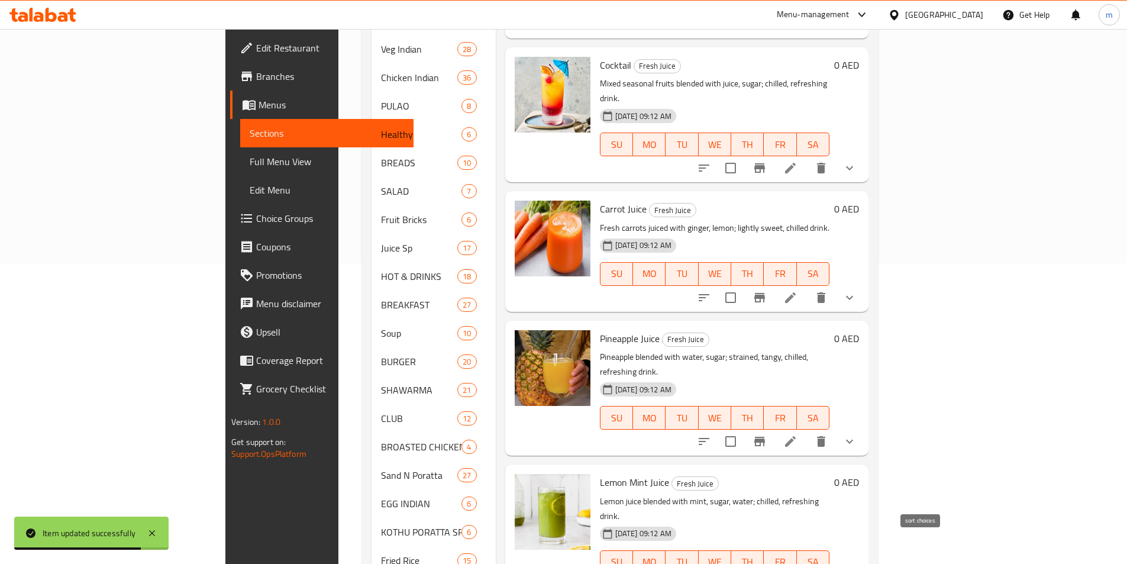
scroll to position [1359, 0]
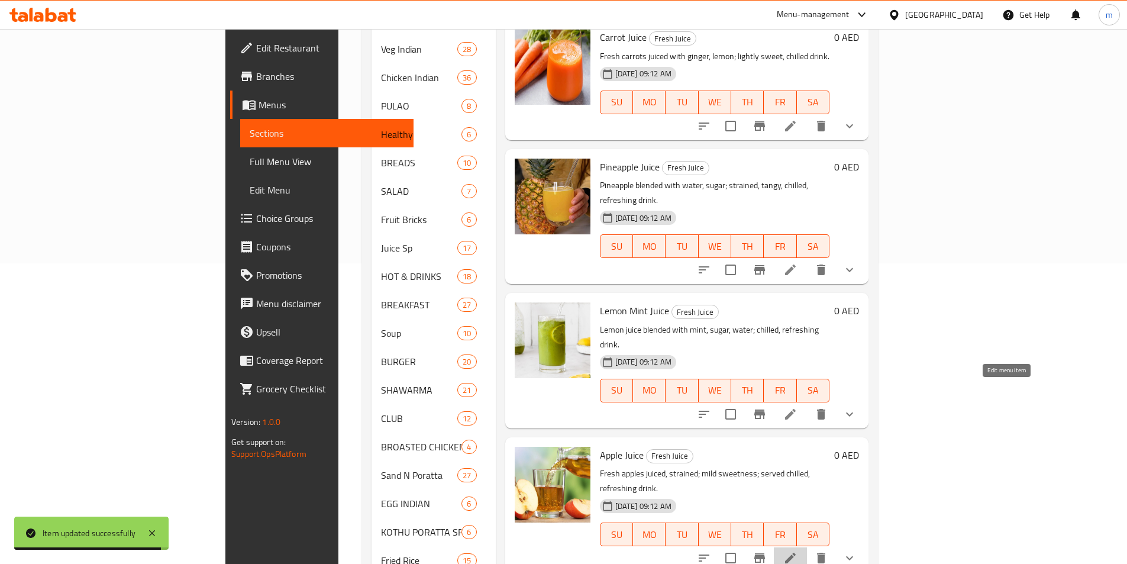
click at [796, 553] on icon at bounding box center [790, 558] width 11 height 11
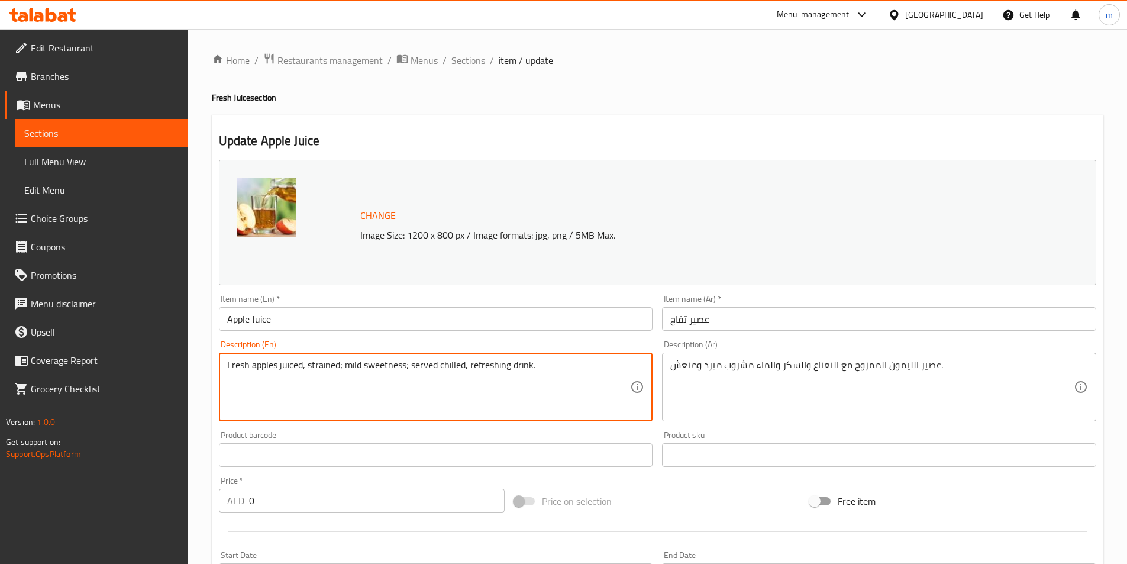
click at [435, 372] on textarea "Fresh apples juiced, strained; mild sweetness; served chilled, refreshing drink." at bounding box center [429, 387] width 404 height 56
click at [435, 373] on textarea "Fresh apples juiced, strained; mild sweetness; served chilled, refreshing drink." at bounding box center [429, 387] width 404 height 56
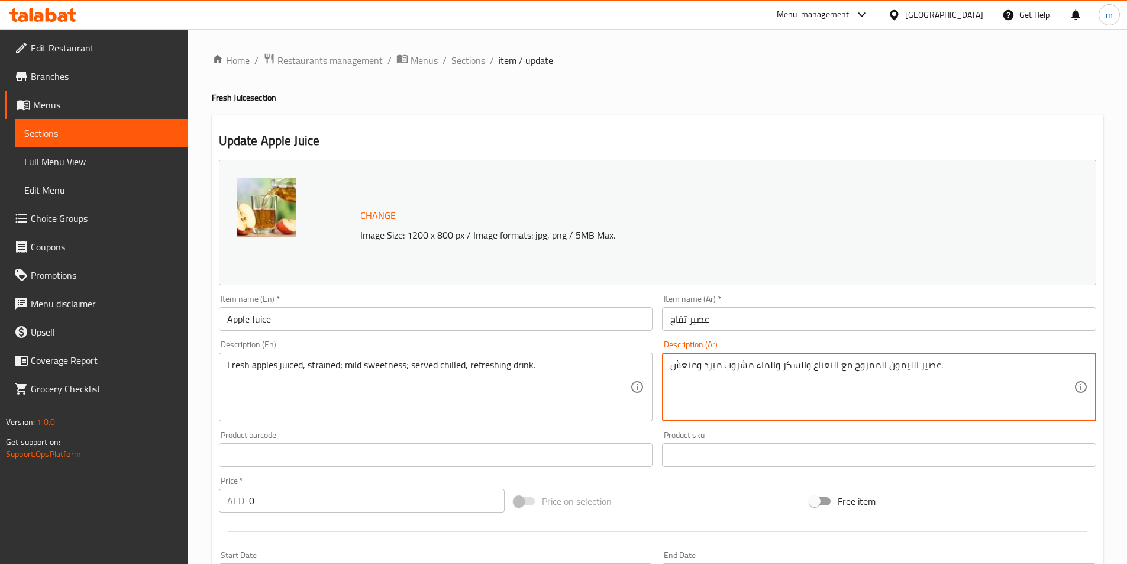
click at [931, 368] on textarea "عصير الليمون الممزوج مع النعناع والسكر والماء مشروب مبرد ومنعش." at bounding box center [872, 387] width 404 height 56
click at [931, 367] on textarea "عصير الليمون الممزوج مع النعناع والسكر والماء مشروب مبرد ومنعش." at bounding box center [872, 387] width 404 height 56
paste textarea "تفاح الطازج، المصفى؛ حلاوة خفيفة؛ يقدم باردًا، مشروب"
click at [786, 369] on textarea "عصير التفاح الطازج، المصفى؛ حلاوة خفيفة؛ يقدم باردًا، مشروب منعش." at bounding box center [872, 387] width 404 height 56
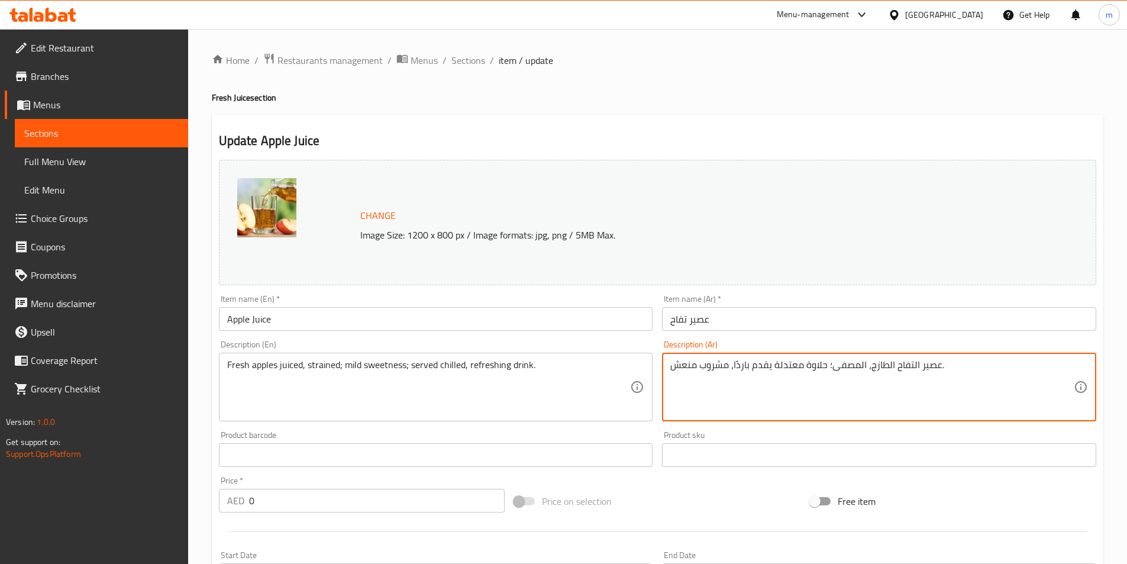
click at [740, 365] on textarea "عصير التفاح الطازج، المصفى؛ حلاوة معتدلة يقدم باردًا، مشروب منعش." at bounding box center [872, 387] width 404 height 56
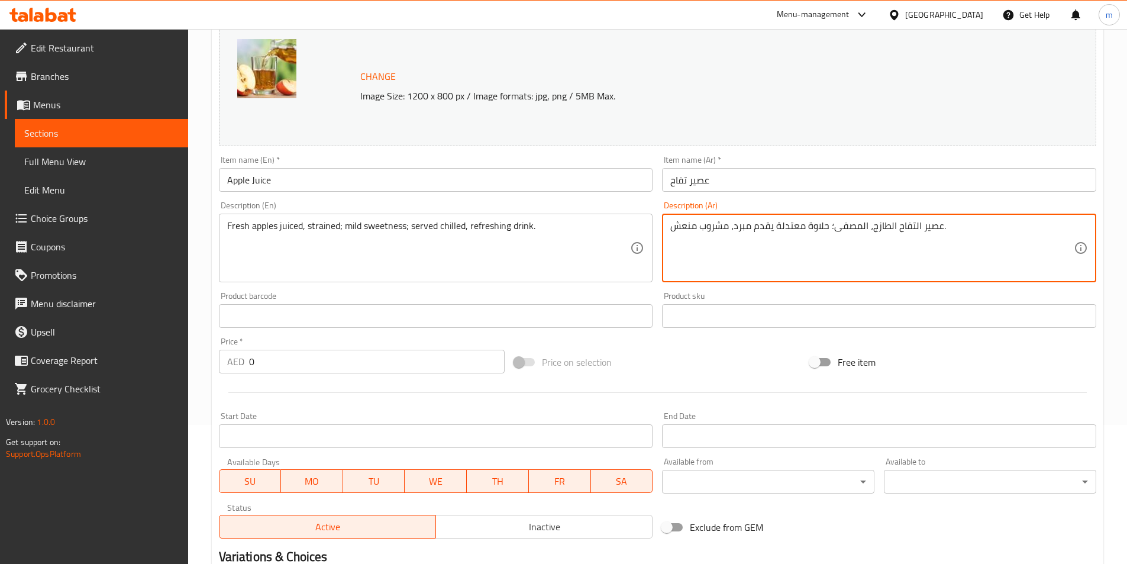
scroll to position [316, 0]
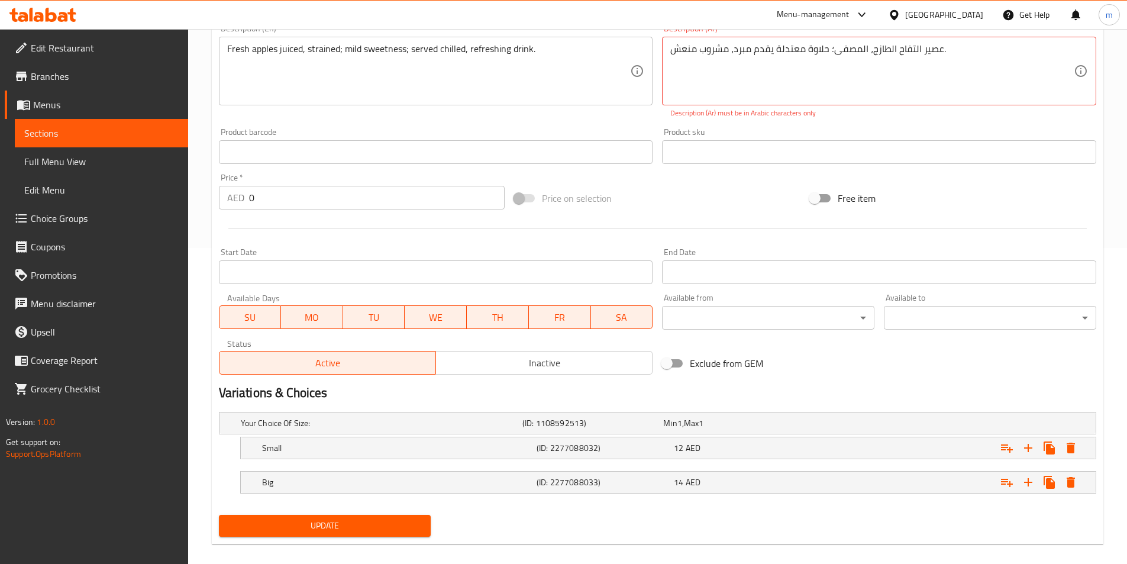
click at [422, 504] on div "Change Image Size: 1200 x 800 px / Image formats: jpg, png / 5MB Max. Item name…" at bounding box center [657, 190] width 887 height 702
click at [411, 521] on span "Update" at bounding box center [325, 525] width 194 height 15
click at [831, 50] on textarea "عصير التفاح الطازج، المصفى؛ حلاوة معتدلة يقدم مبرد، مشروب منعش." at bounding box center [872, 71] width 404 height 56
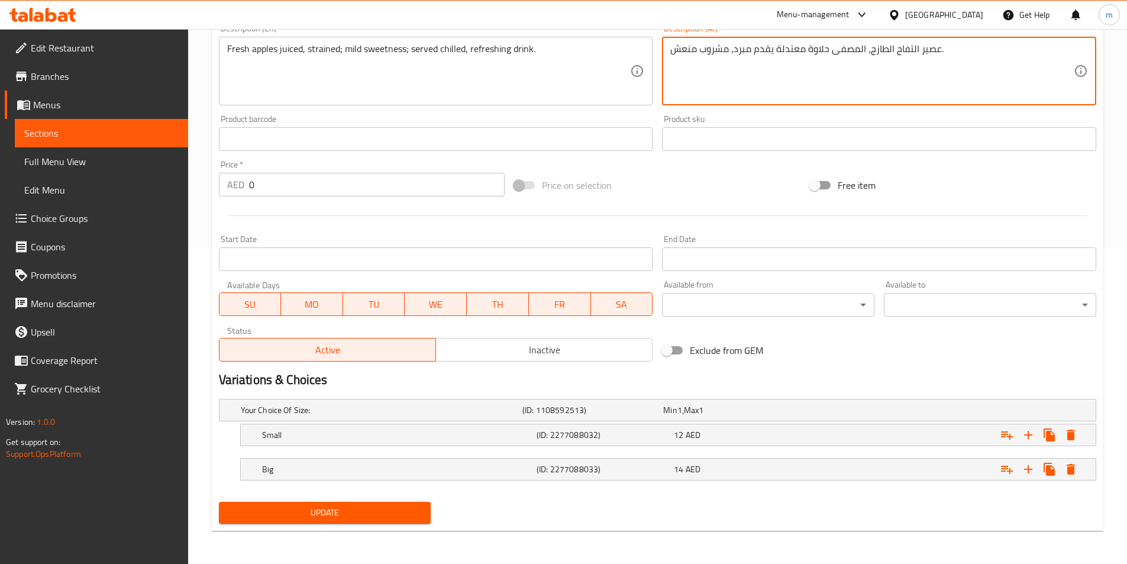
type textarea "عصير التفاح الطازج، المصفى حلاوة معتدلة يقدم مبرد، مشروب منعش."
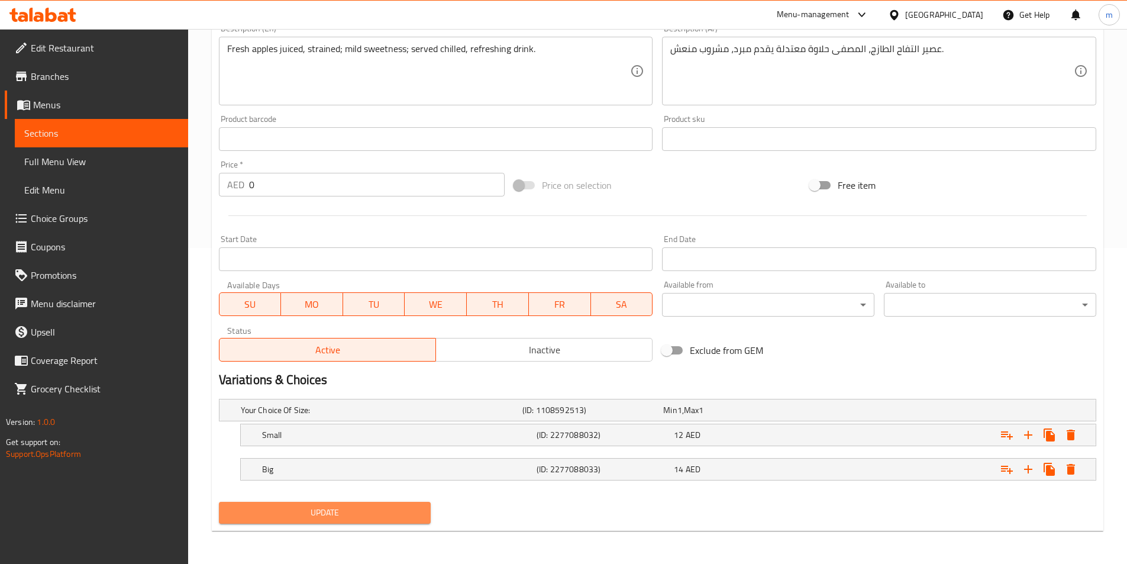
click at [404, 508] on span "Update" at bounding box center [325, 512] width 194 height 15
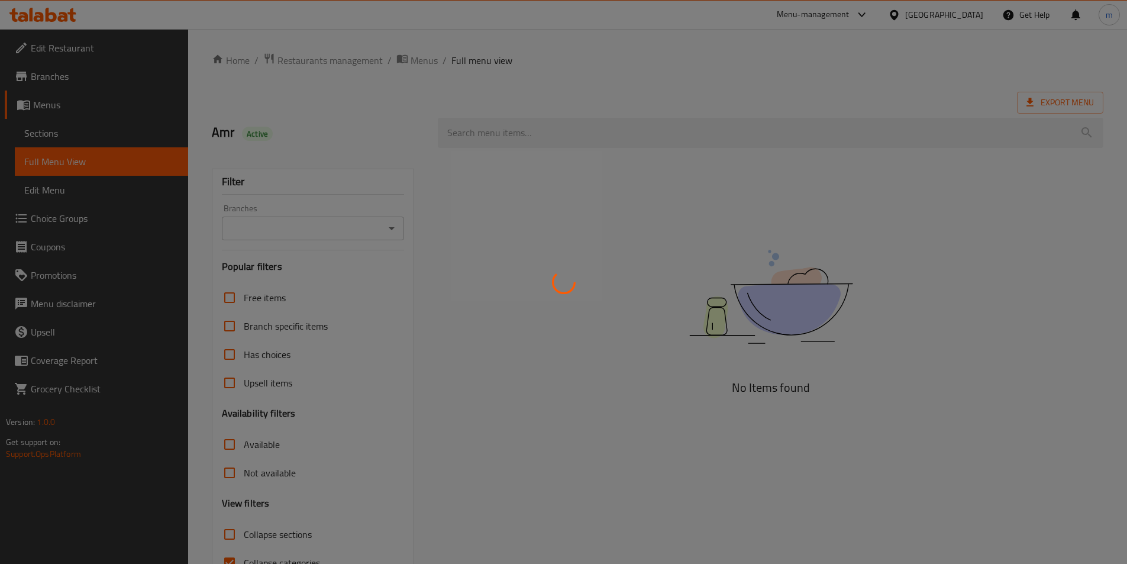
click at [281, 265] on div at bounding box center [563, 282] width 1127 height 564
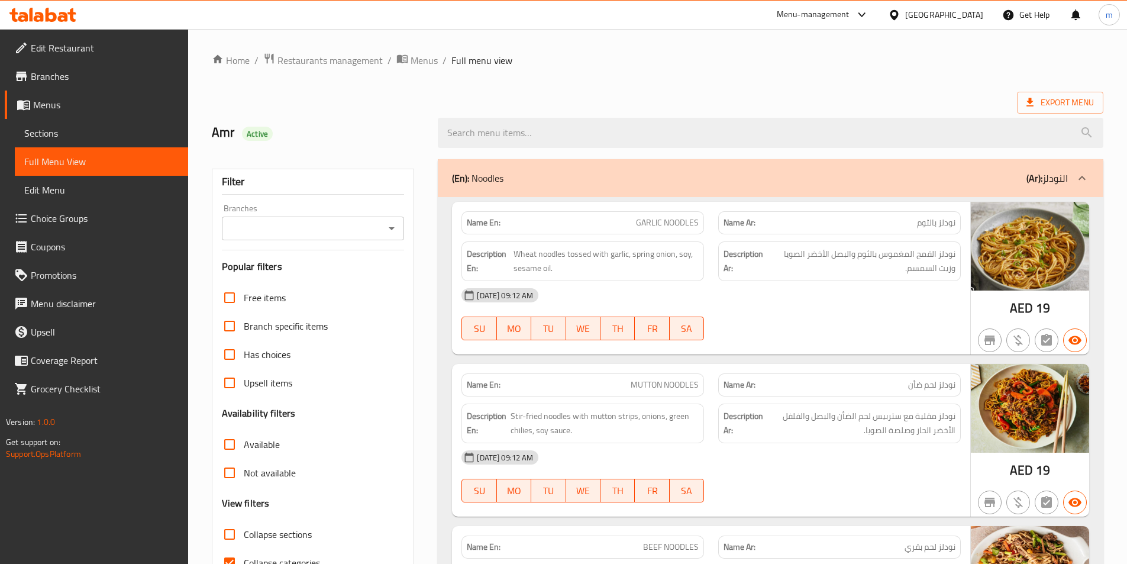
click at [232, 549] on input "Collapse categories" at bounding box center [229, 563] width 28 height 28
checkbox input "false"
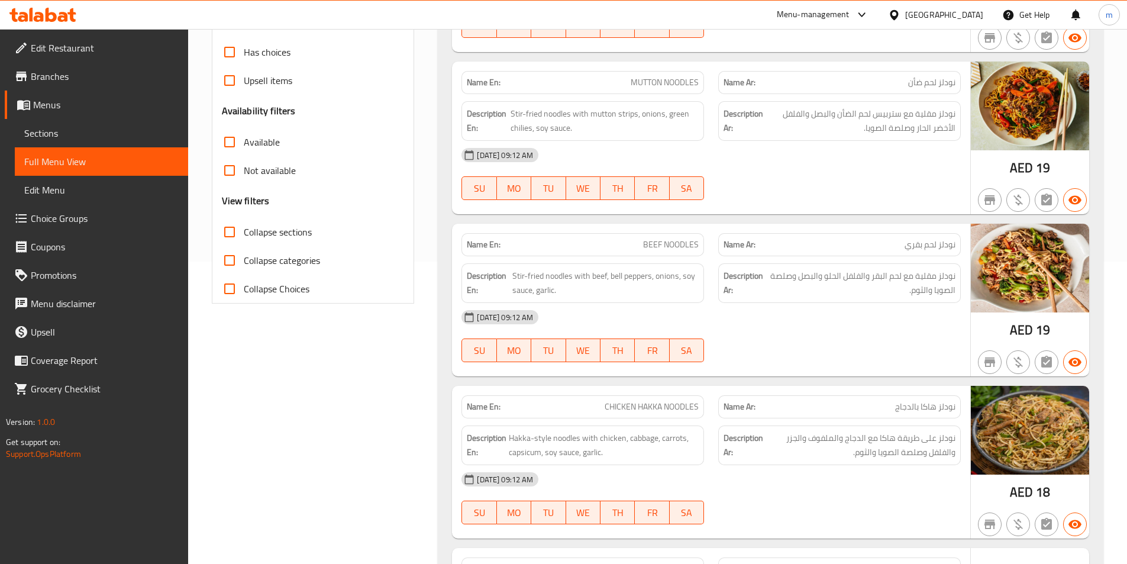
click at [234, 227] on input "Collapse sections" at bounding box center [229, 232] width 28 height 28
checkbox input "true"
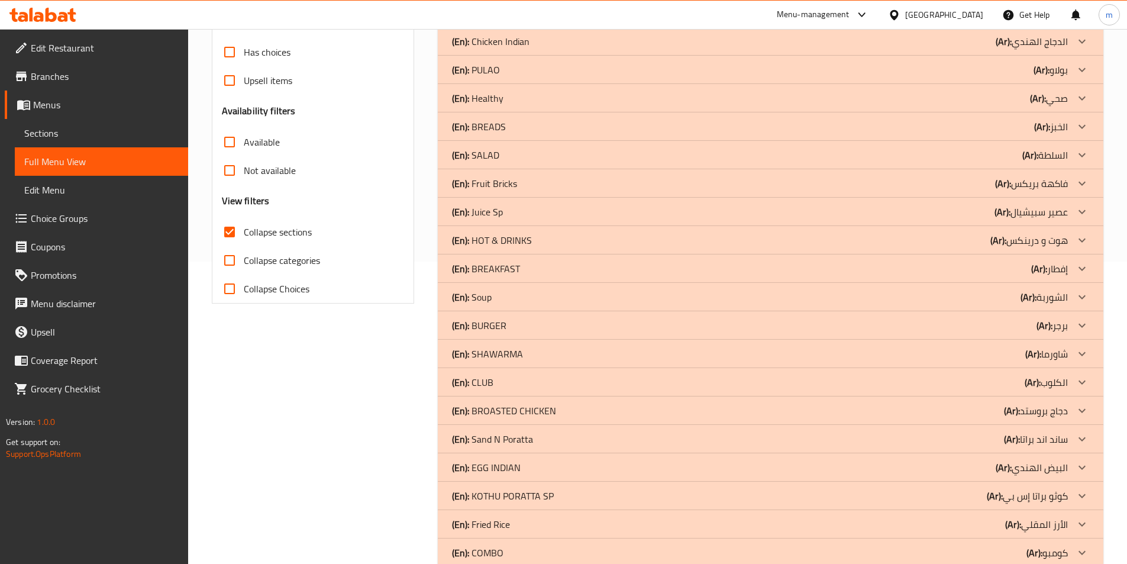
drag, startPoint x: 998, startPoint y: 133, endPoint x: 985, endPoint y: 154, distance: 25.5
click at [1000, 133] on div "(En): BREADS (Ar): الخبز" at bounding box center [760, 127] width 616 height 14
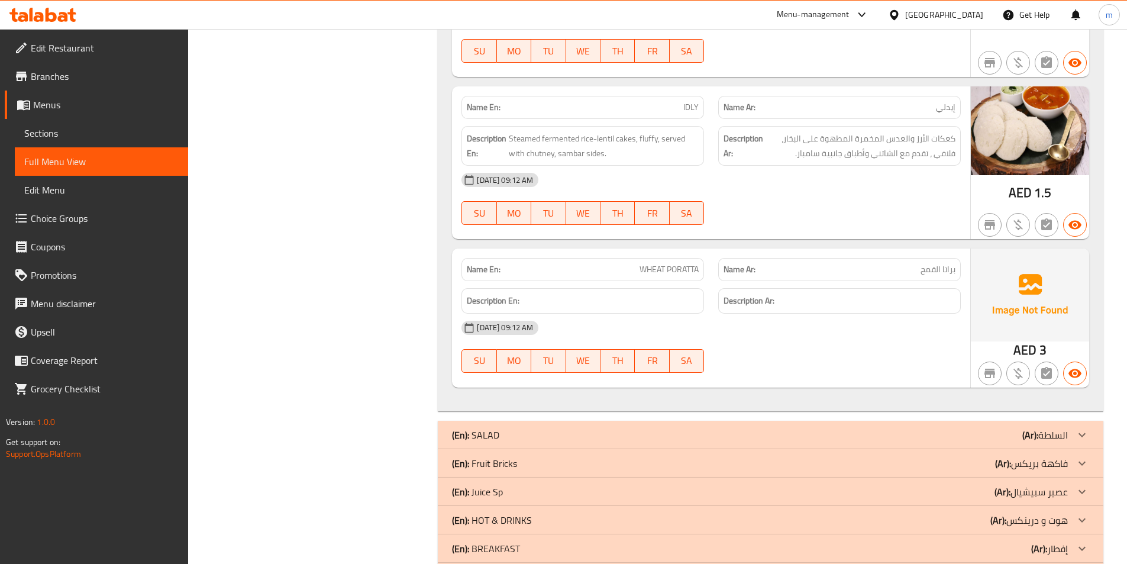
scroll to position [2111, 0]
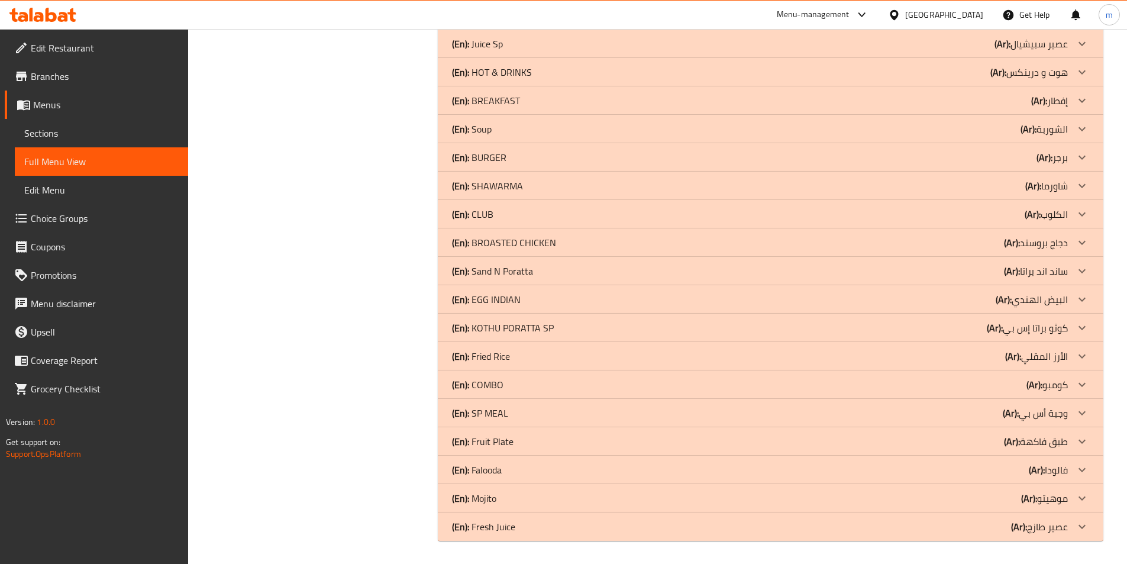
click at [985, 532] on div "(En): Fresh Juice (Ar): عصير طازج" at bounding box center [760, 527] width 616 height 14
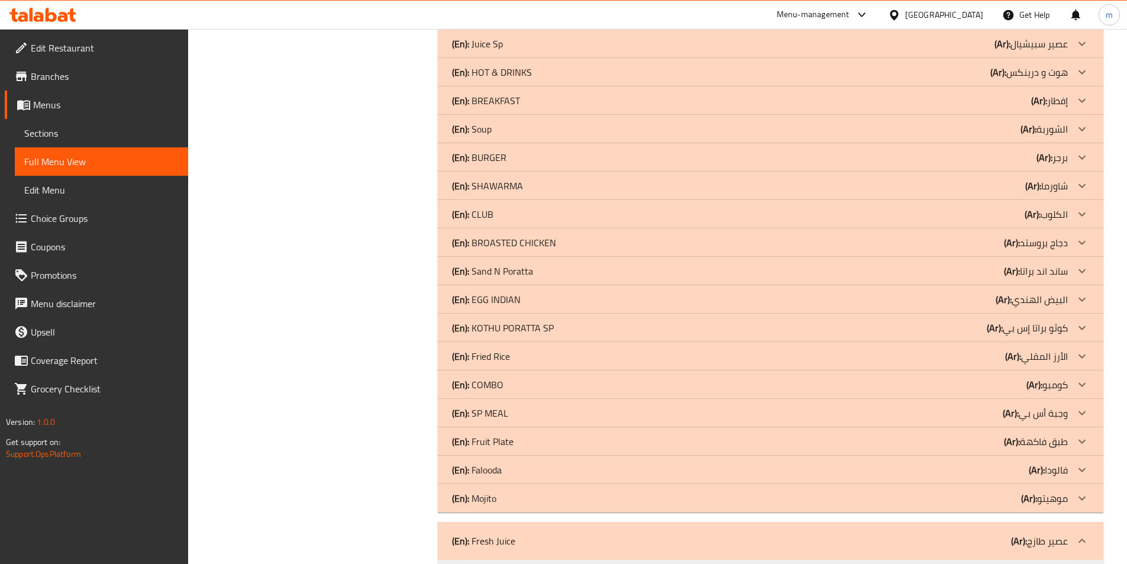
click at [1000, 494] on div "(En): Mojito (Ar): موهيتو" at bounding box center [760, 498] width 616 height 14
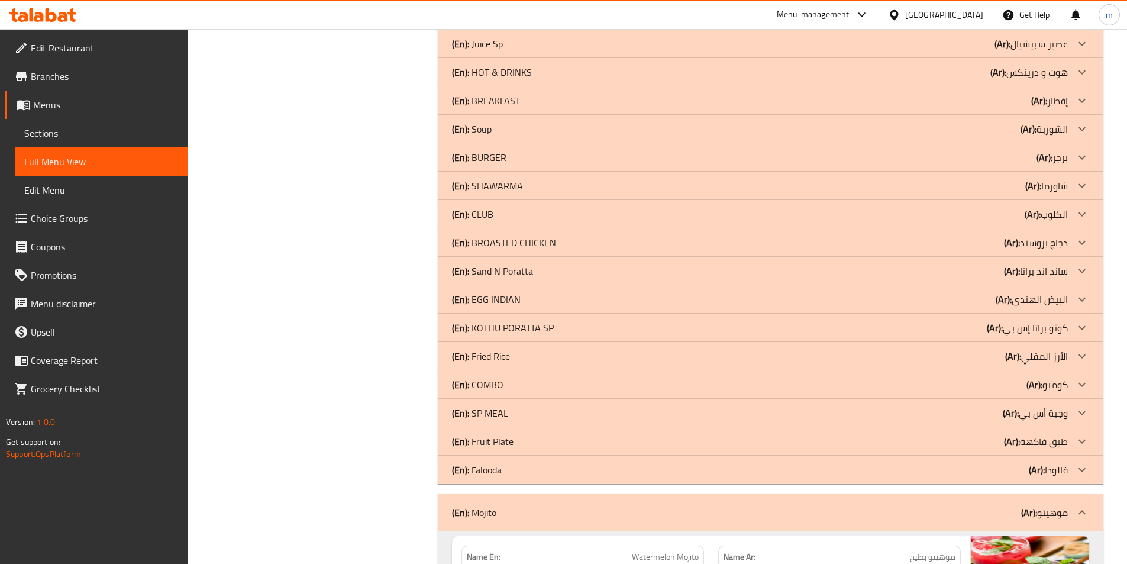
click at [999, 465] on div "(En): Falooda (Ar): فالودا" at bounding box center [760, 470] width 616 height 14
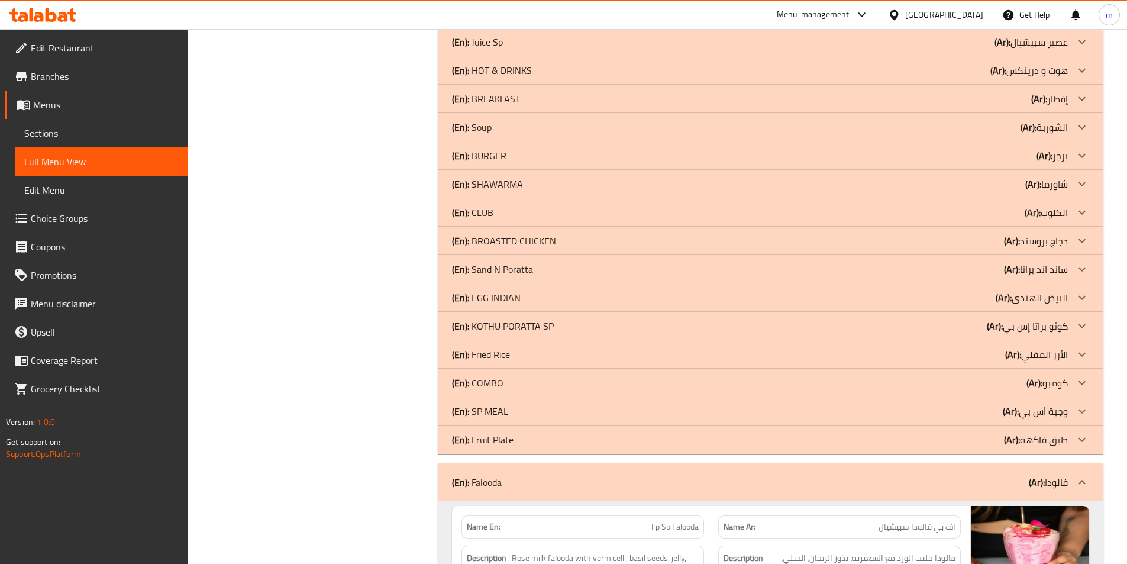
scroll to position [2072, 0]
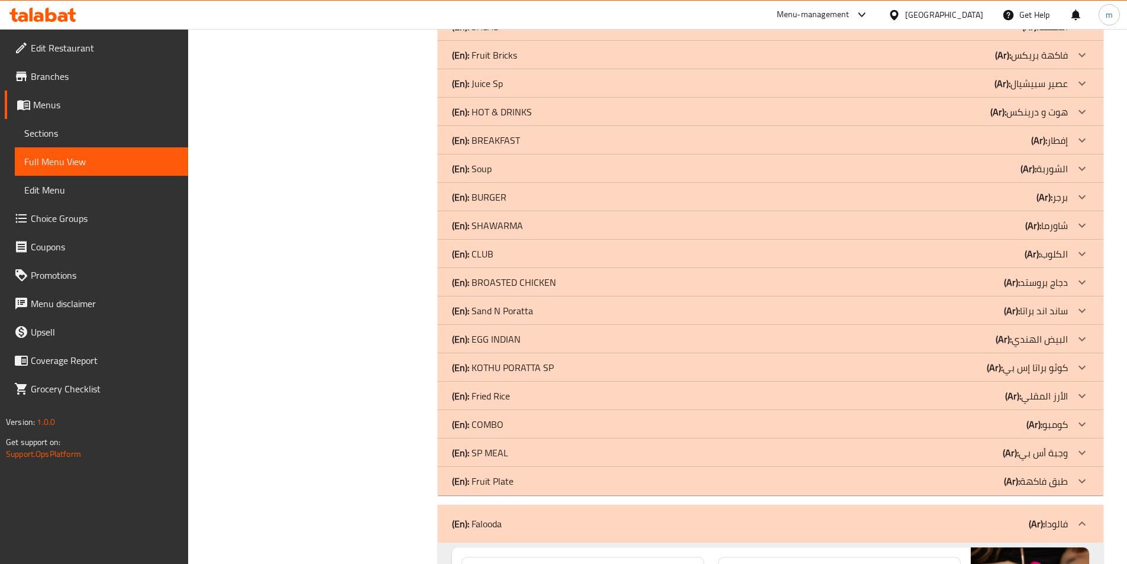
click at [969, 108] on div "(En): HOT & DRINKS (Ar): هوت و درينكس" at bounding box center [760, 112] width 616 height 14
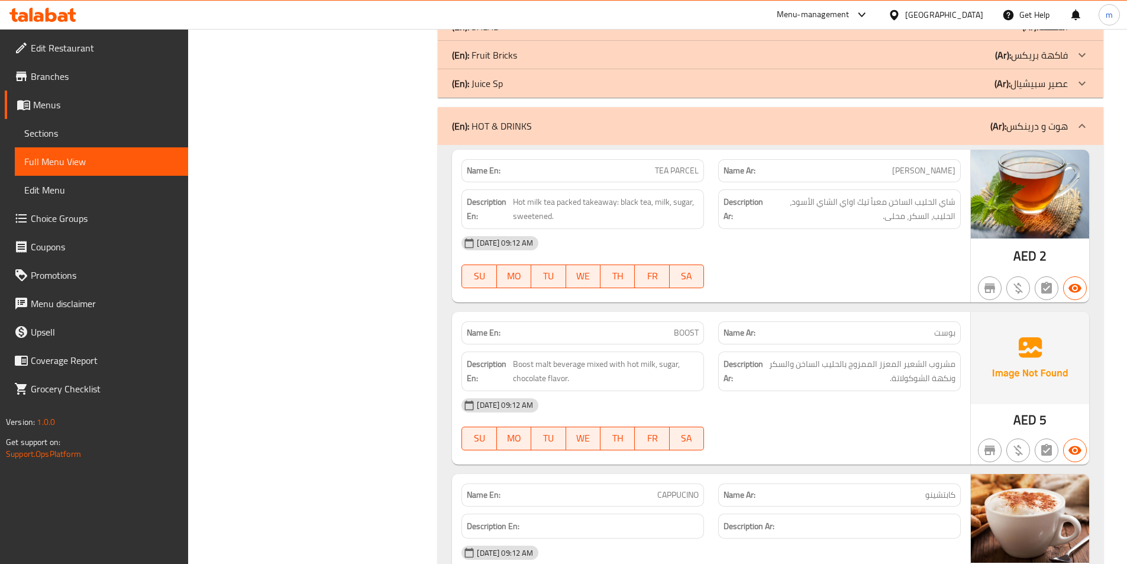
click at [981, 86] on div "(En): [PERSON_NAME] (Ar): عصير سبيشيال" at bounding box center [760, 83] width 616 height 14
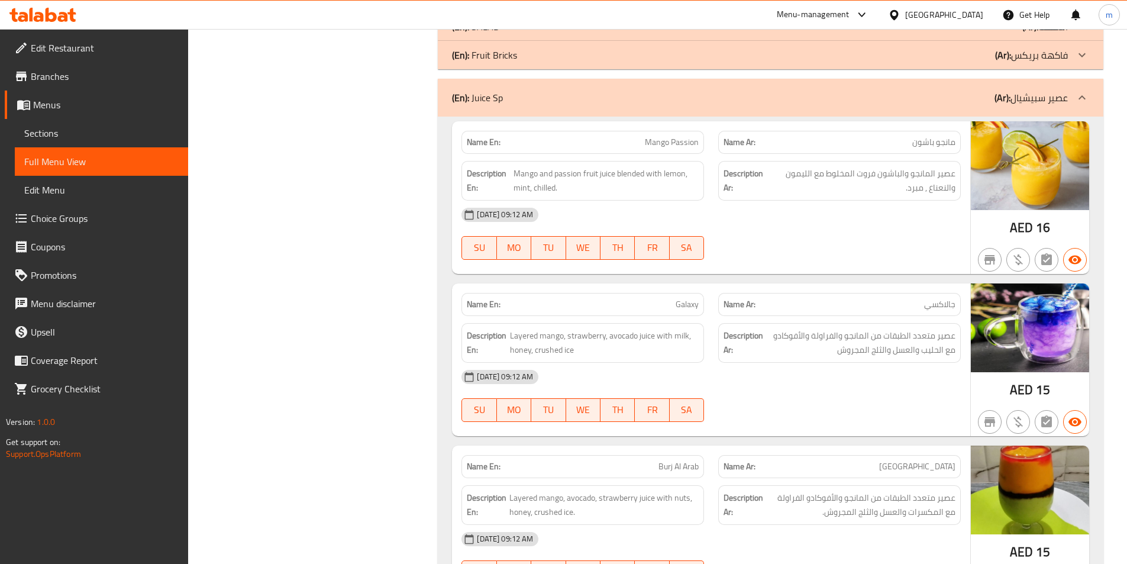
scroll to position [1894, 0]
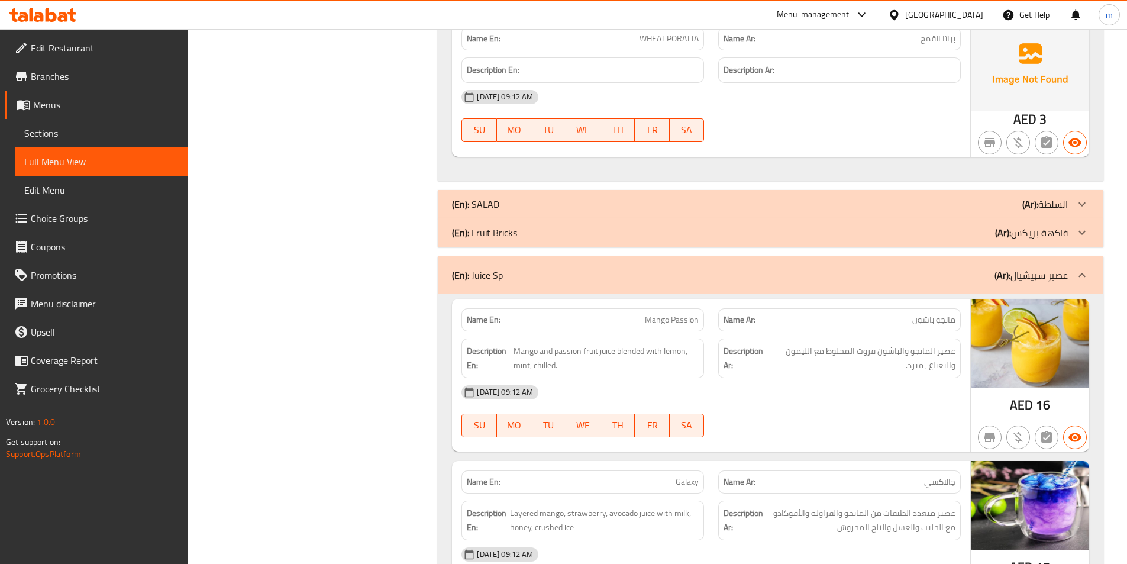
click at [976, 236] on div "(En): Fruit Bricks (Ar): فاكهة بريكس" at bounding box center [760, 232] width 616 height 14
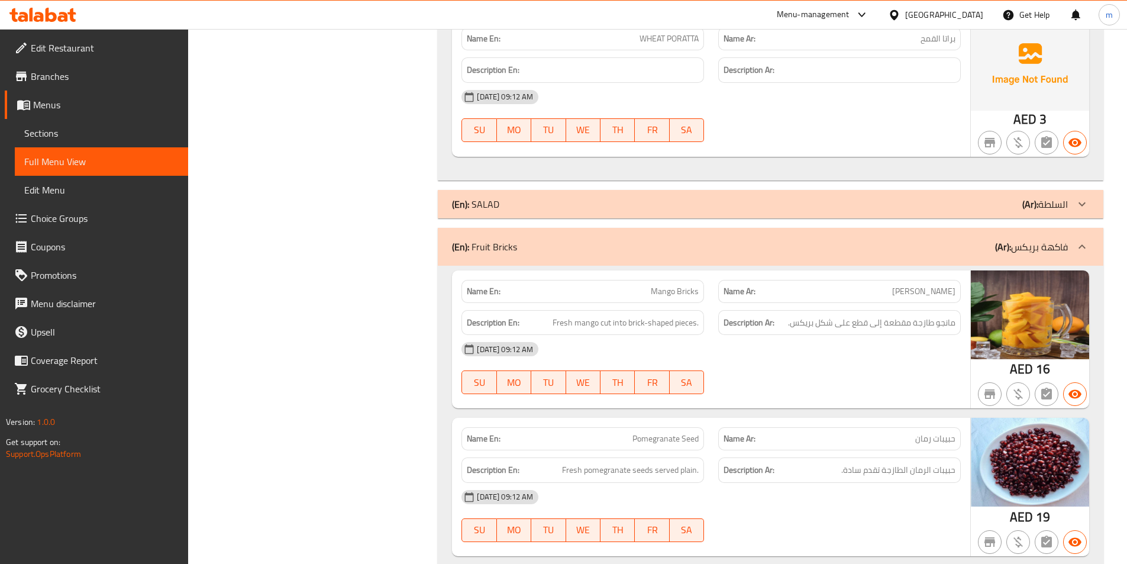
click at [992, 205] on div "(En): SALAD (Ar): السلطة" at bounding box center [760, 204] width 616 height 14
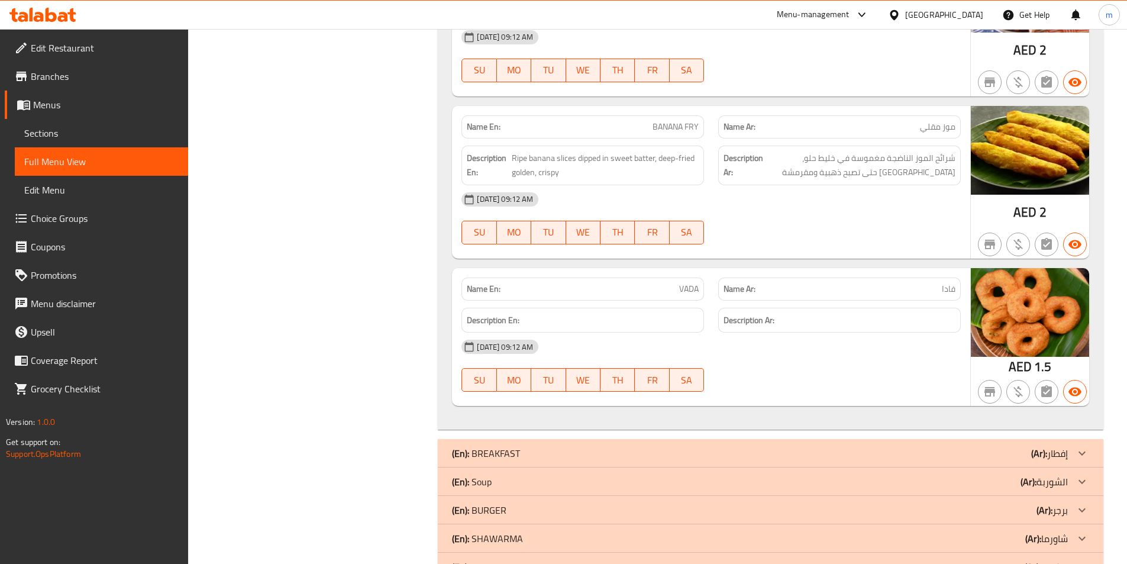
scroll to position [9481, 0]
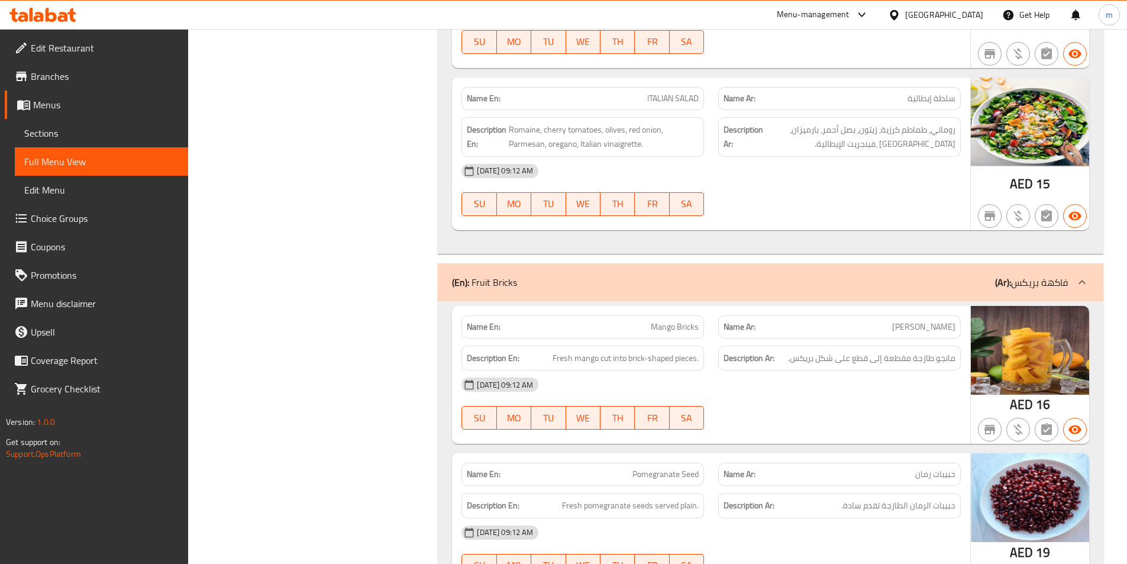
scroll to position [10033, 0]
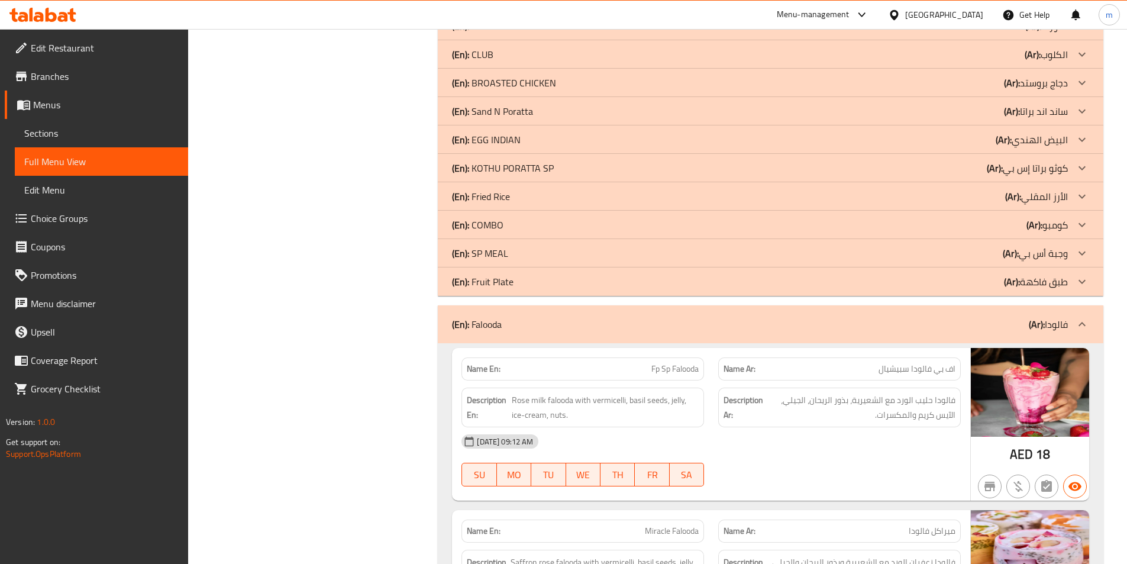
click at [866, 287] on div "(En): Fruit Plate (Ar): طبق فاكهة" at bounding box center [760, 282] width 616 height 14
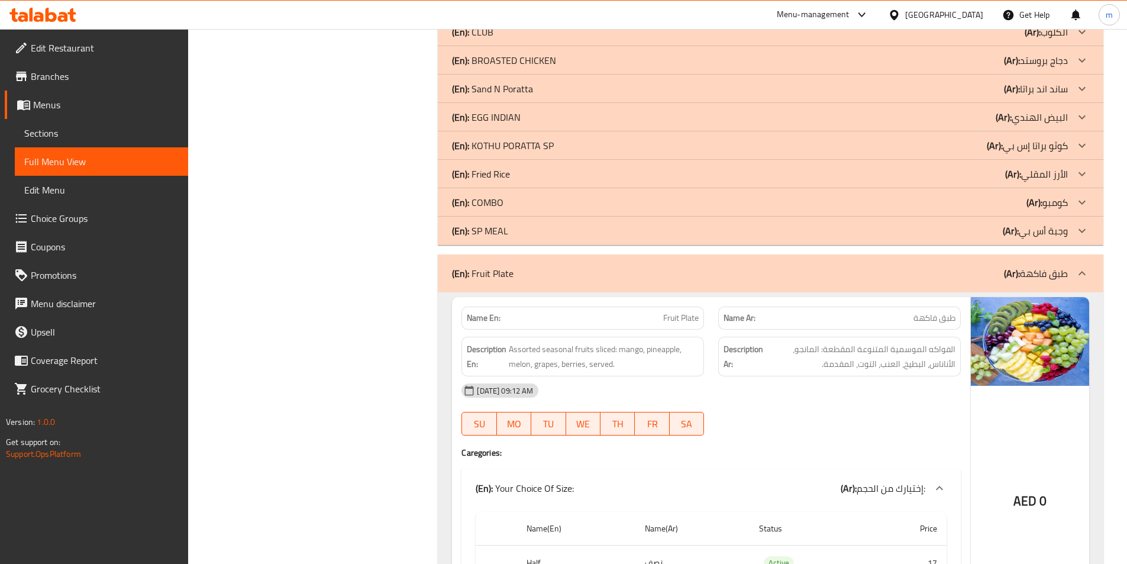
scroll to position [10210, 0]
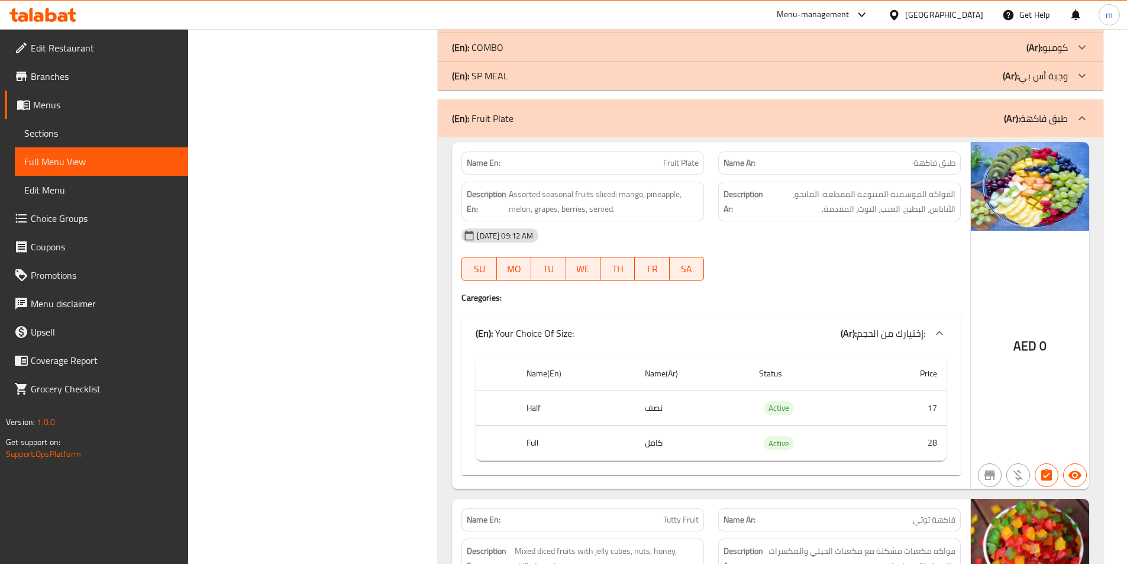
click at [675, 160] on span "Fruit Plate" at bounding box center [681, 163] width 36 height 12
copy span "Fruit Plate"
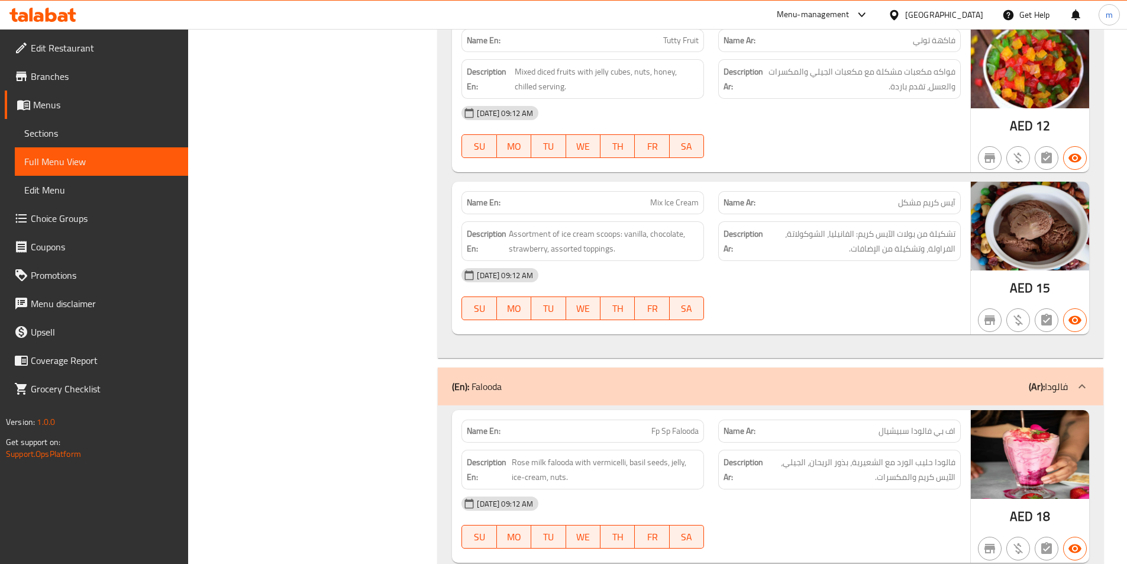
scroll to position [10684, 0]
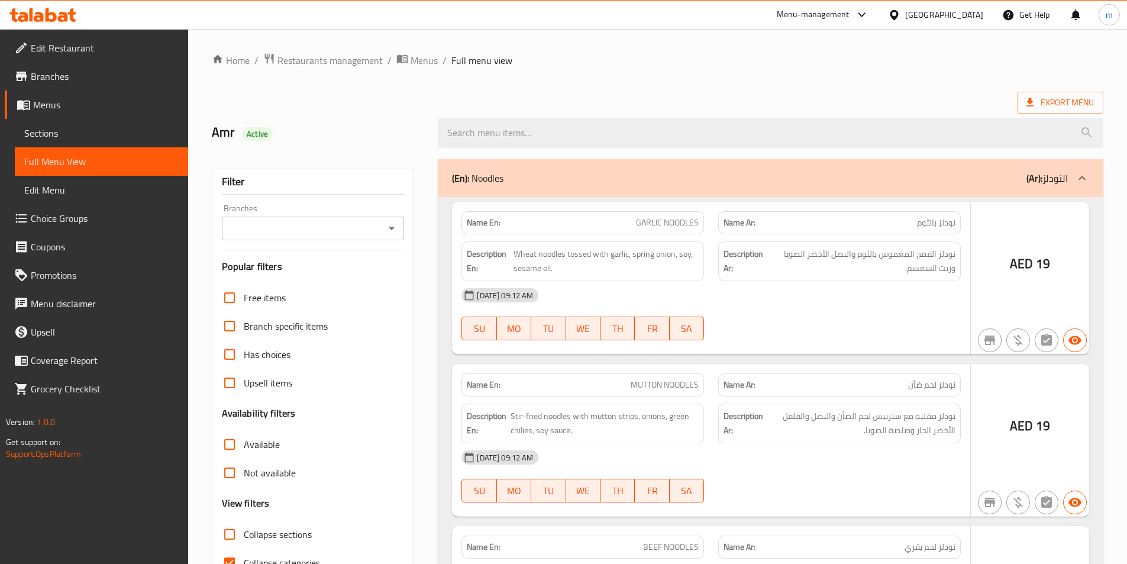
click at [46, 131] on div at bounding box center [563, 282] width 1127 height 564
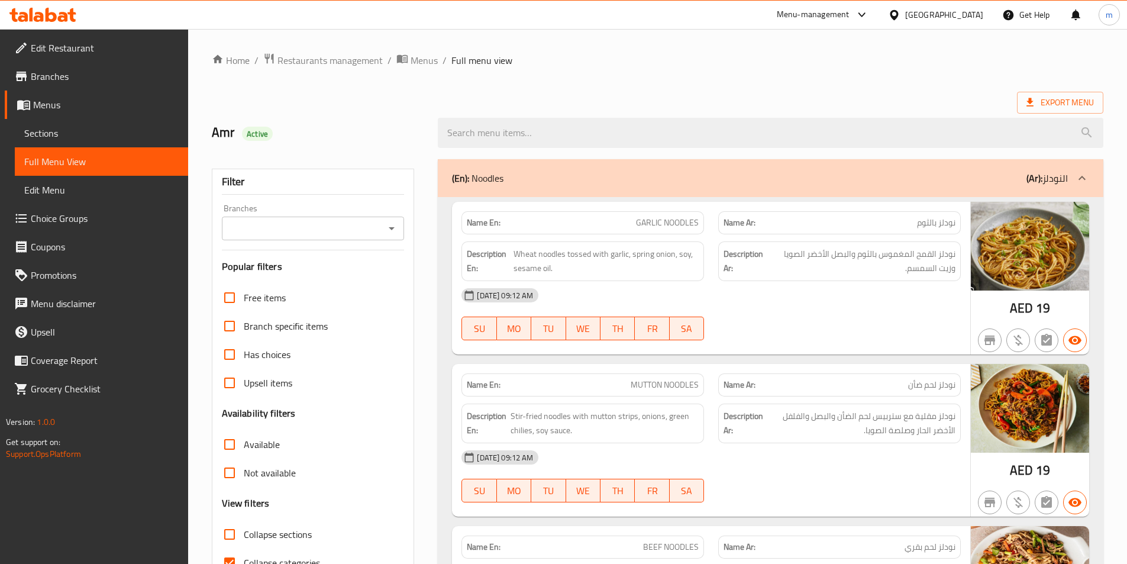
click at [46, 130] on div at bounding box center [563, 282] width 1127 height 564
click at [46, 130] on span "Sections" at bounding box center [101, 133] width 154 height 14
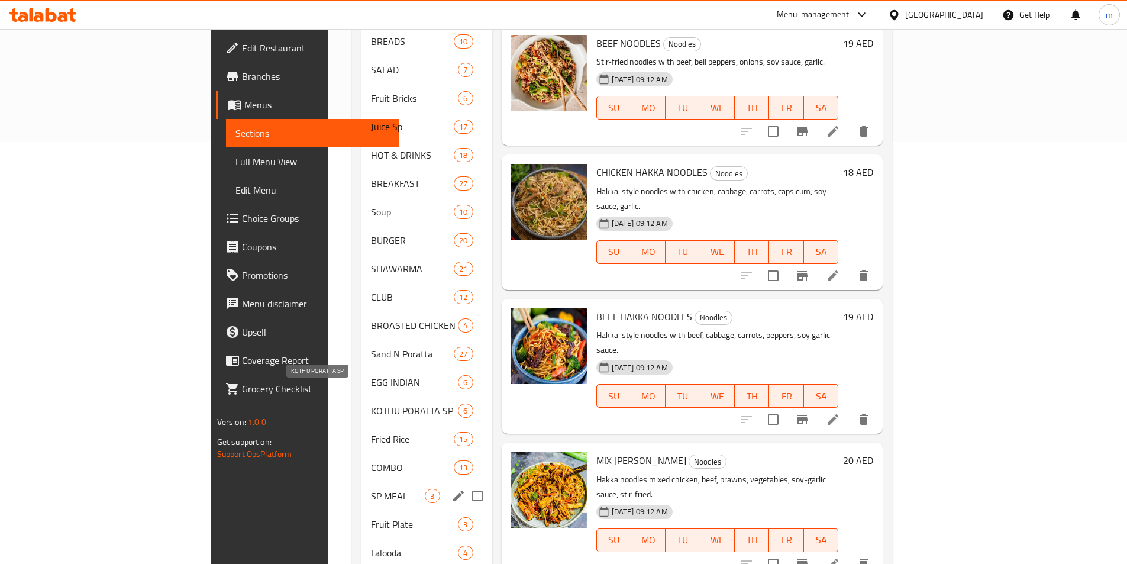
scroll to position [473, 0]
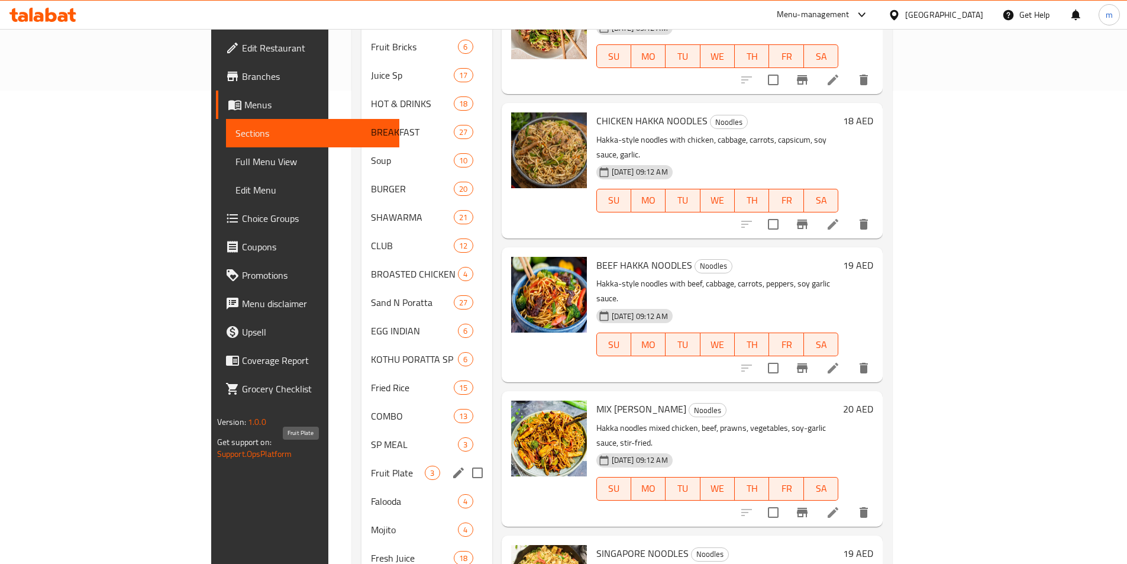
click at [371, 466] on span "Fruit Plate" at bounding box center [398, 473] width 54 height 14
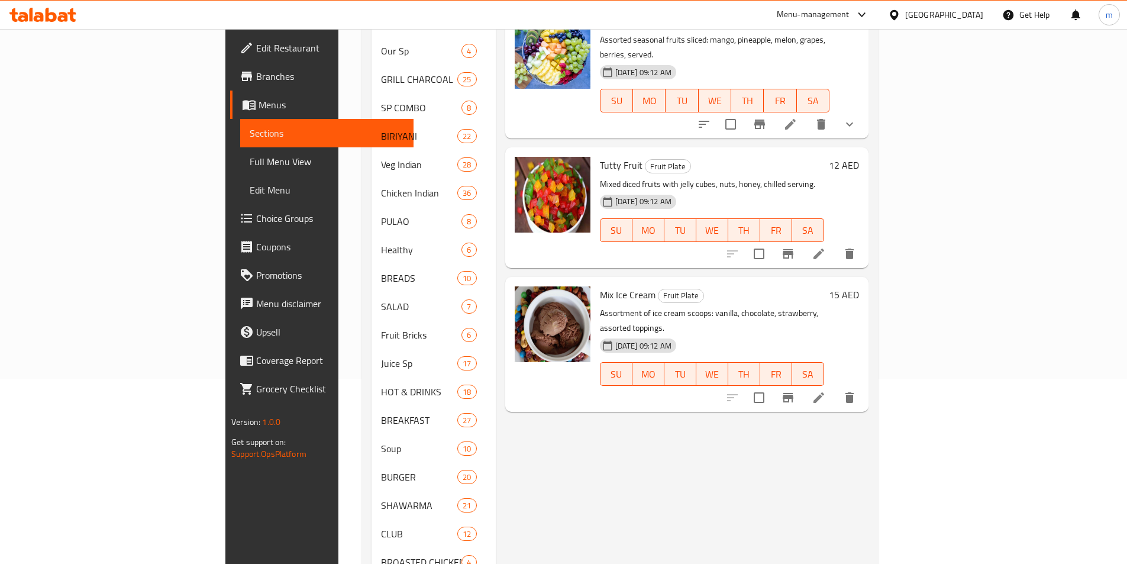
scroll to position [59, 0]
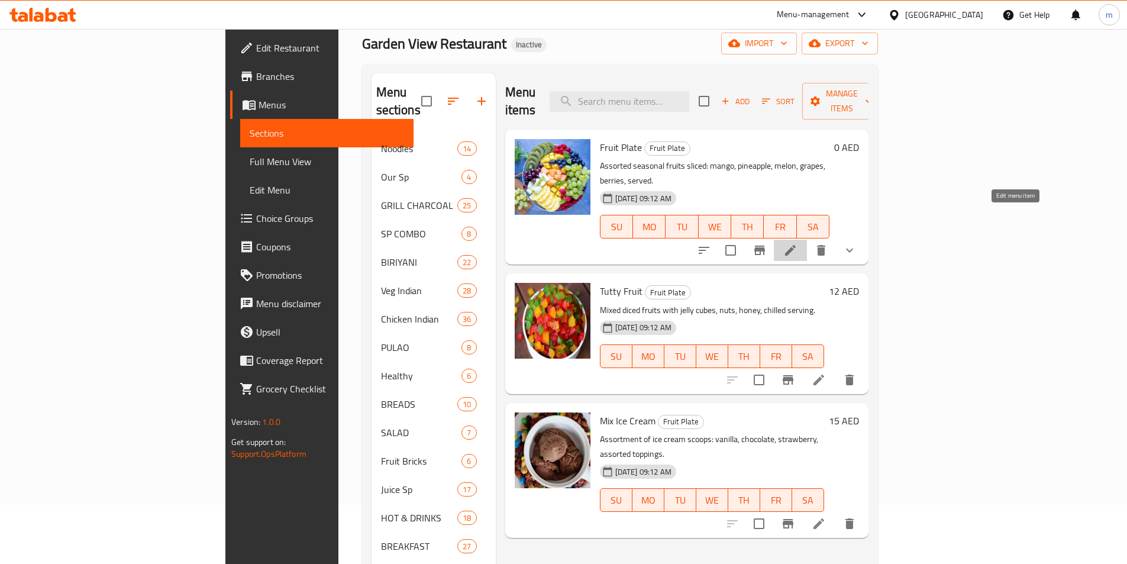
click at [796, 245] on icon at bounding box center [790, 250] width 11 height 11
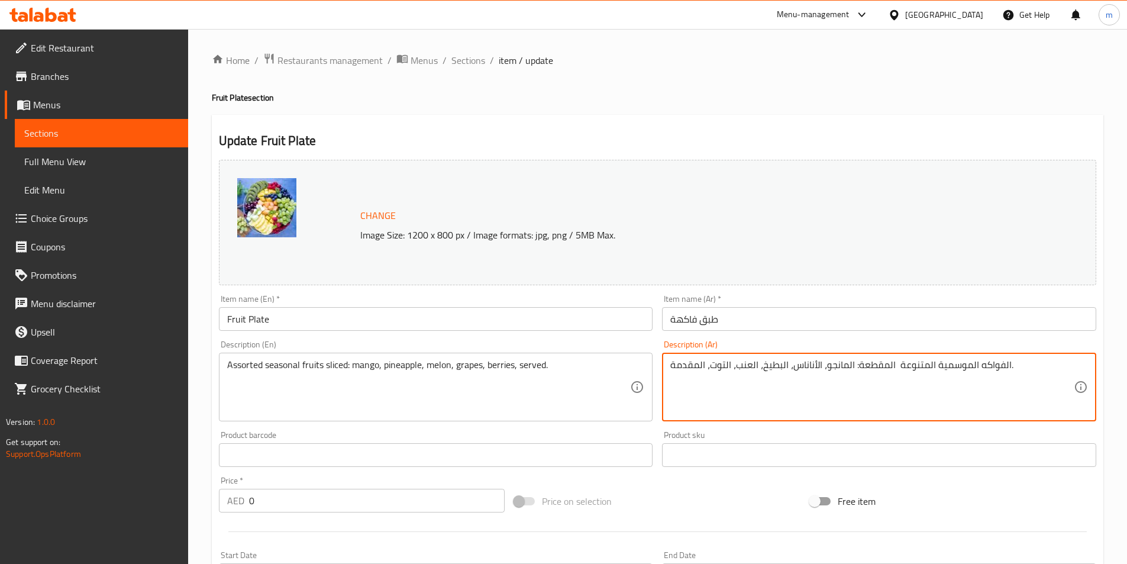
click at [777, 372] on textarea "الفواكه الموسمية المتنوعة المقطعة: المانجو، الأناناس، البطيخ، العنب، التوت، الم…" at bounding box center [872, 387] width 404 height 56
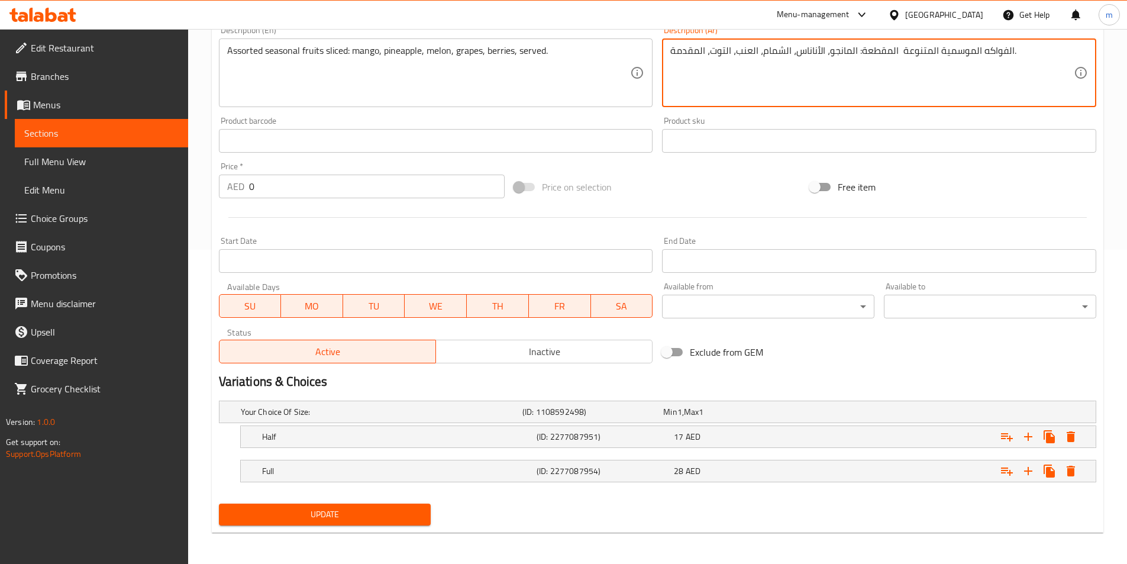
scroll to position [316, 0]
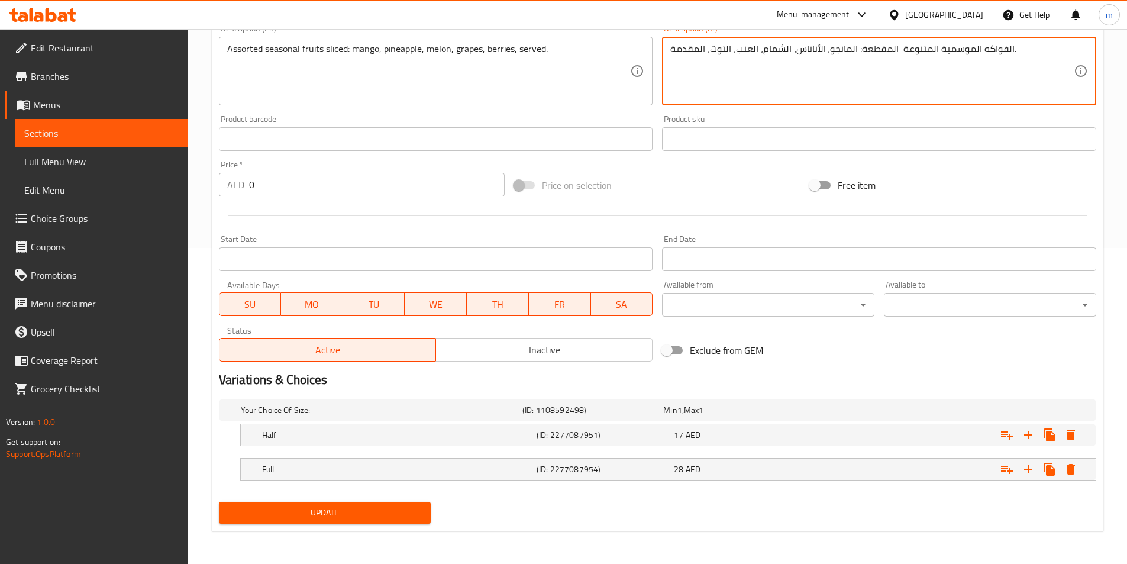
type textarea "الفواكه الموسمية المتنوعة المقطعة: المانجو، الأناناس، الشمام، العنب، التوت، الم…"
click at [392, 511] on span "Update" at bounding box center [325, 512] width 194 height 15
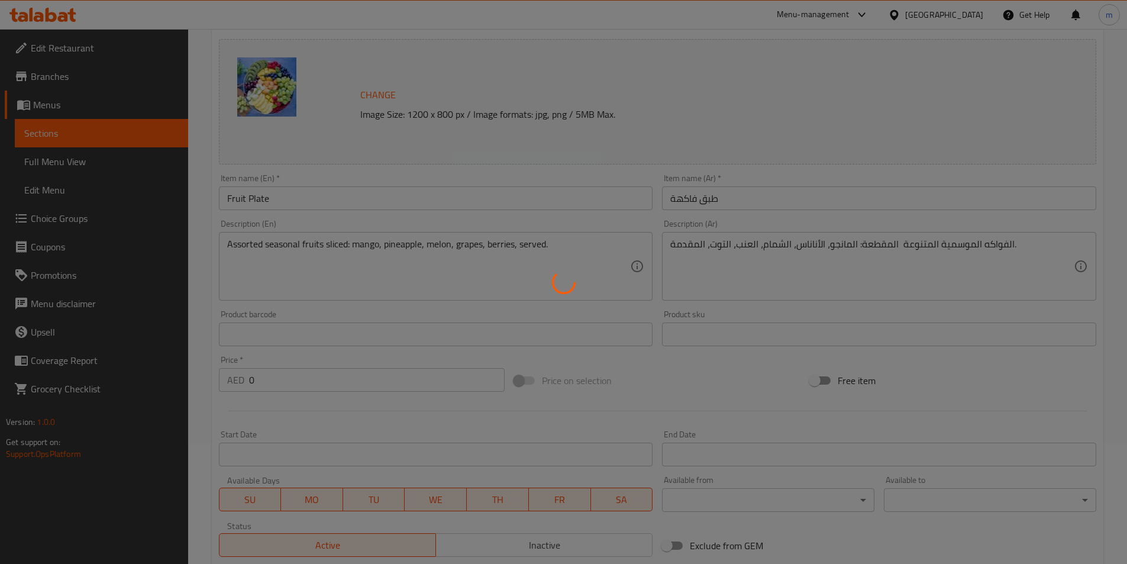
scroll to position [79, 0]
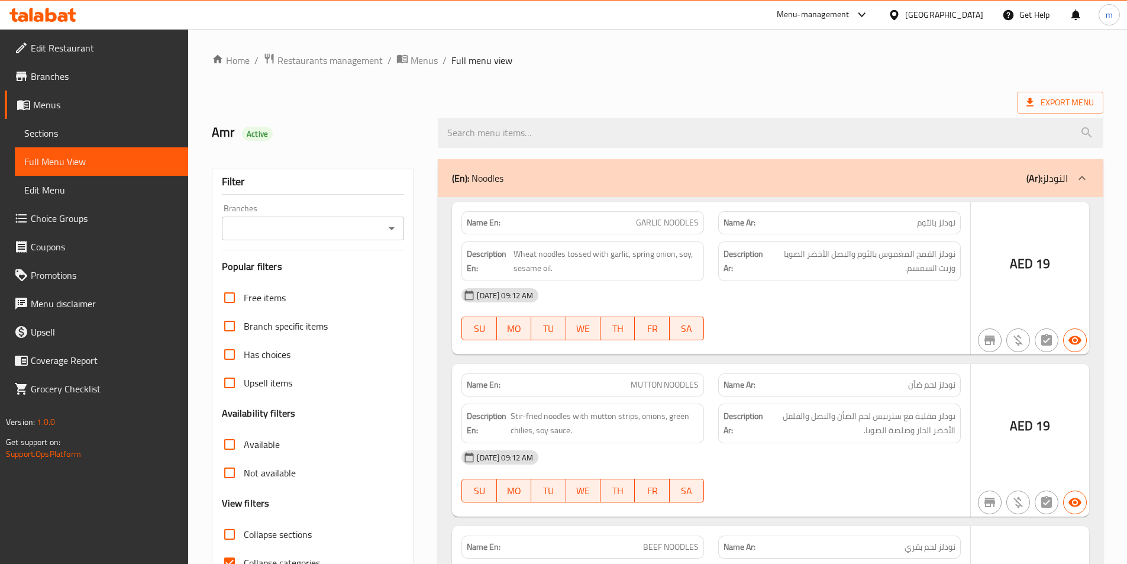
click at [233, 240] on div at bounding box center [563, 282] width 1127 height 564
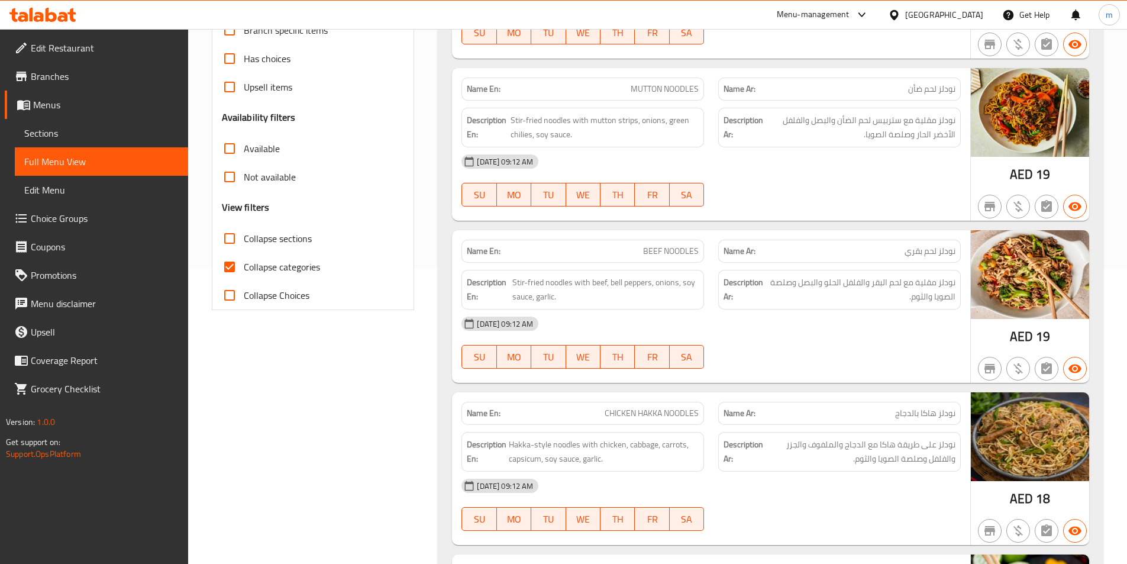
click at [231, 240] on input "Collapse sections" at bounding box center [229, 238] width 28 height 28
checkbox input "true"
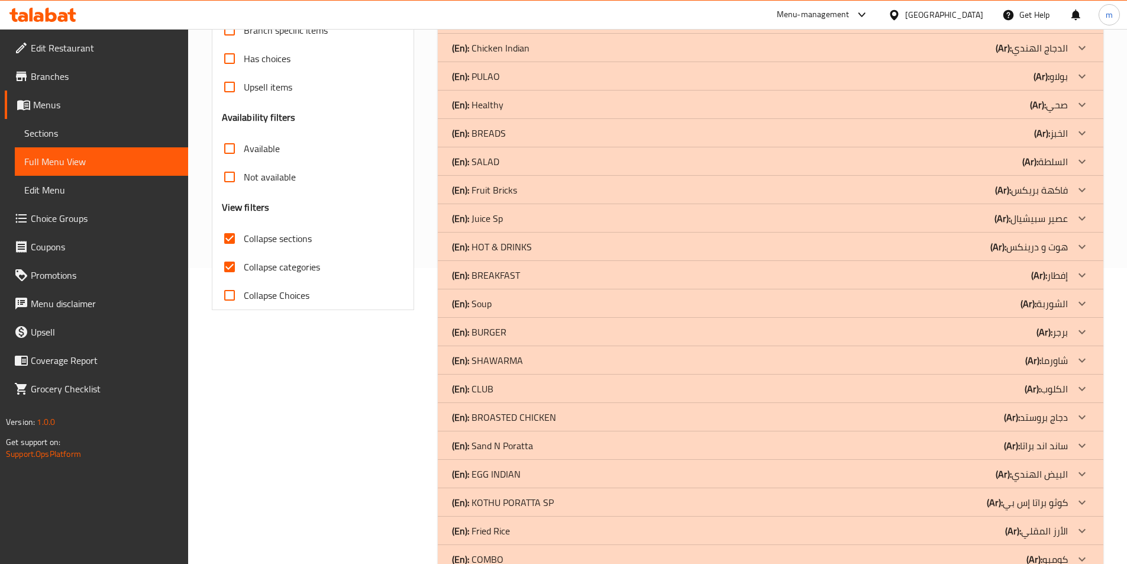
click at [232, 270] on input "Collapse categories" at bounding box center [229, 267] width 28 height 28
checkbox input "false"
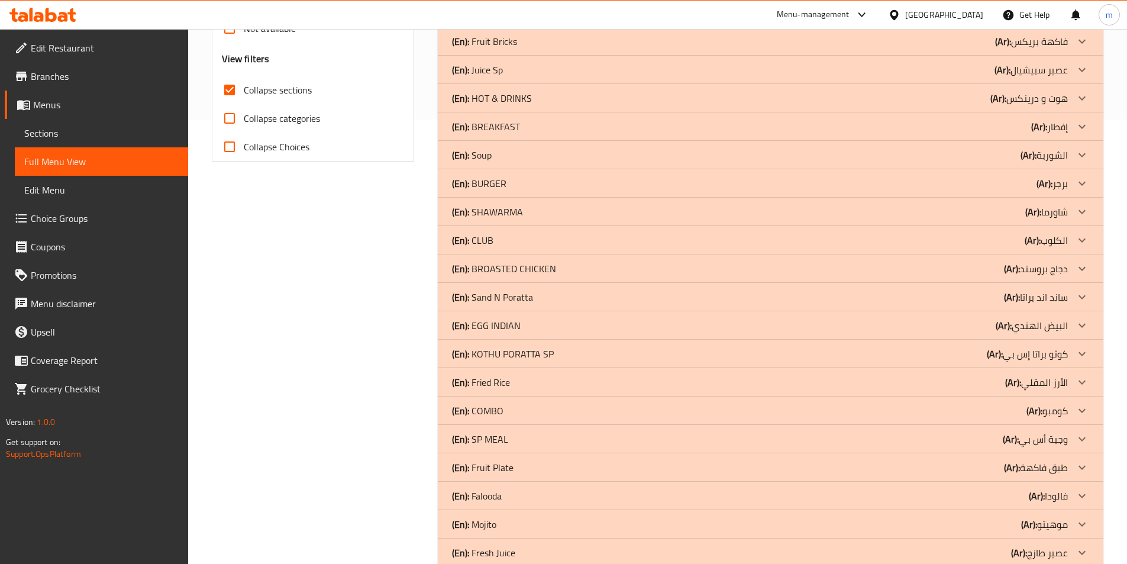
scroll to position [471, 0]
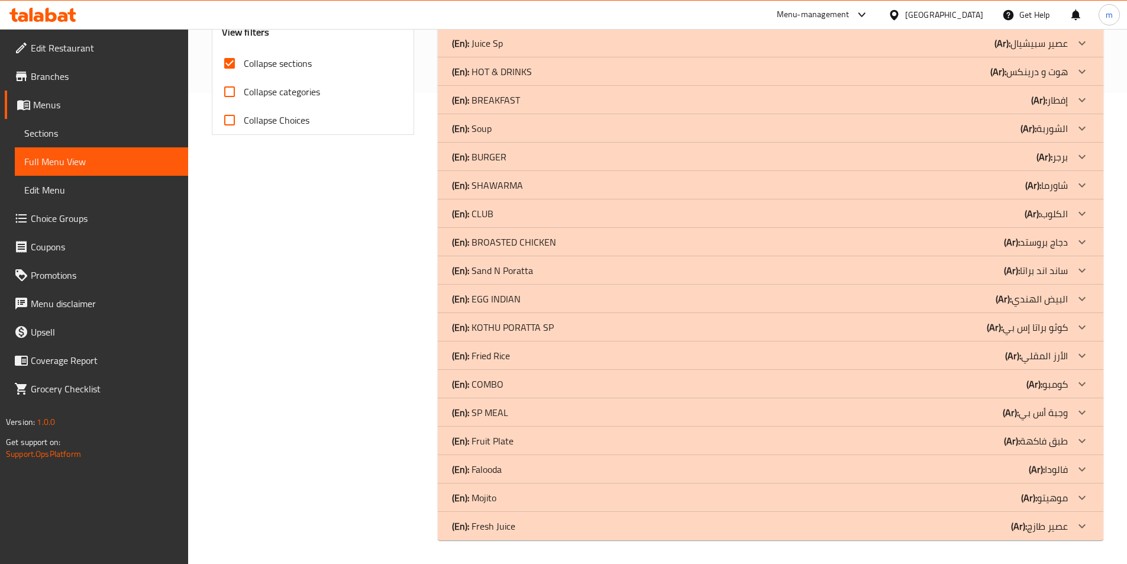
drag, startPoint x: 997, startPoint y: 521, endPoint x: 991, endPoint y: 497, distance: 24.4
click at [998, 521] on div "(En): Fresh Juice (Ar): عصير طازج" at bounding box center [760, 526] width 616 height 14
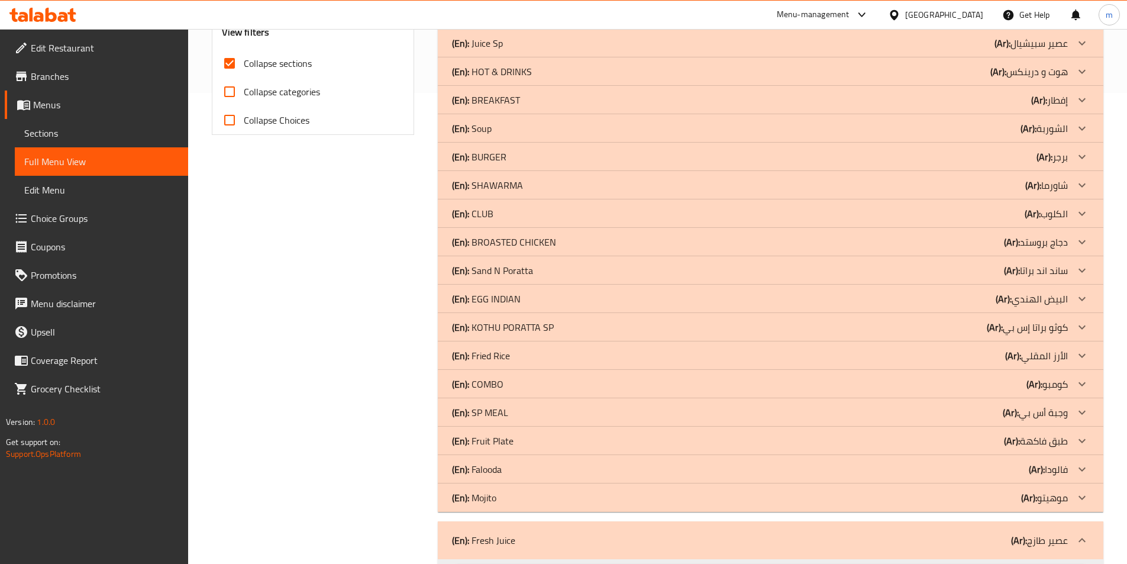
click at [992, 495] on div "(En): Mojito (Ar): موهيتو" at bounding box center [760, 498] width 616 height 14
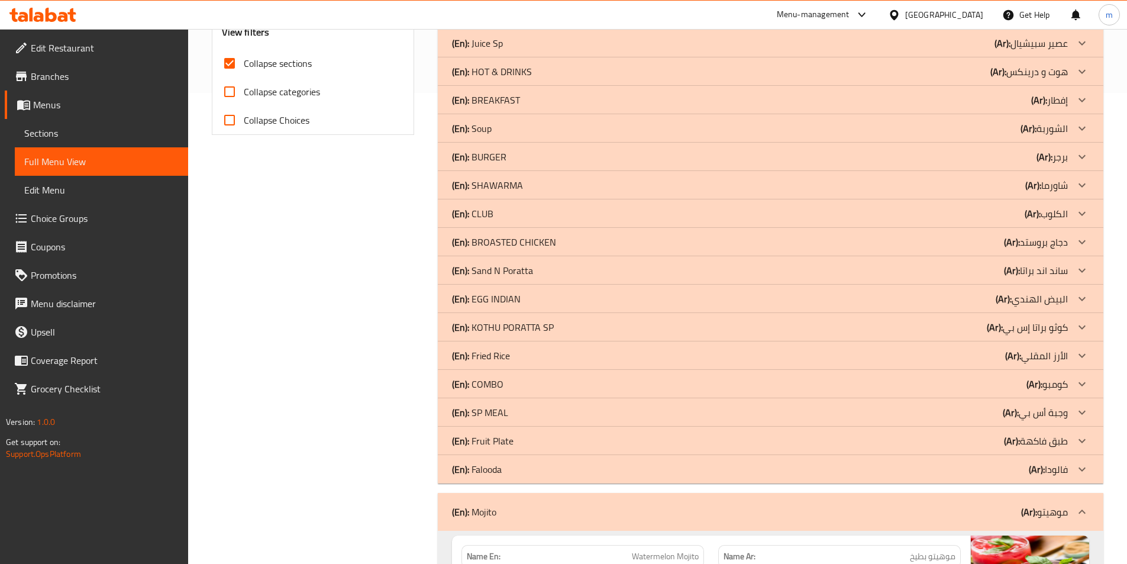
click at [992, 470] on div "(En): Falooda (Ar): فالودا" at bounding box center [760, 469] width 616 height 14
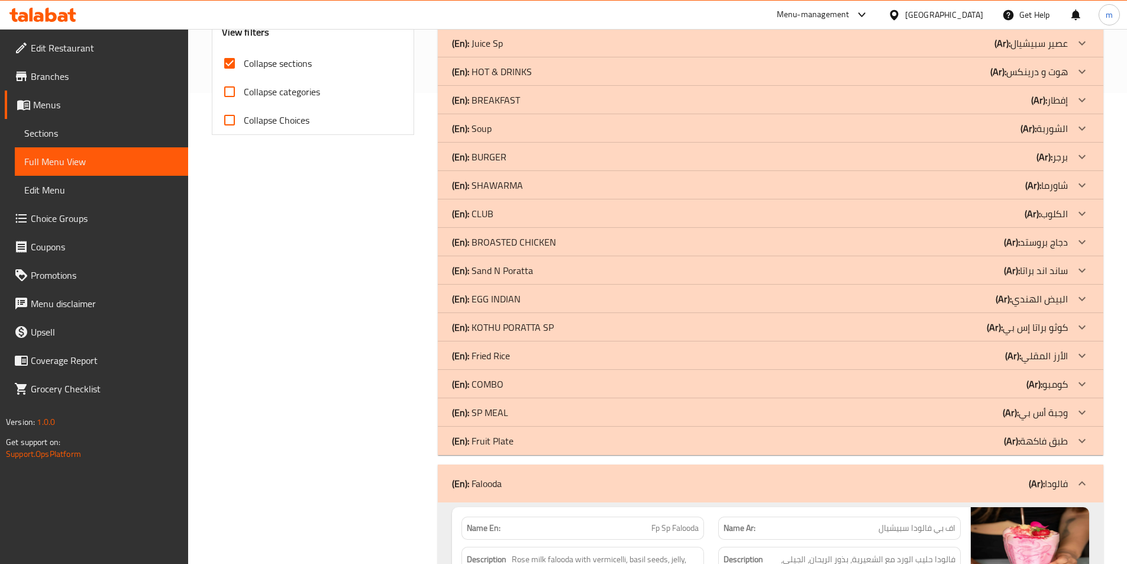
click at [979, 439] on div "(En): Fruit Plate (Ar): طبق فاكهة" at bounding box center [760, 441] width 616 height 14
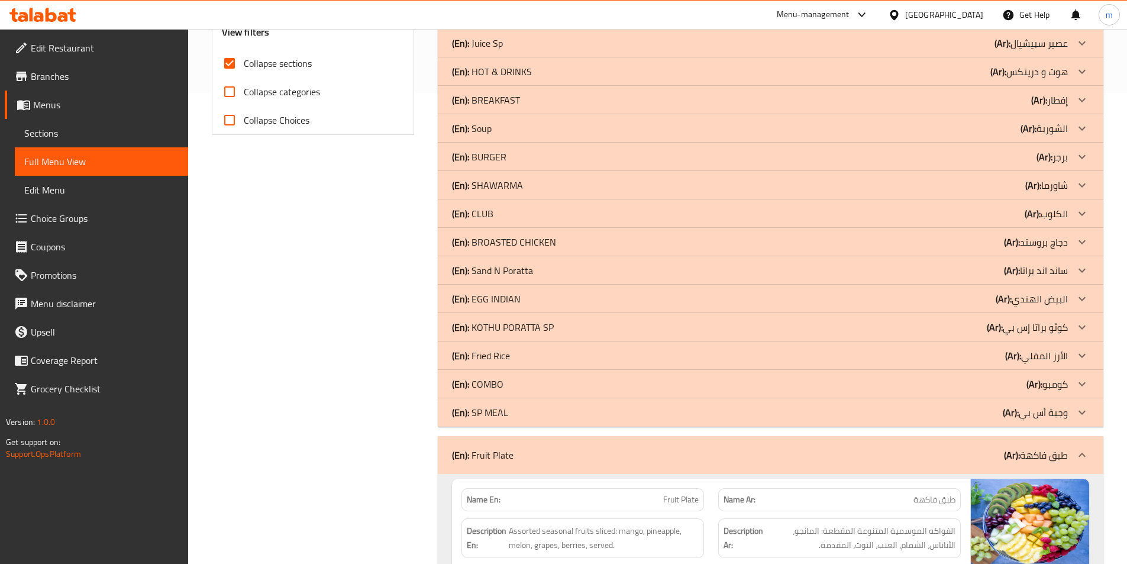
scroll to position [234, 0]
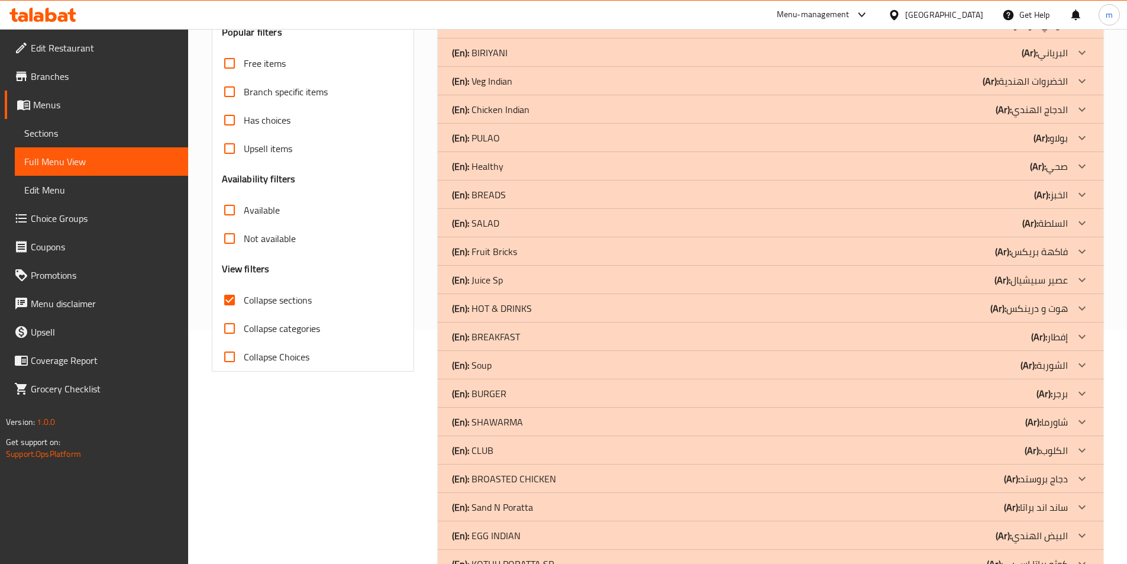
click at [965, 315] on div "(En): HOT & DRINKS (Ar): هوت و درينكس" at bounding box center [771, 308] width 666 height 28
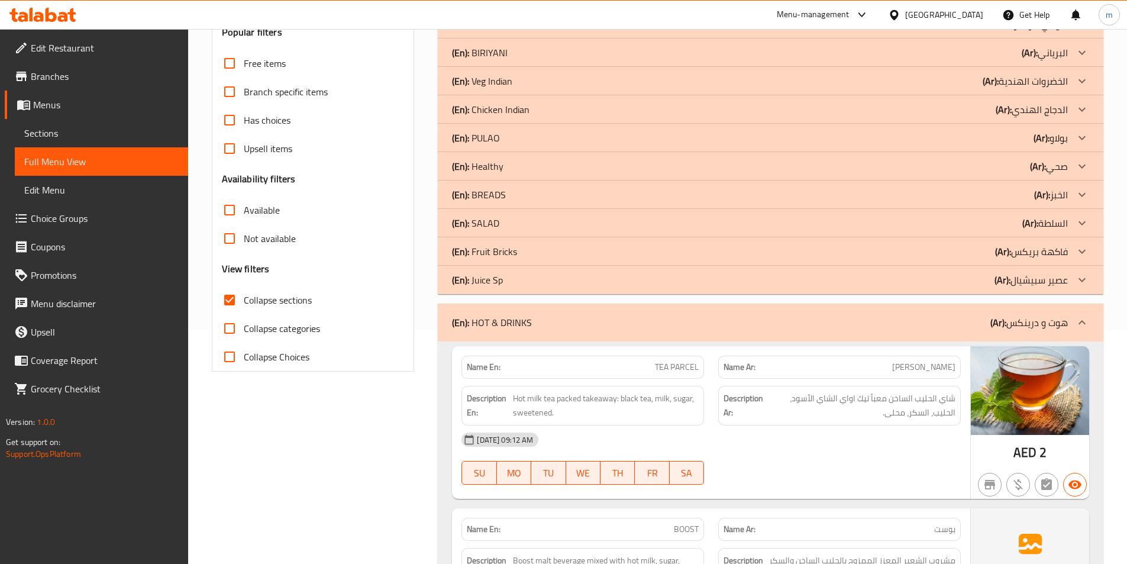
click at [970, 284] on div "(En): [PERSON_NAME] (Ar): عصير سبيشيال" at bounding box center [760, 280] width 616 height 14
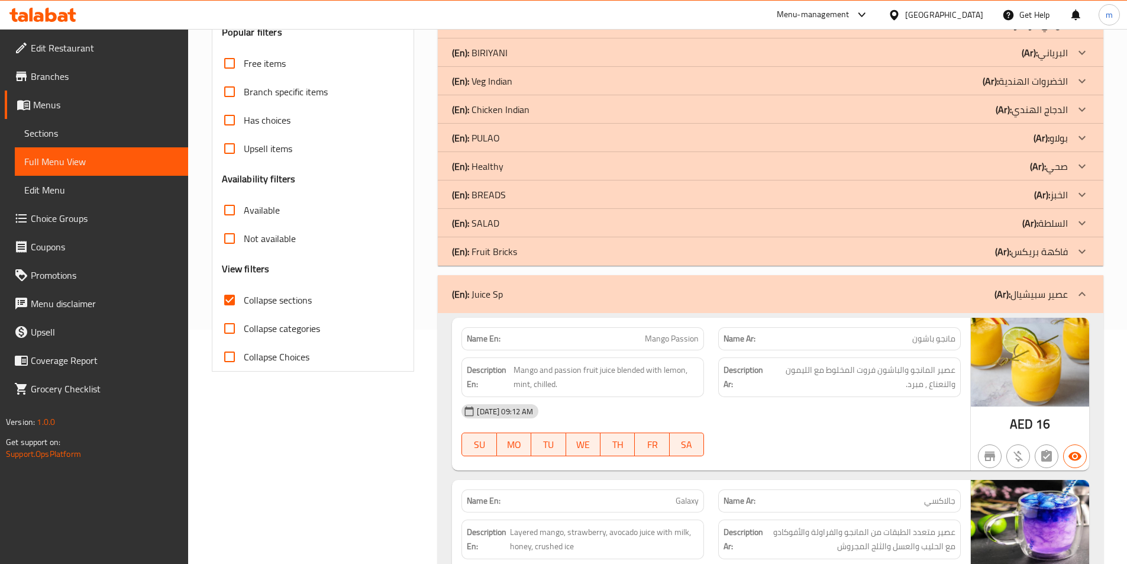
click at [975, 263] on div "(En): Fruit Bricks (Ar): فاكهة بريكس" at bounding box center [771, 251] width 666 height 28
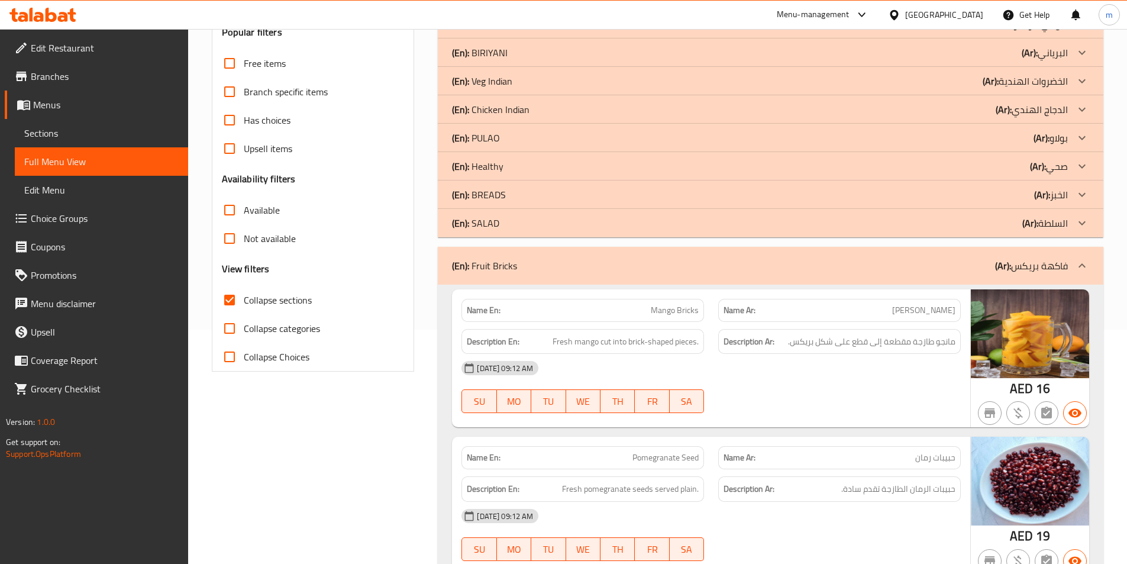
click at [989, 227] on div "(En): SALAD (Ar): السلطة" at bounding box center [760, 223] width 616 height 14
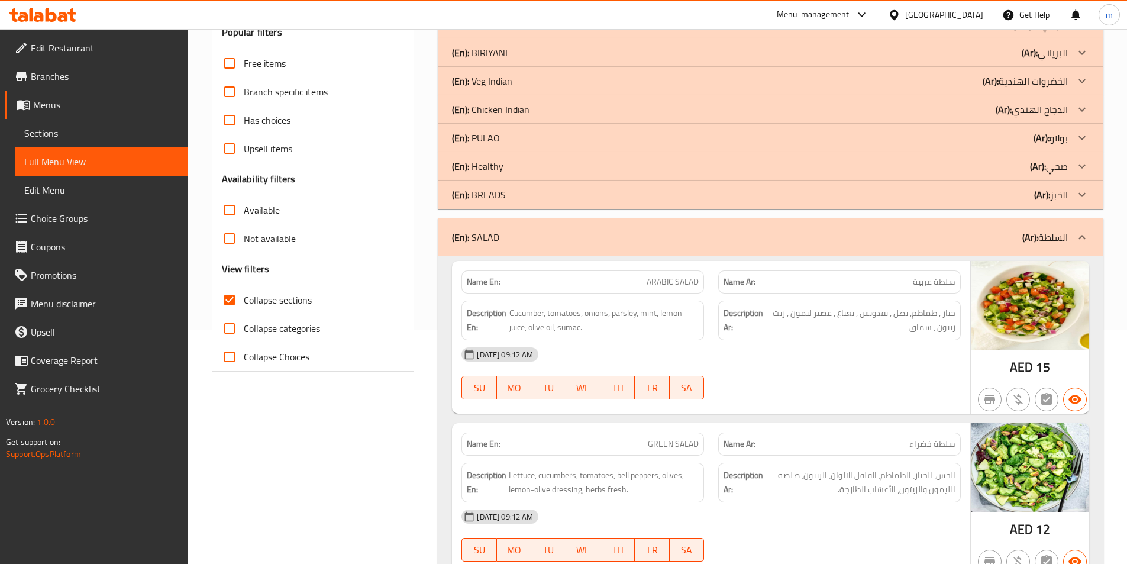
click at [924, 204] on div "(En): BREADS (Ar): الخبز" at bounding box center [771, 194] width 666 height 28
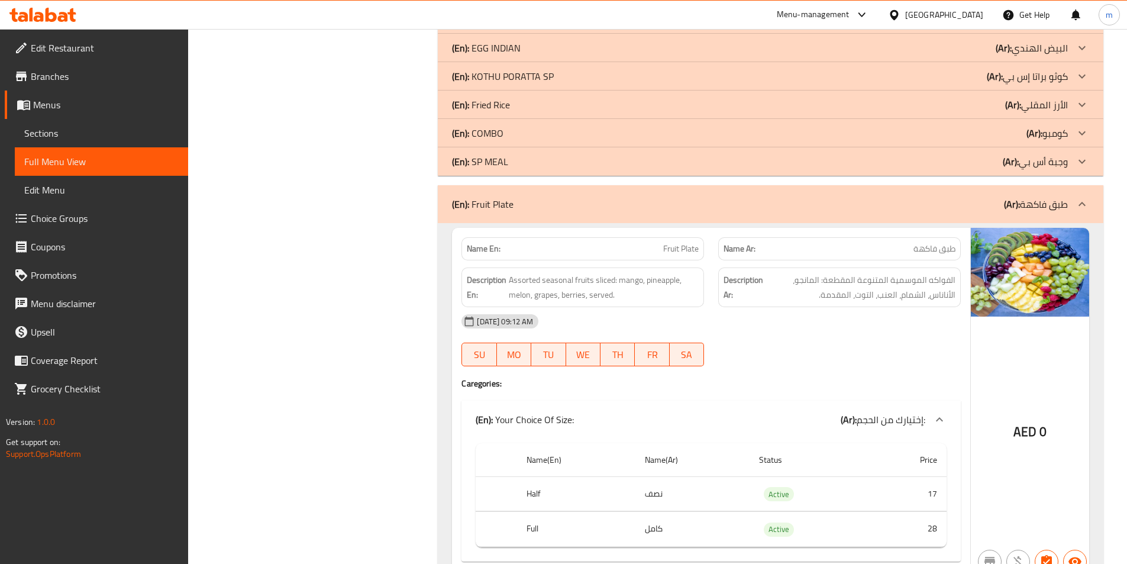
scroll to position [10164, 0]
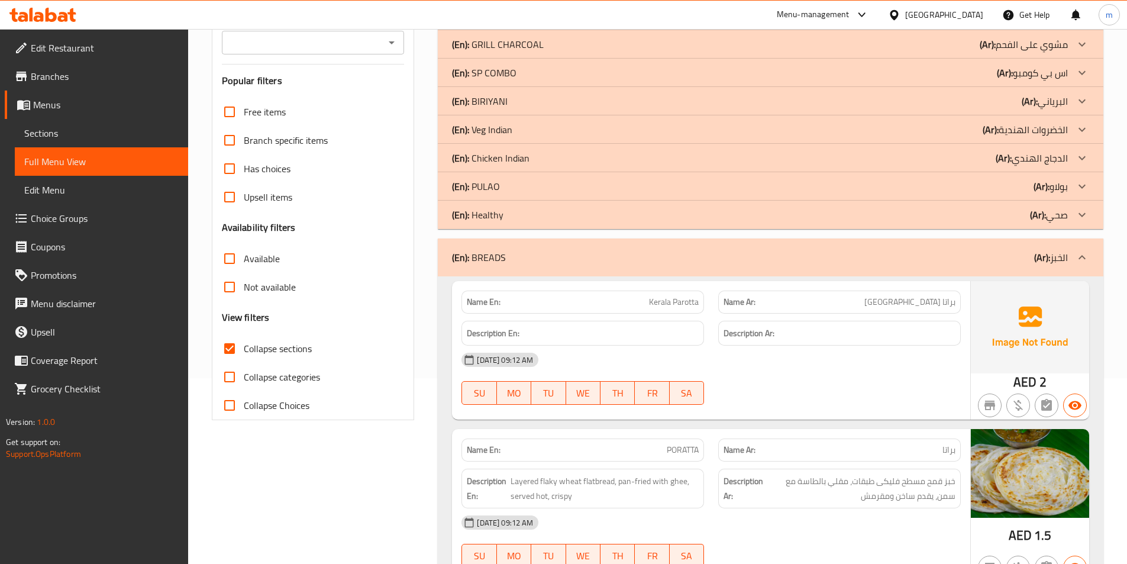
scroll to position [0, 0]
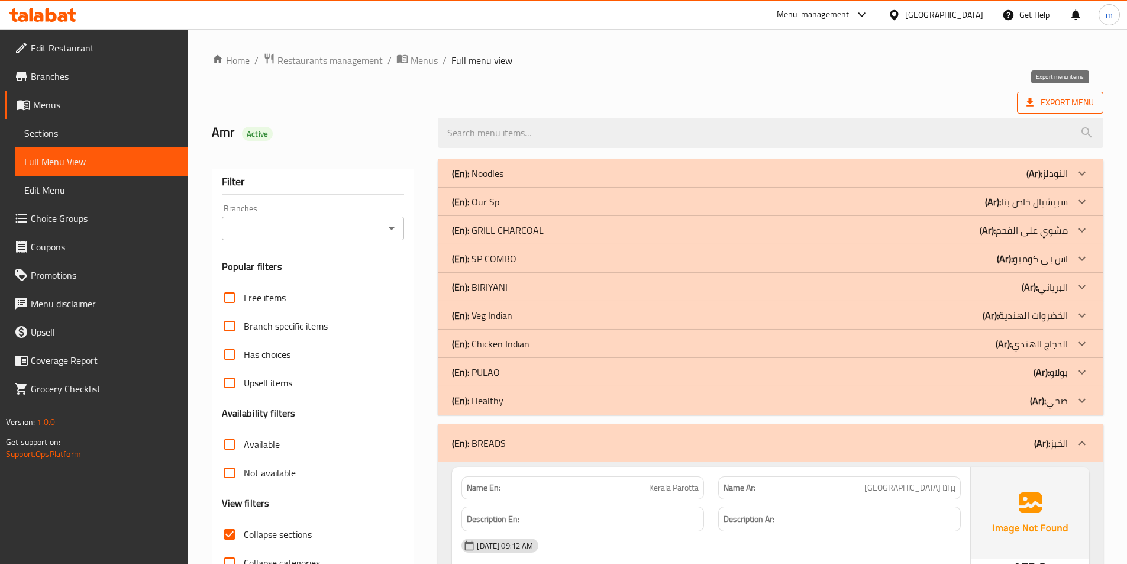
click at [1082, 102] on span "Export Menu" at bounding box center [1060, 102] width 67 height 15
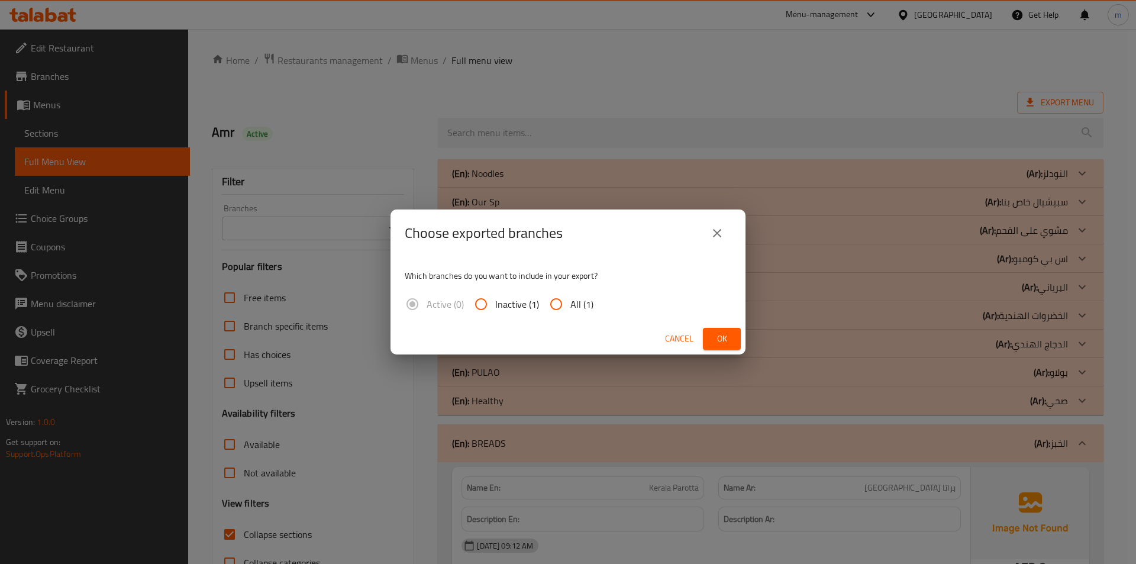
click at [578, 308] on span "All (1)" at bounding box center [581, 304] width 23 height 14
click at [570, 308] on input "All (1)" at bounding box center [556, 304] width 28 height 28
radio input "true"
click at [718, 334] on span "Ok" at bounding box center [721, 338] width 19 height 15
